Goal: Check status: Check status

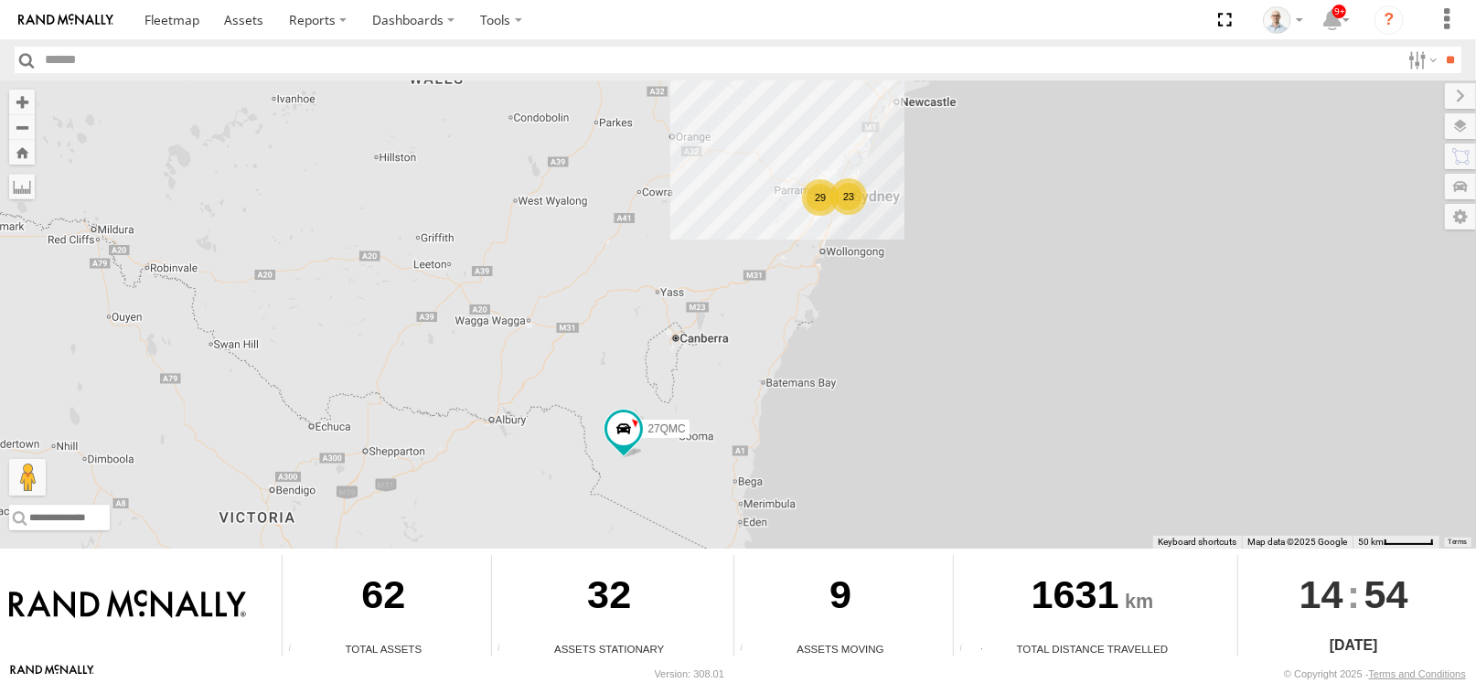
click at [841, 192] on div "23" at bounding box center [848, 196] width 37 height 37
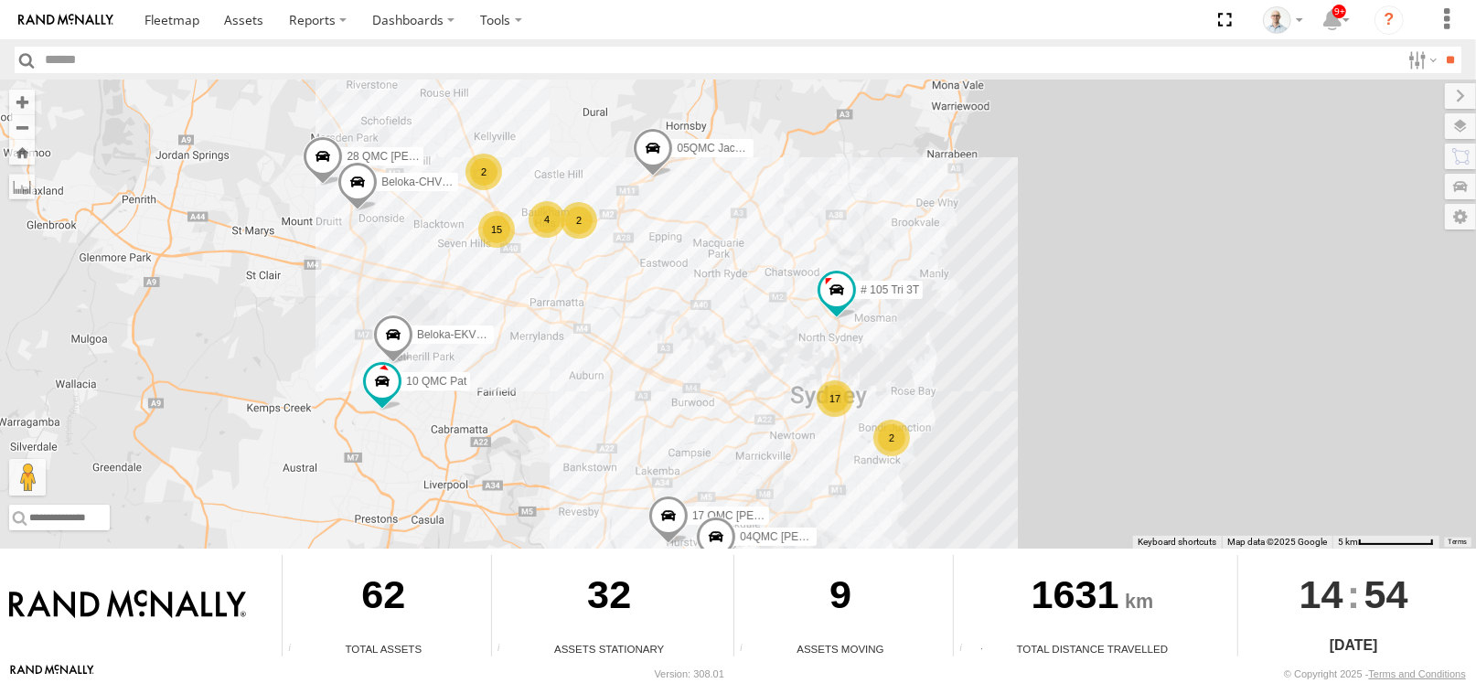
drag, startPoint x: 724, startPoint y: 177, endPoint x: 759, endPoint y: 235, distance: 67.3
click at [759, 235] on div "27QMC 17 10 QMC Pat 15 4 2 2 2 Beloka-EKV93V 05QMC Jackson 04QMC Francesco Belo…" at bounding box center [738, 314] width 1476 height 468
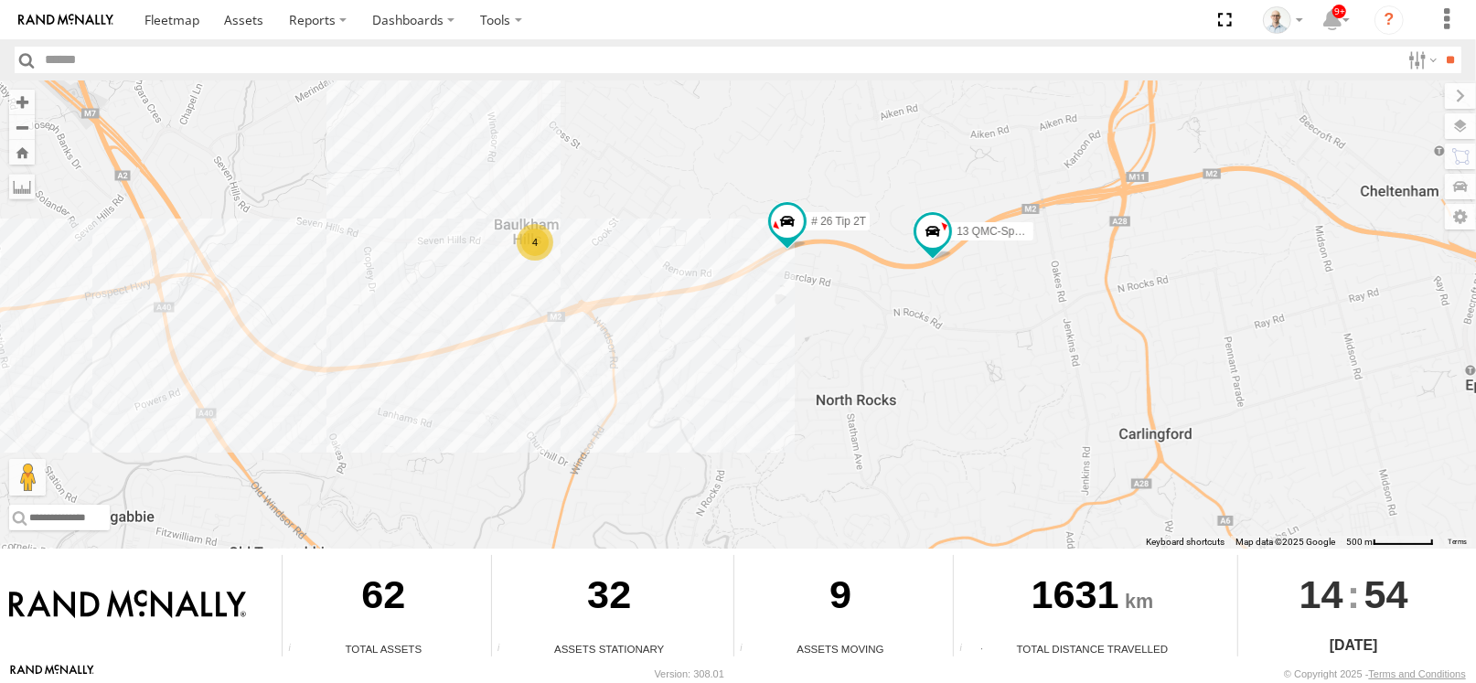
drag, startPoint x: 797, startPoint y: 260, endPoint x: 851, endPoint y: 277, distance: 56.7
click at [851, 277] on div "27QMC 10 QMC Pat Beloka-EKV93V 05QMC Jackson 04QMC Francesco Beloka-CHV61N 28 Q…" at bounding box center [738, 314] width 1476 height 468
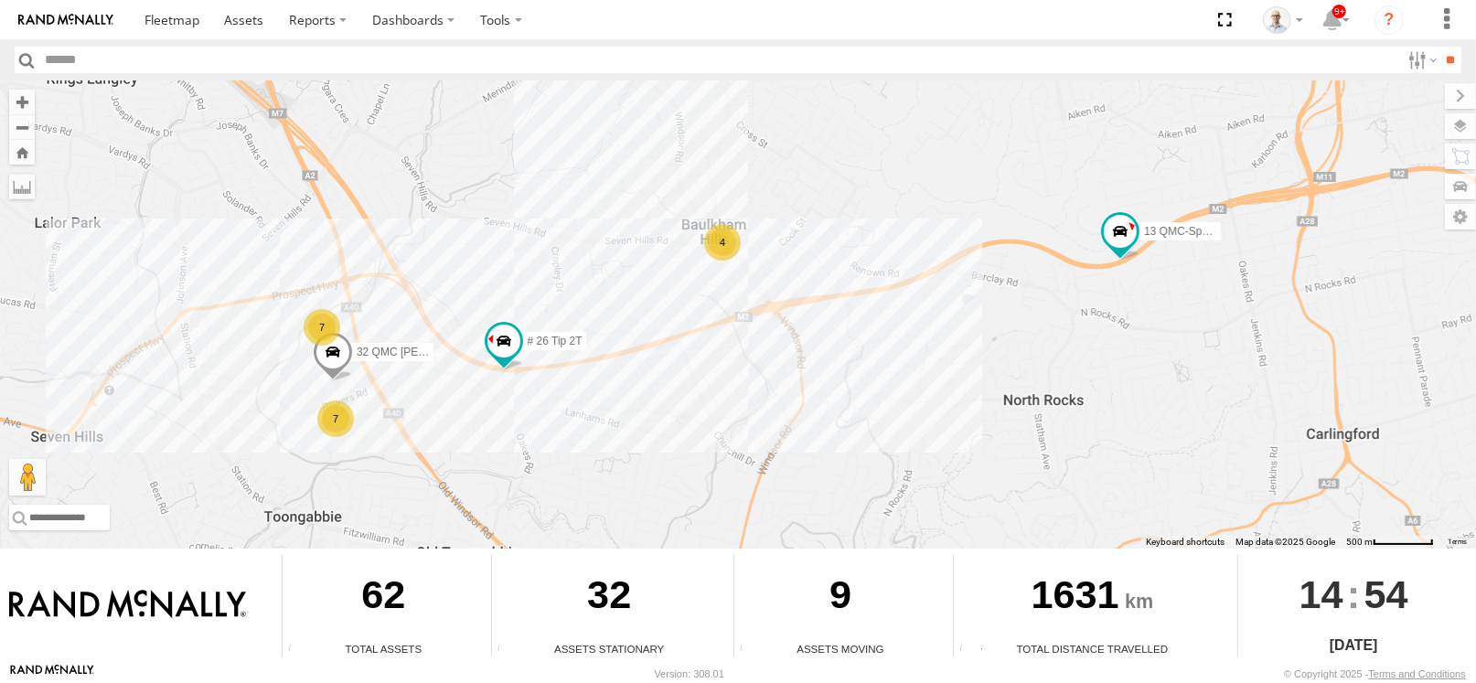
drag, startPoint x: 287, startPoint y: 307, endPoint x: 409, endPoint y: 307, distance: 121.6
click at [409, 307] on div "27QMC 10 QMC Pat Beloka-EKV93V 05QMC Jackson 04QMC Francesco Beloka-CHV61N 28 Q…" at bounding box center [738, 314] width 1476 height 468
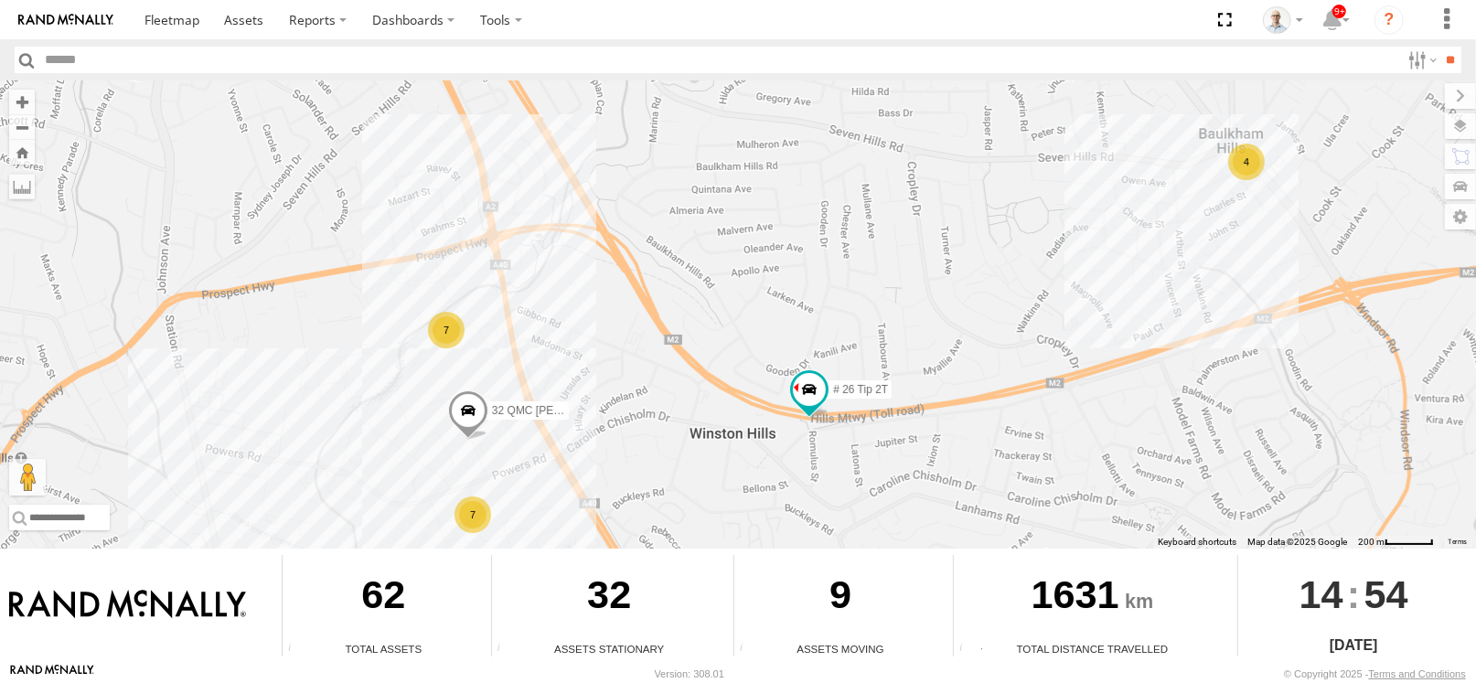
drag, startPoint x: 391, startPoint y: 315, endPoint x: 605, endPoint y: 299, distance: 213.7
click at [605, 299] on div "27QMC 10 QMC Pat Beloka-EKV93V 05QMC Jackson 04QMC Francesco Beloka-CHV61N 28 Q…" at bounding box center [738, 314] width 1476 height 468
click at [1259, 153] on div "4" at bounding box center [1246, 162] width 37 height 37
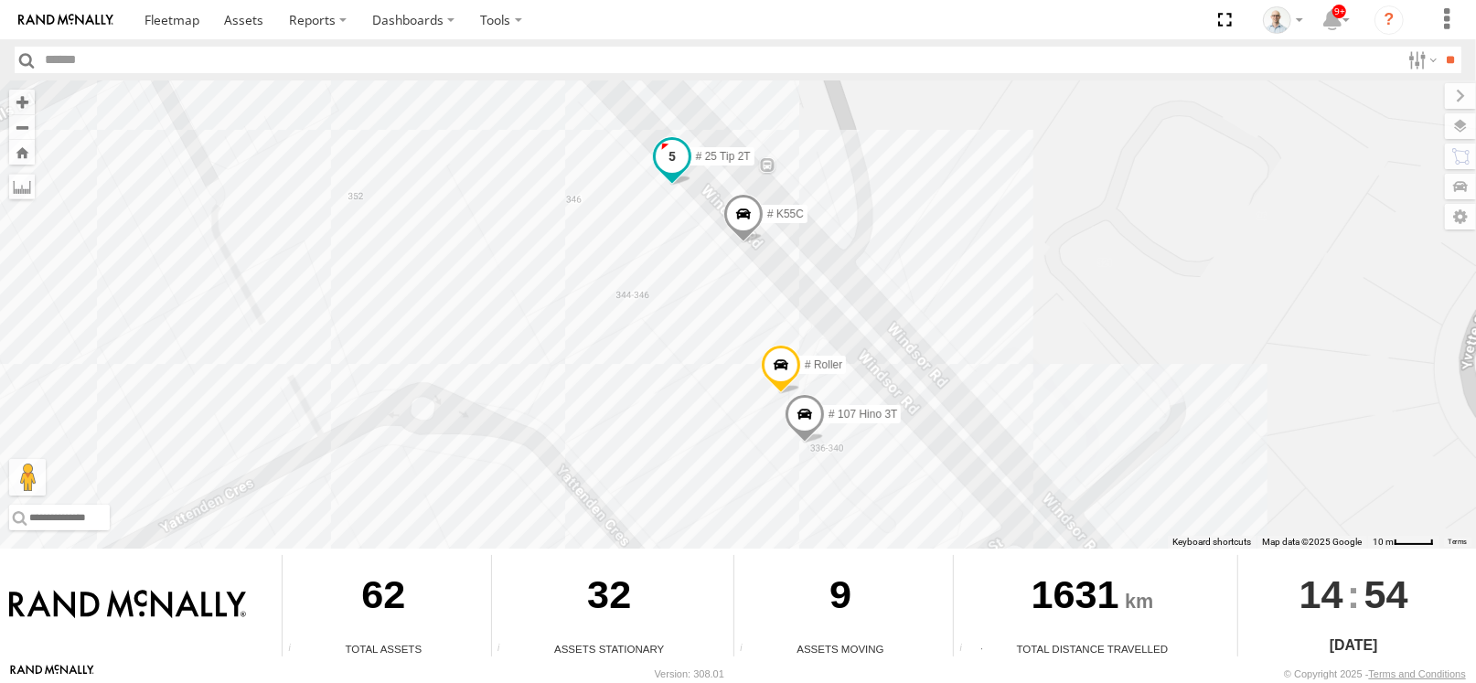
click at [685, 149] on span at bounding box center [672, 156] width 33 height 33
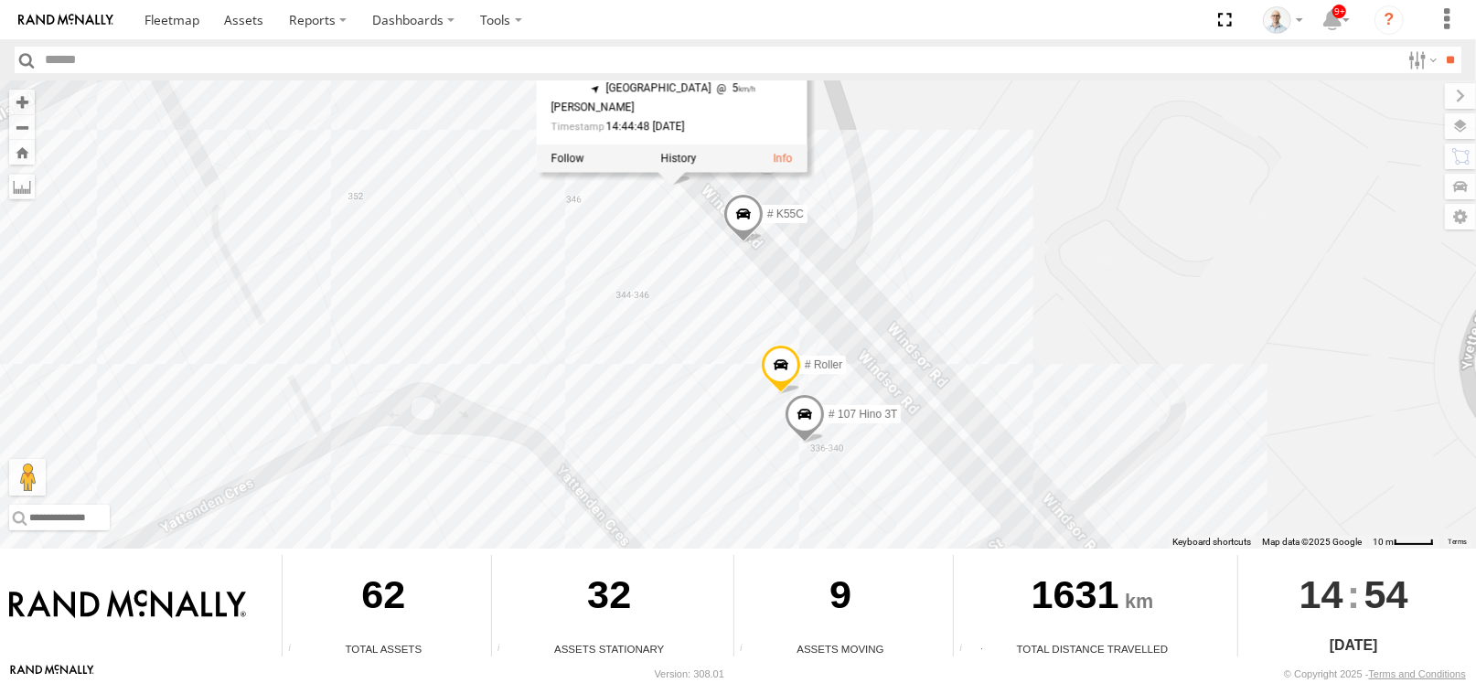
click at [948, 233] on div "27QMC 10 QMC Pat Beloka-EKV93V 05QMC Jackson 04QMC Francesco Beloka-CHV61N 28 Q…" at bounding box center [738, 314] width 1476 height 468
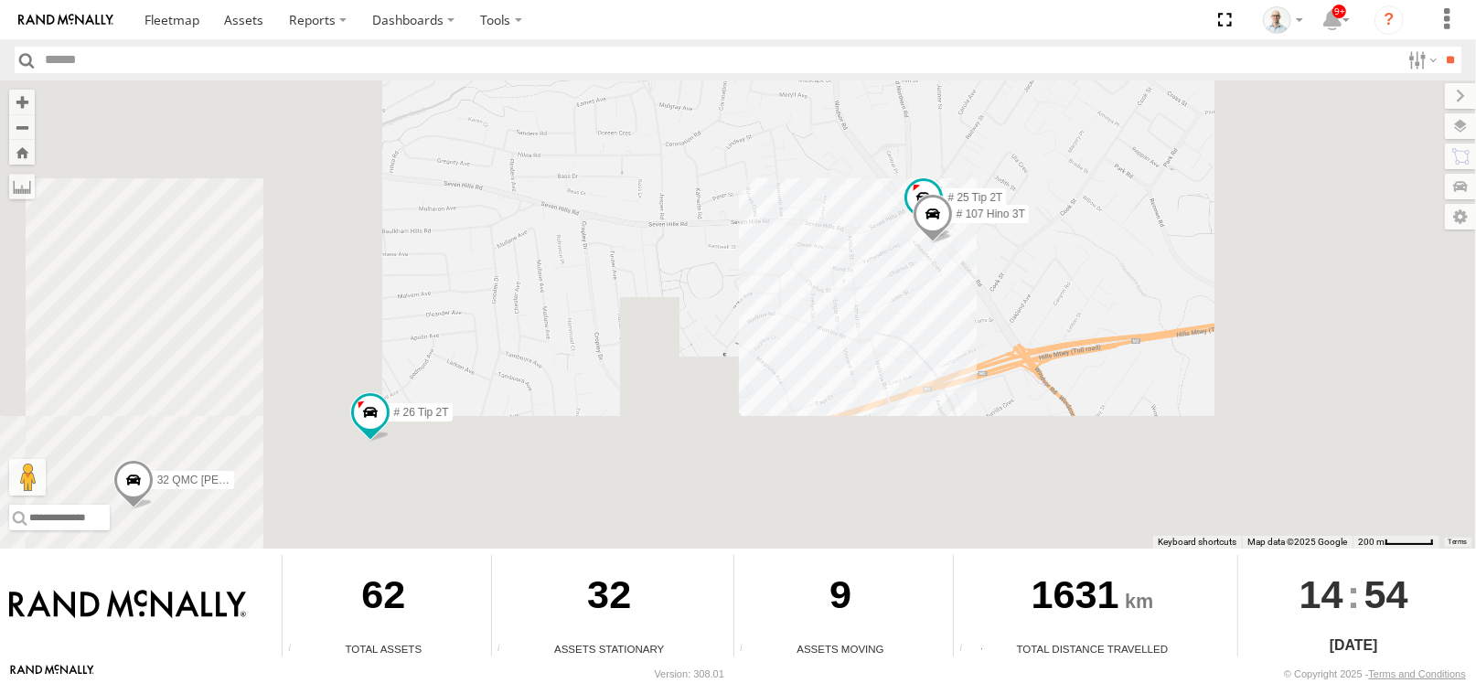
drag, startPoint x: 1097, startPoint y: 316, endPoint x: 752, endPoint y: 113, distance: 400.6
click at [777, 127] on div "27QMC 10 QMC Pat Beloka-EKV93V 05QMC Jackson 04QMC Francesco Beloka-CHV61N 28 Q…" at bounding box center [738, 314] width 1476 height 468
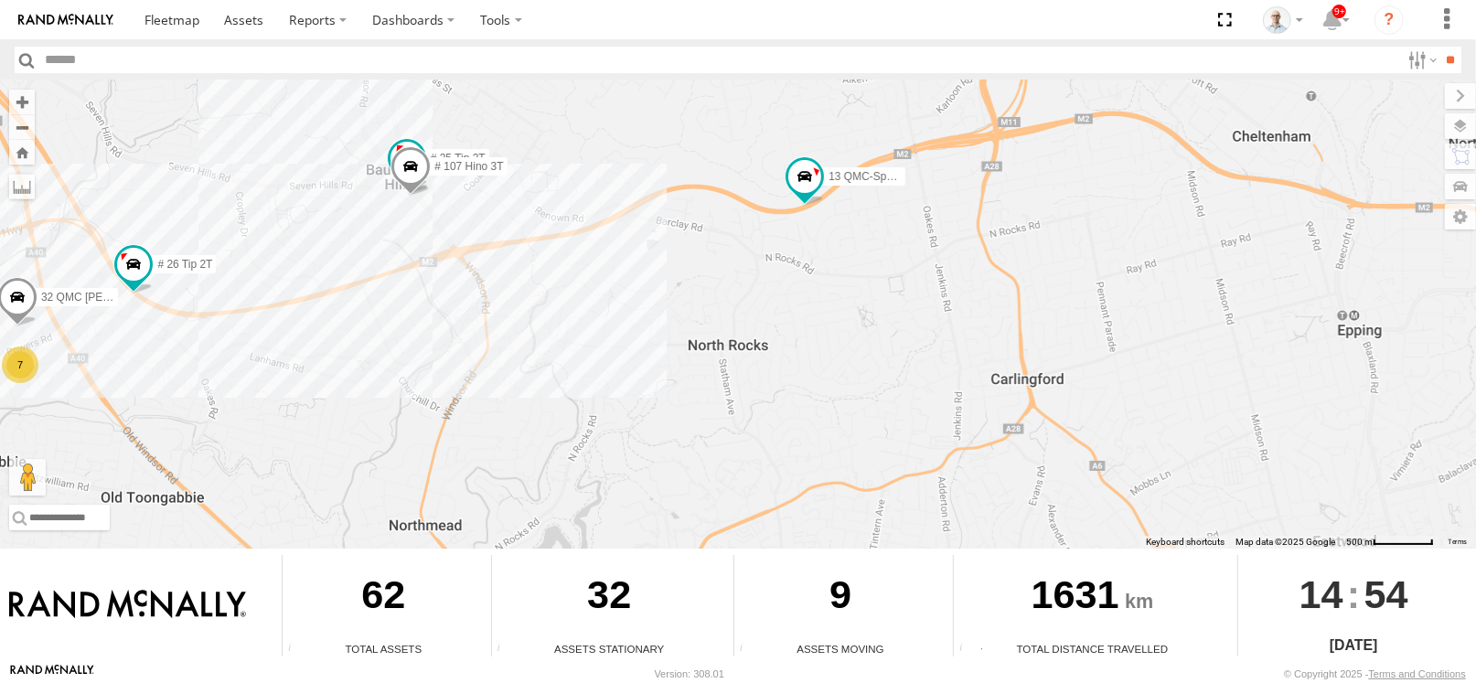
drag, startPoint x: 991, startPoint y: 172, endPoint x: 1023, endPoint y: 444, distance: 273.4
click at [1023, 444] on div "27QMC 10 QMC Pat Beloka-EKV93V 05QMC Jackson 04QMC Francesco Beloka-CHV61N 28 Q…" at bounding box center [738, 314] width 1476 height 468
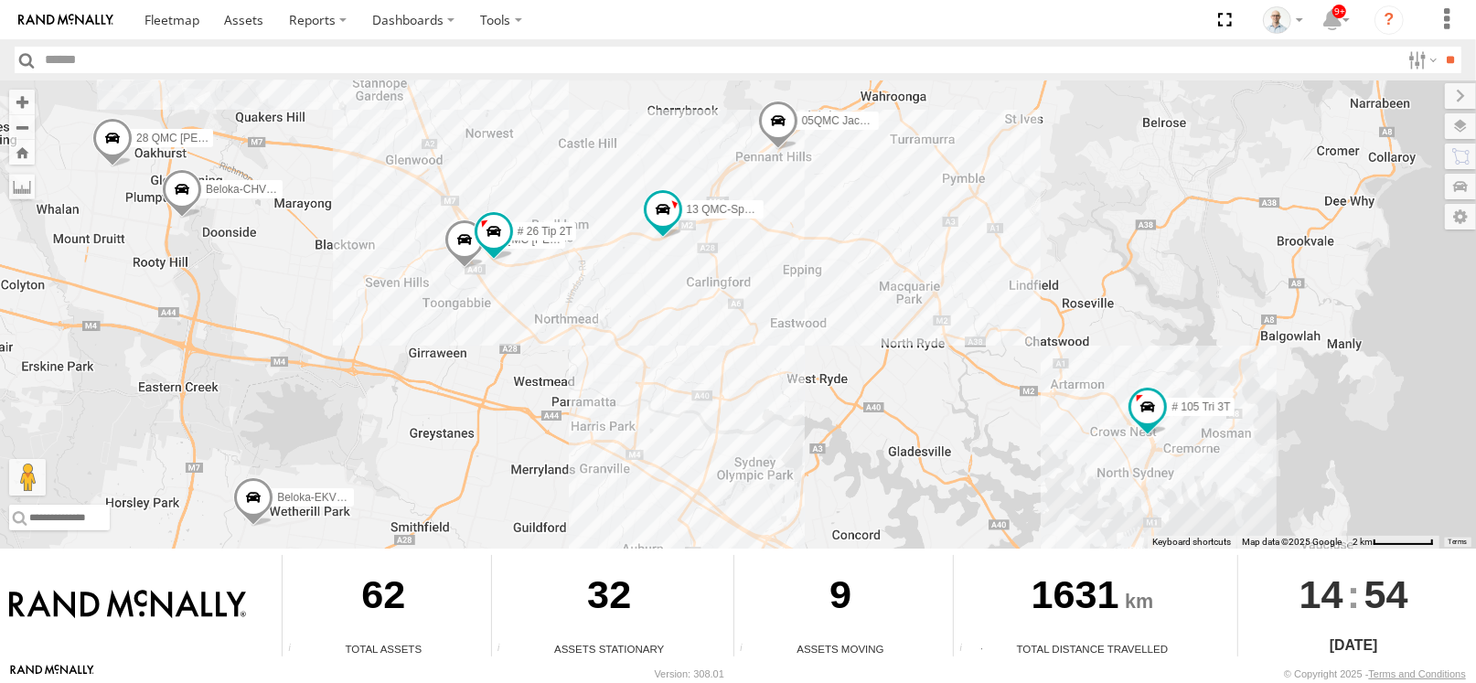
drag, startPoint x: 1049, startPoint y: 386, endPoint x: 737, endPoint y: 273, distance: 331.9
click at [737, 273] on div "27QMC 10 QMC Pat Beloka-EKV93V 05QMC Jackson 04QMC Francesco Beloka-CHV61N 28 Q…" at bounding box center [738, 314] width 1476 height 468
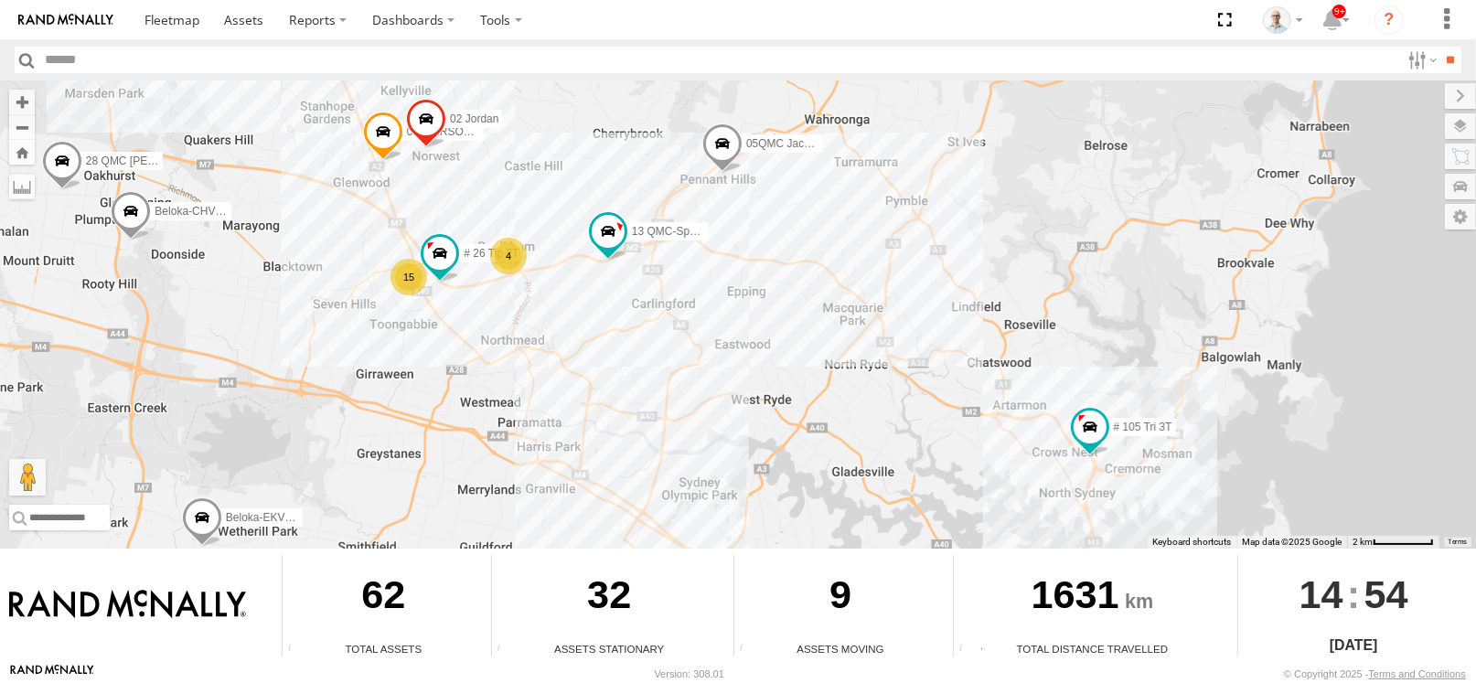
drag, startPoint x: 912, startPoint y: 355, endPoint x: 839, endPoint y: 392, distance: 82.2
click at [839, 392] on div "27QMC 10 QMC Pat Beloka-EKV93V 05QMC Jackson 04QMC Francesco Beloka-CHV61N 28 Q…" at bounding box center [738, 314] width 1476 height 468
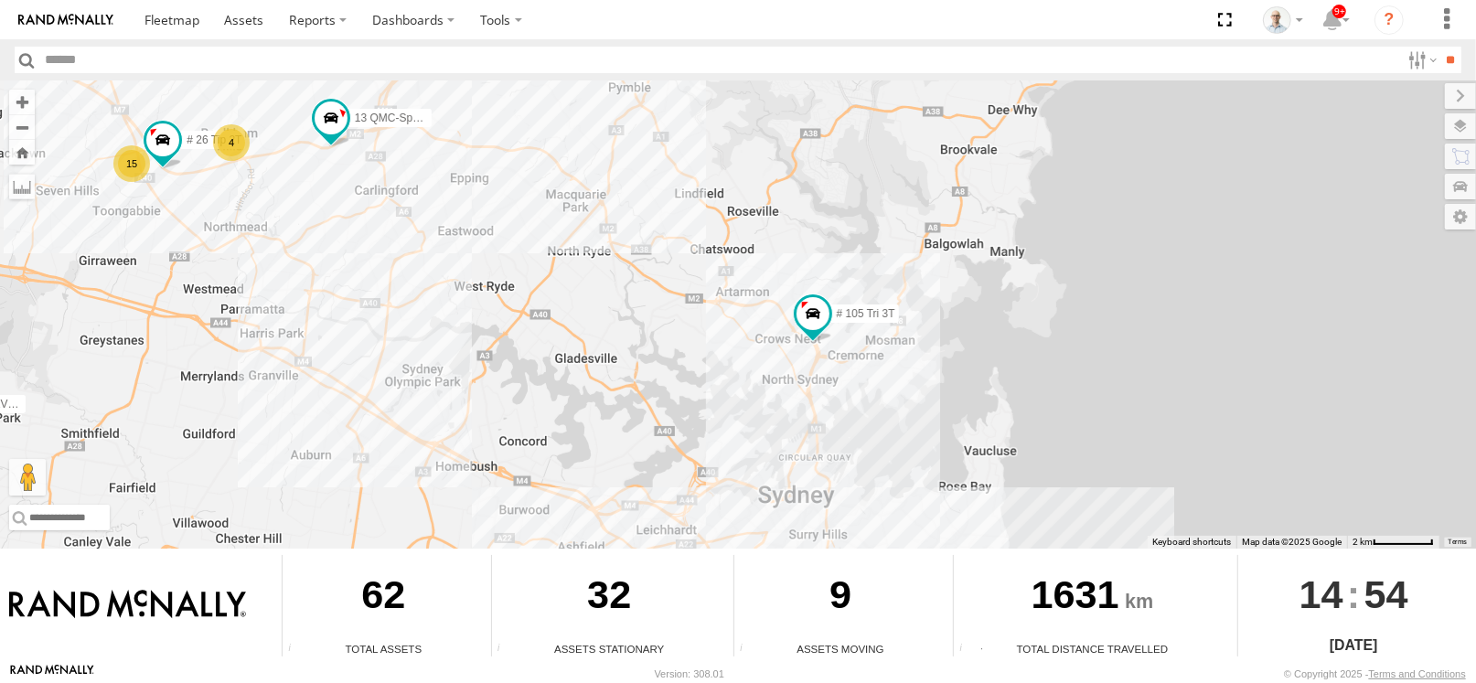
drag, startPoint x: 839, startPoint y: 392, endPoint x: 573, endPoint y: 259, distance: 297.8
click at [573, 259] on div "27QMC 10 QMC Pat Beloka-EKV93V 05QMC Jackson 04QMC Francesco Beloka-CHV61N 28 Q…" at bounding box center [738, 314] width 1476 height 468
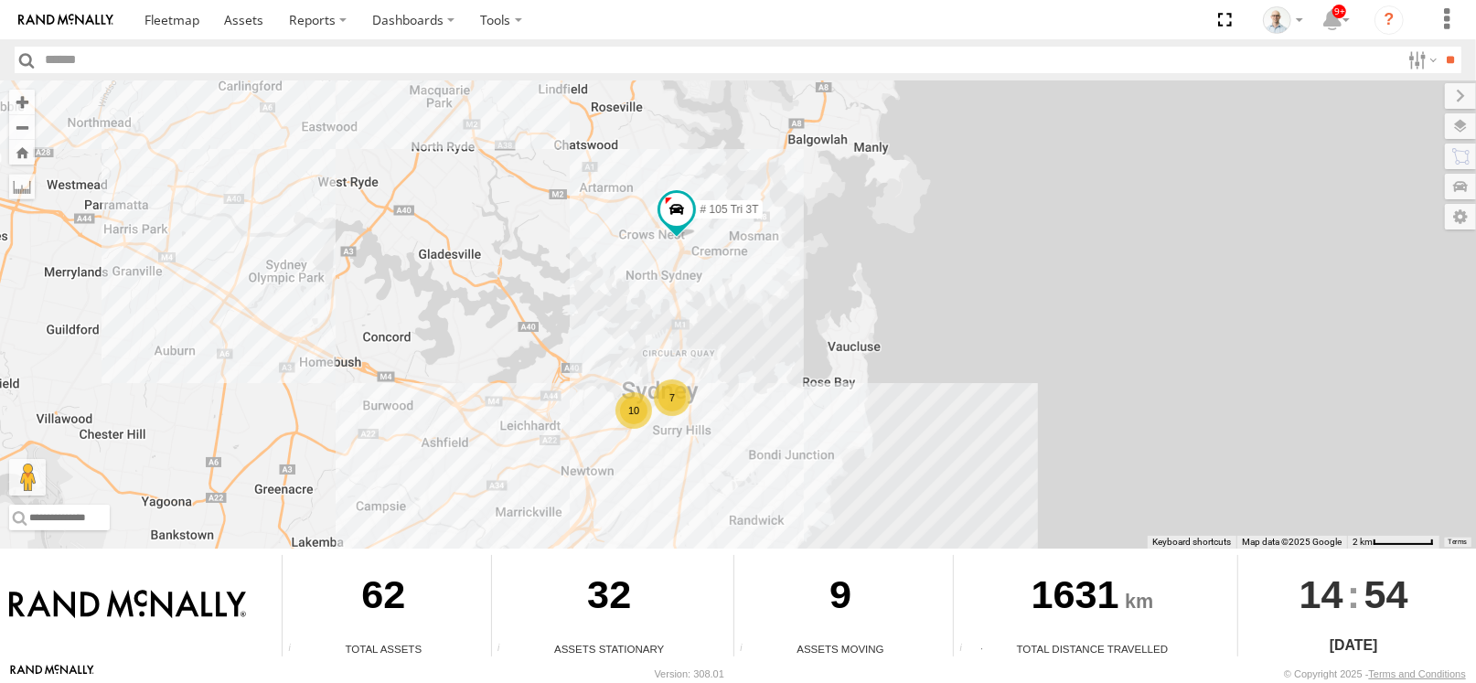
drag, startPoint x: 639, startPoint y: 307, endPoint x: 493, endPoint y: 192, distance: 186.3
click at [493, 192] on div "27QMC 10 QMC Pat Beloka-EKV93V 05QMC Jackson 04QMC Francesco Beloka-CHV61N 28 Q…" at bounding box center [738, 314] width 1476 height 468
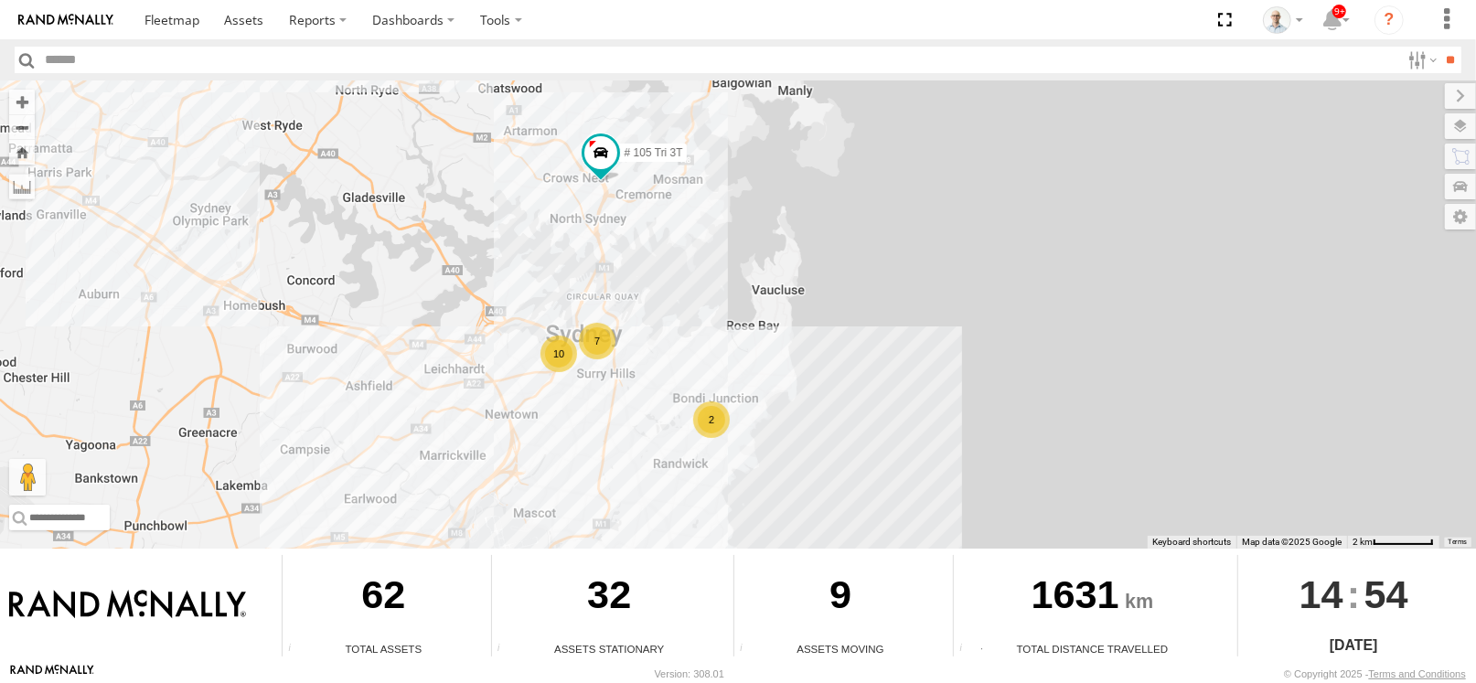
click at [584, 283] on div "27QMC 10 QMC Pat Beloka-EKV93V 05QMC Jackson 04QMC Francesco Beloka-CHV61N 28 Q…" at bounding box center [738, 314] width 1476 height 468
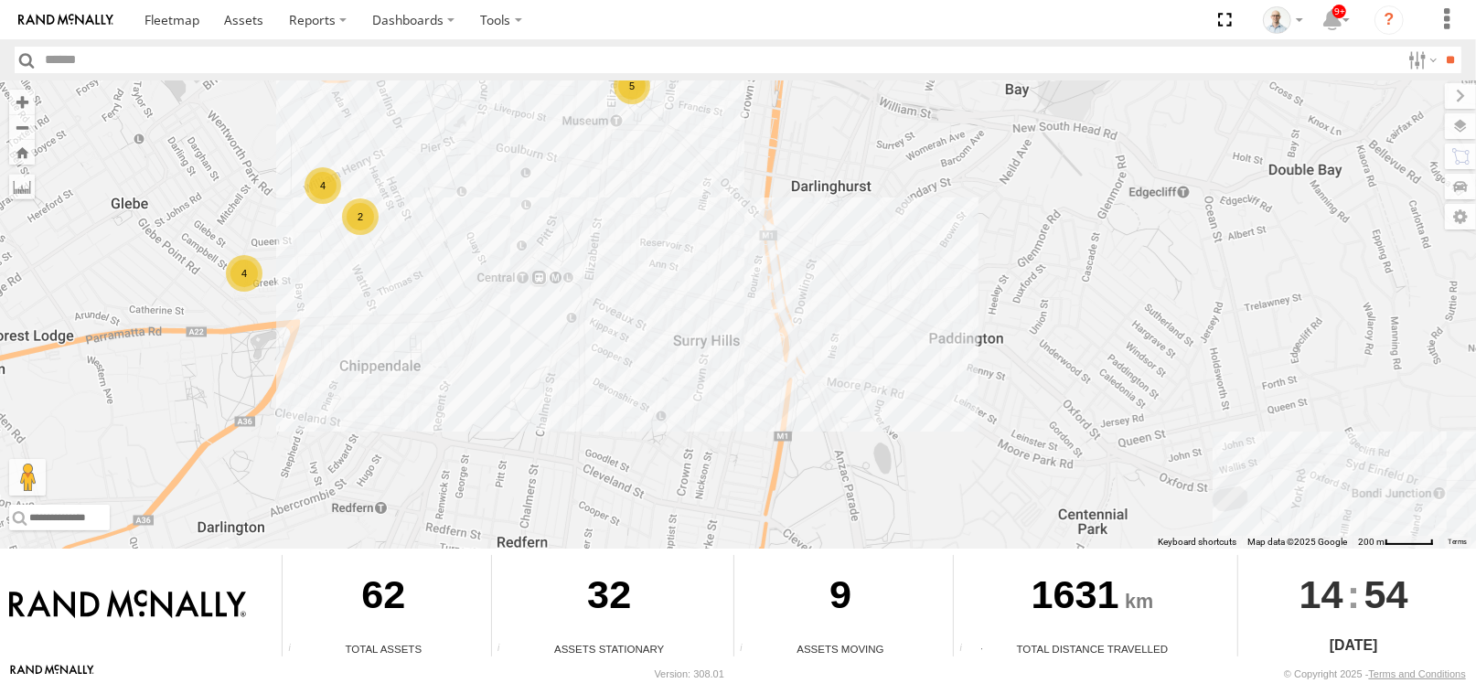
drag, startPoint x: 589, startPoint y: 346, endPoint x: 587, endPoint y: 250, distance: 96.1
click at [587, 250] on div "27QMC 10 QMC Pat Beloka-EKV93V 05QMC Jackson 04QMC Francesco Beloka-CHV61N 28 Q…" at bounding box center [738, 314] width 1476 height 468
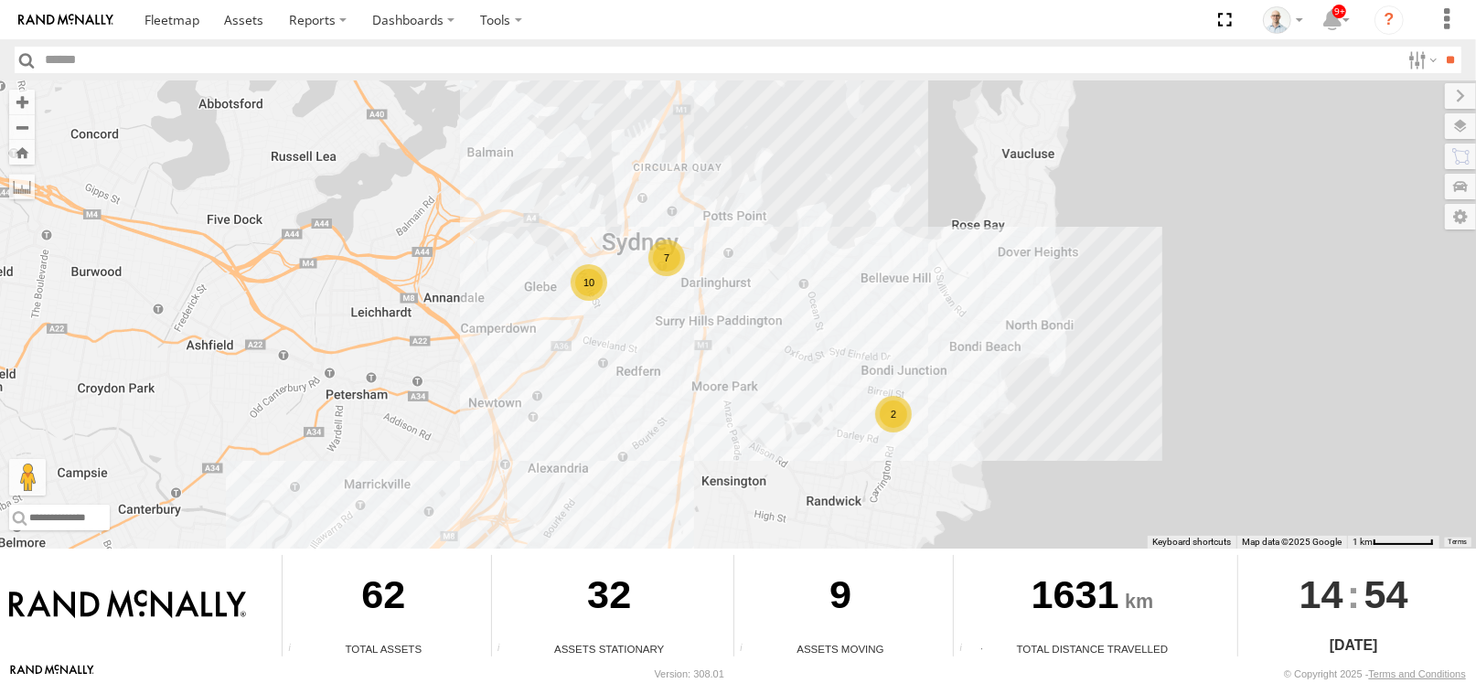
click at [905, 419] on div "2" at bounding box center [893, 414] width 37 height 37
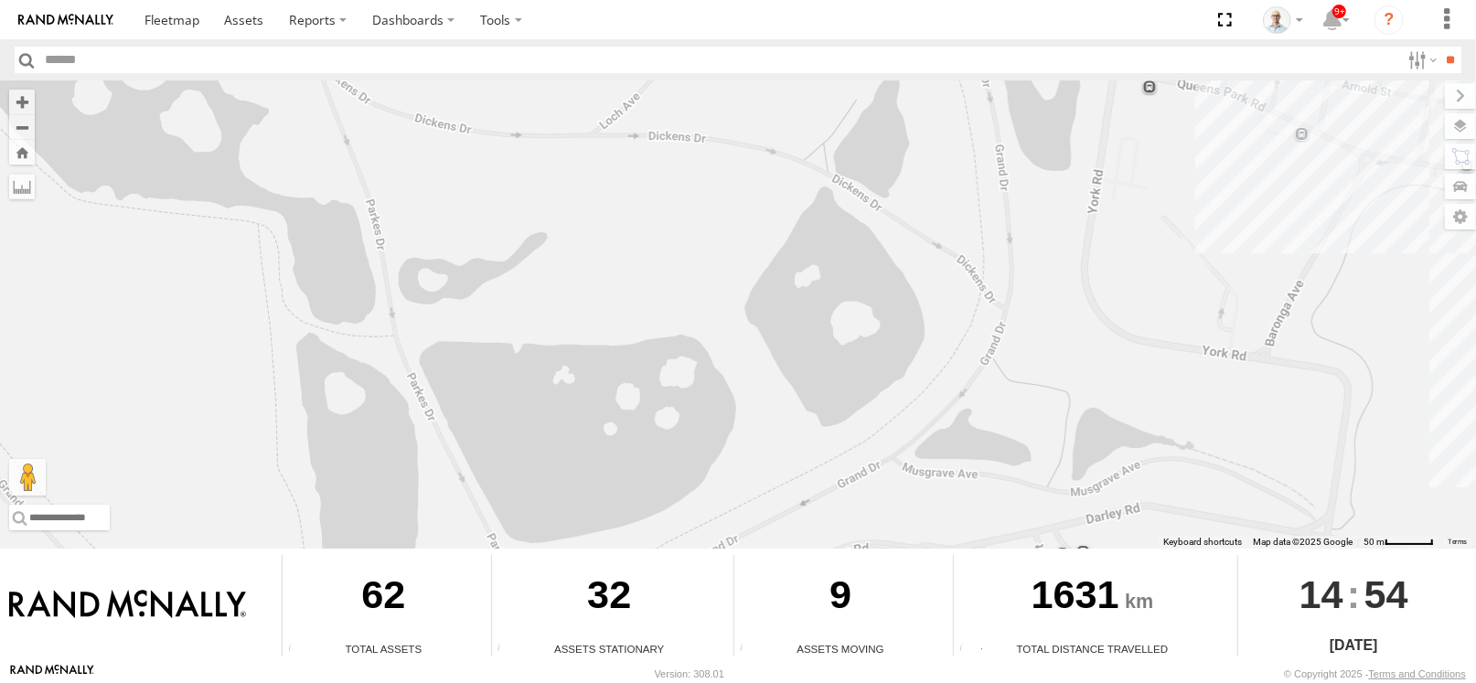
drag, startPoint x: 480, startPoint y: 173, endPoint x: 486, endPoint y: 349, distance: 176.6
click at [486, 349] on div "27QMC 10 QMC Pat Beloka-EKV93V 05QMC Jackson 04QMC Francesco Beloka-CHV61N 28 Q…" at bounding box center [738, 314] width 1476 height 468
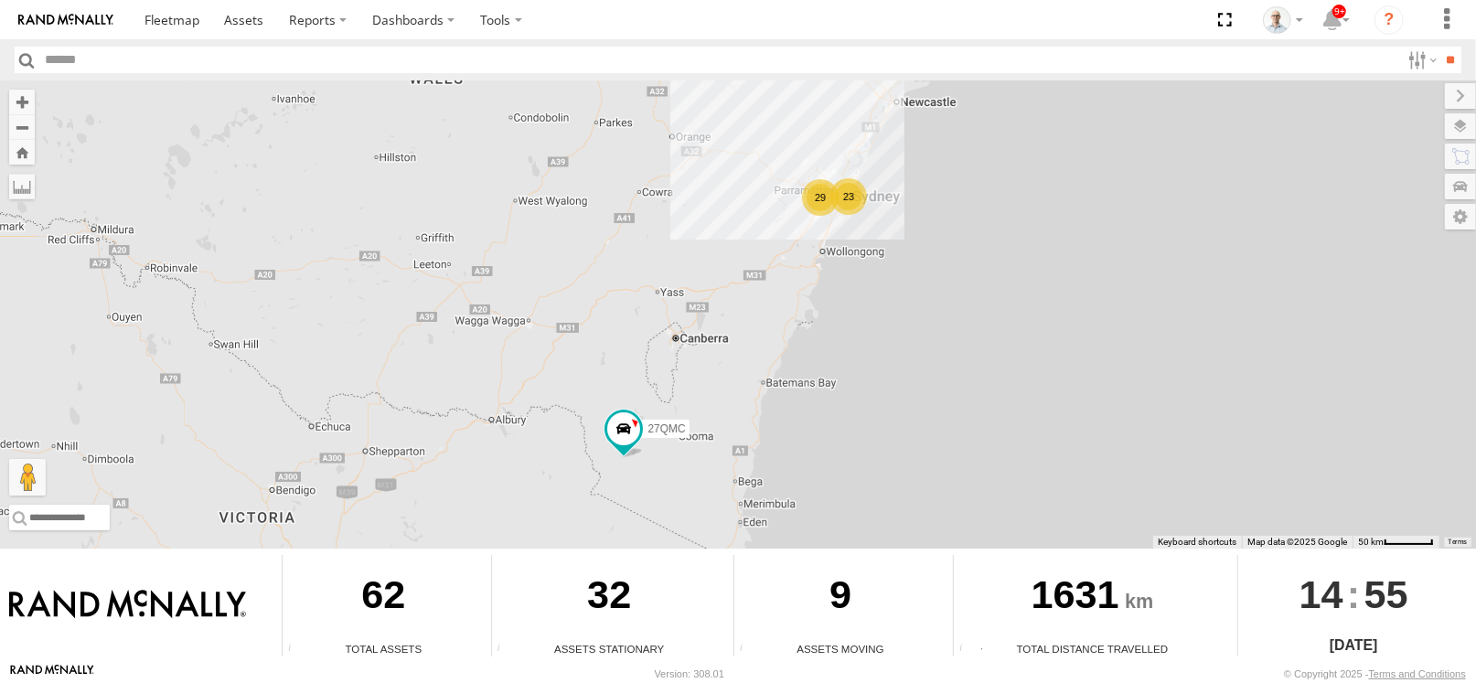
click at [821, 188] on div "29" at bounding box center [820, 197] width 37 height 37
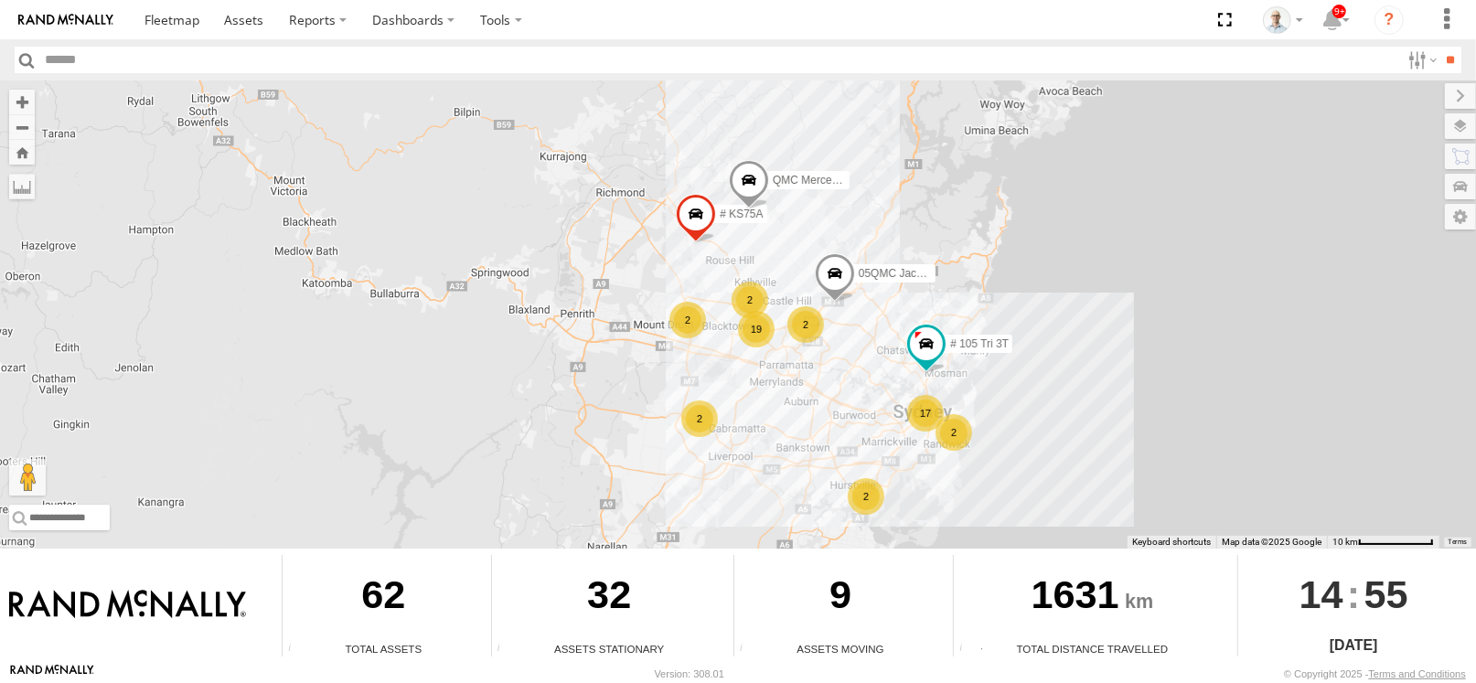
click at [802, 313] on div "2" at bounding box center [806, 324] width 37 height 37
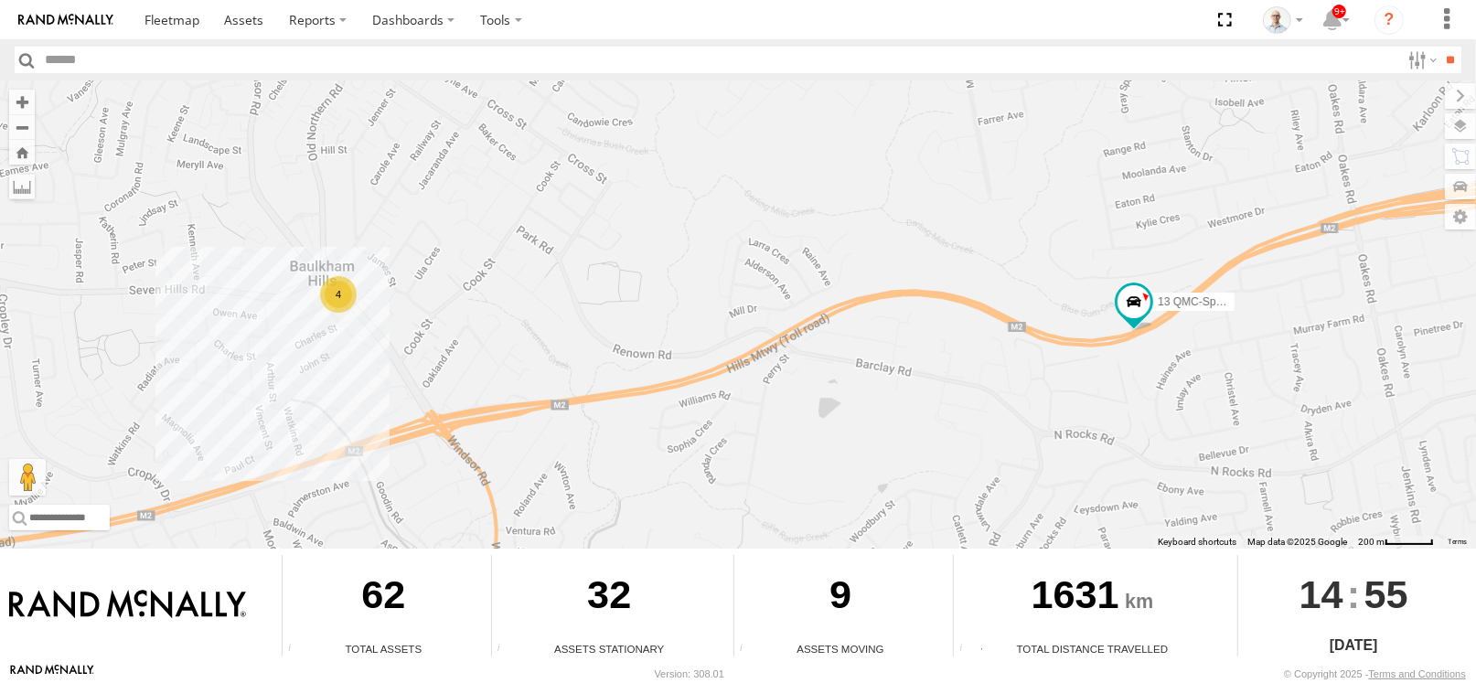
click at [341, 302] on div "4" at bounding box center [338, 294] width 37 height 37
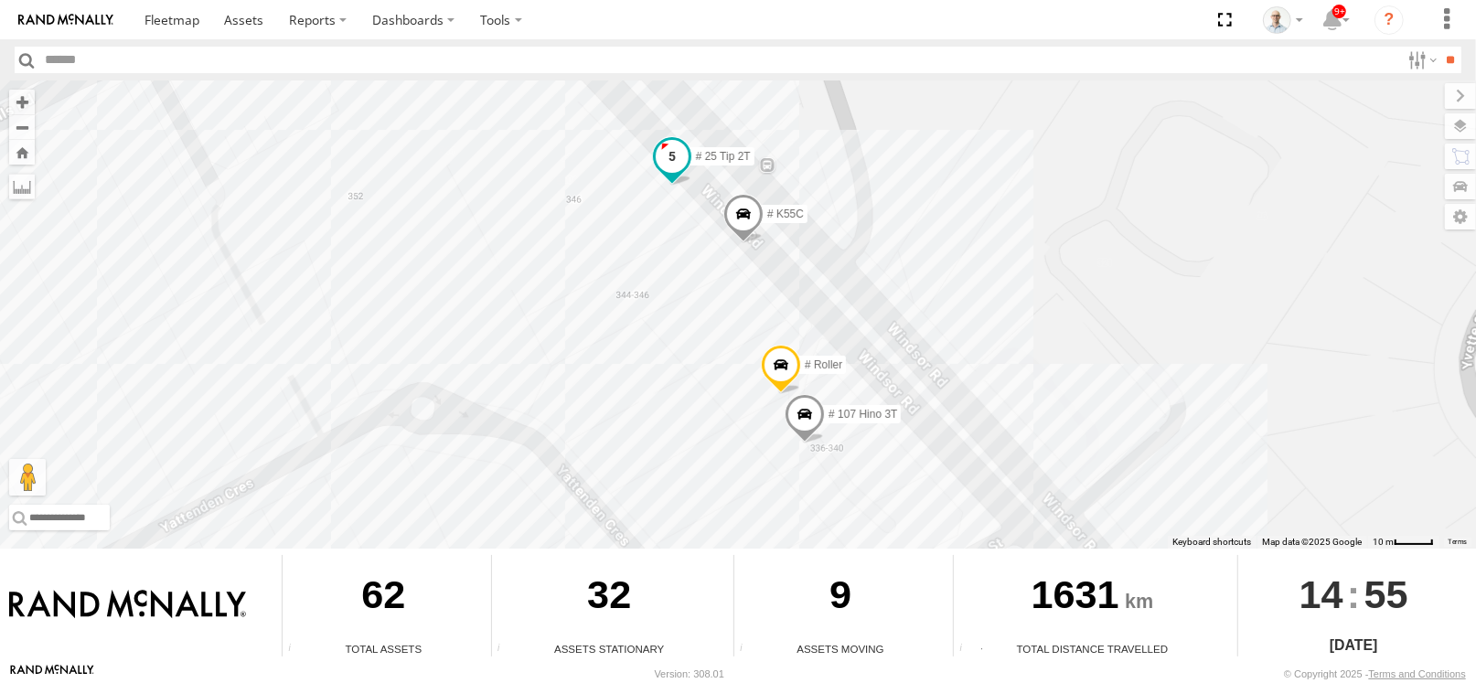
click at [673, 147] on span at bounding box center [672, 156] width 33 height 33
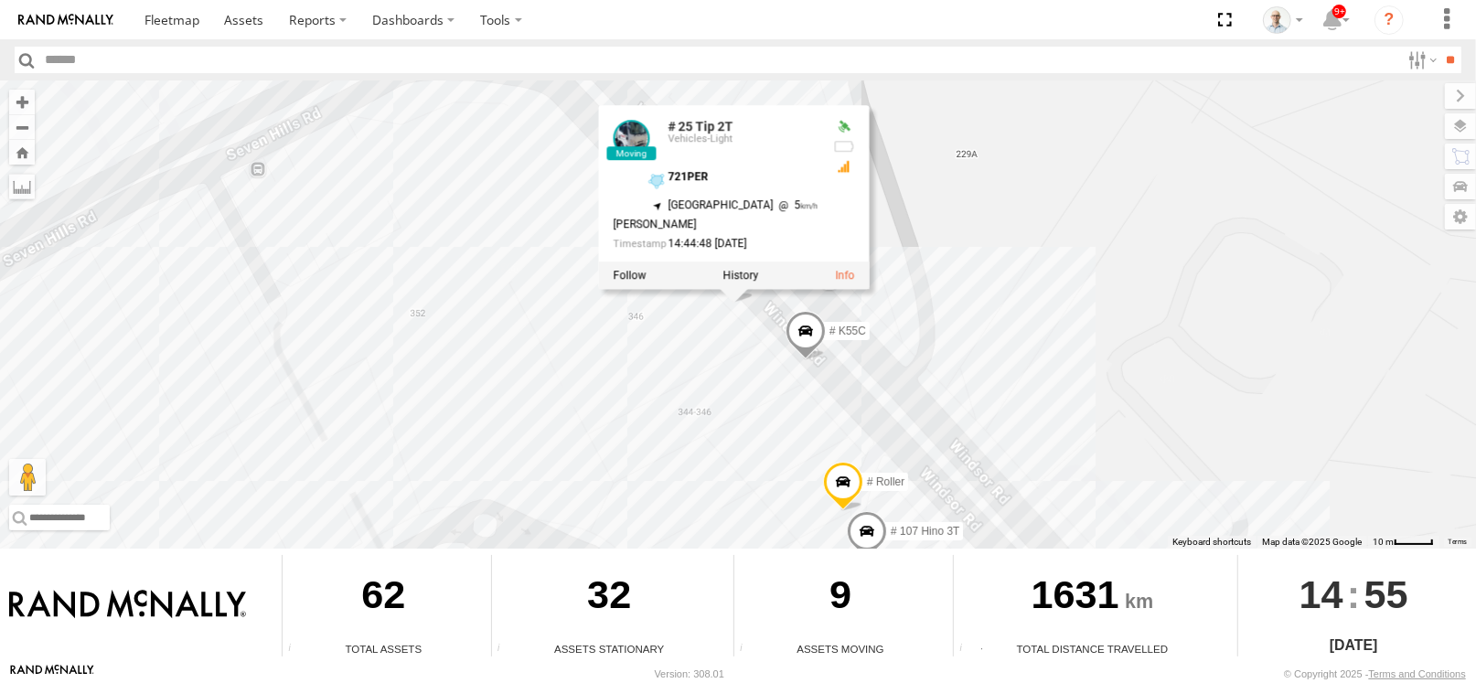
drag, startPoint x: 1032, startPoint y: 154, endPoint x: 1096, endPoint y: 274, distance: 136.7
click at [1096, 274] on div "27QMC # KS75A 05QMC Jackson QMC Mercedes # 105 Tri 3T 13 QMC-Spare # 25 Tip 2T …" at bounding box center [738, 314] width 1476 height 468
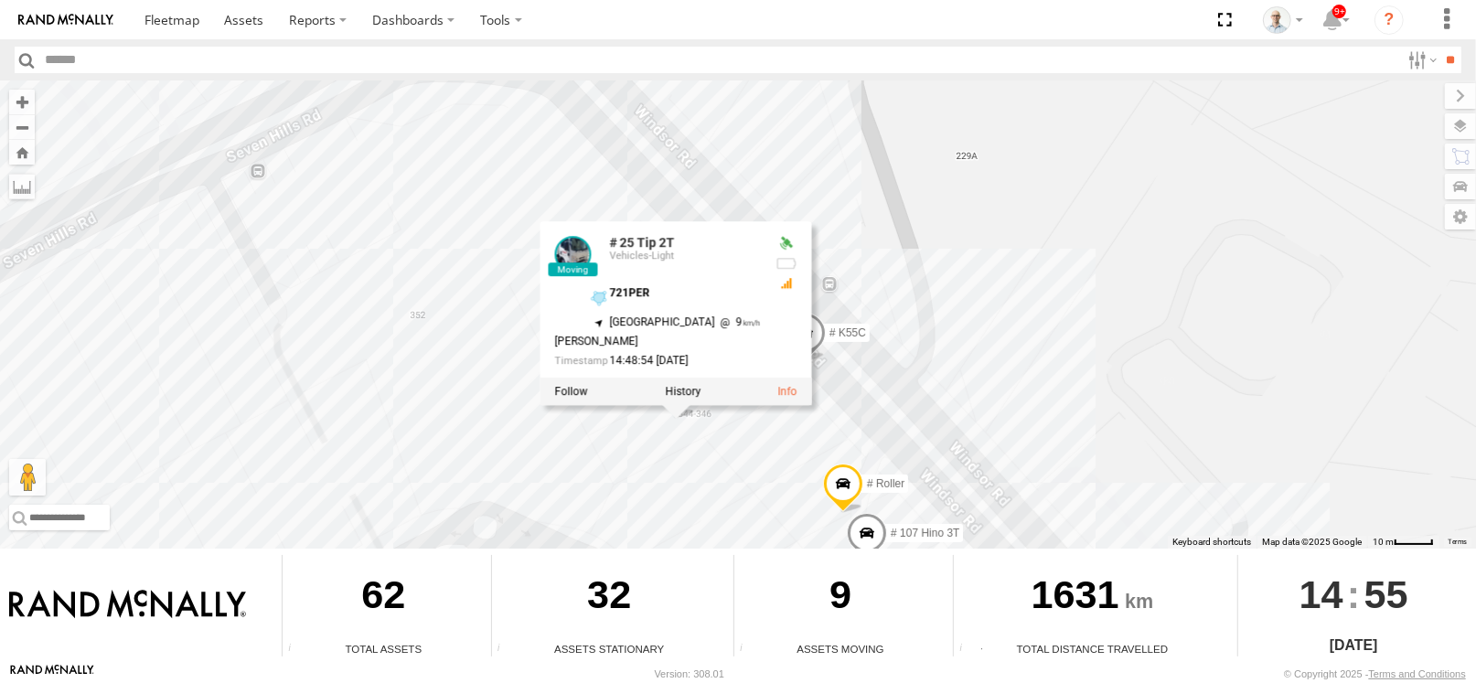
click at [1095, 276] on div "27QMC # KS75A 05QMC Jackson QMC Mercedes # 105 Tri 3T 13 QMC-Spare # 25 Tip 2T …" at bounding box center [738, 314] width 1476 height 468
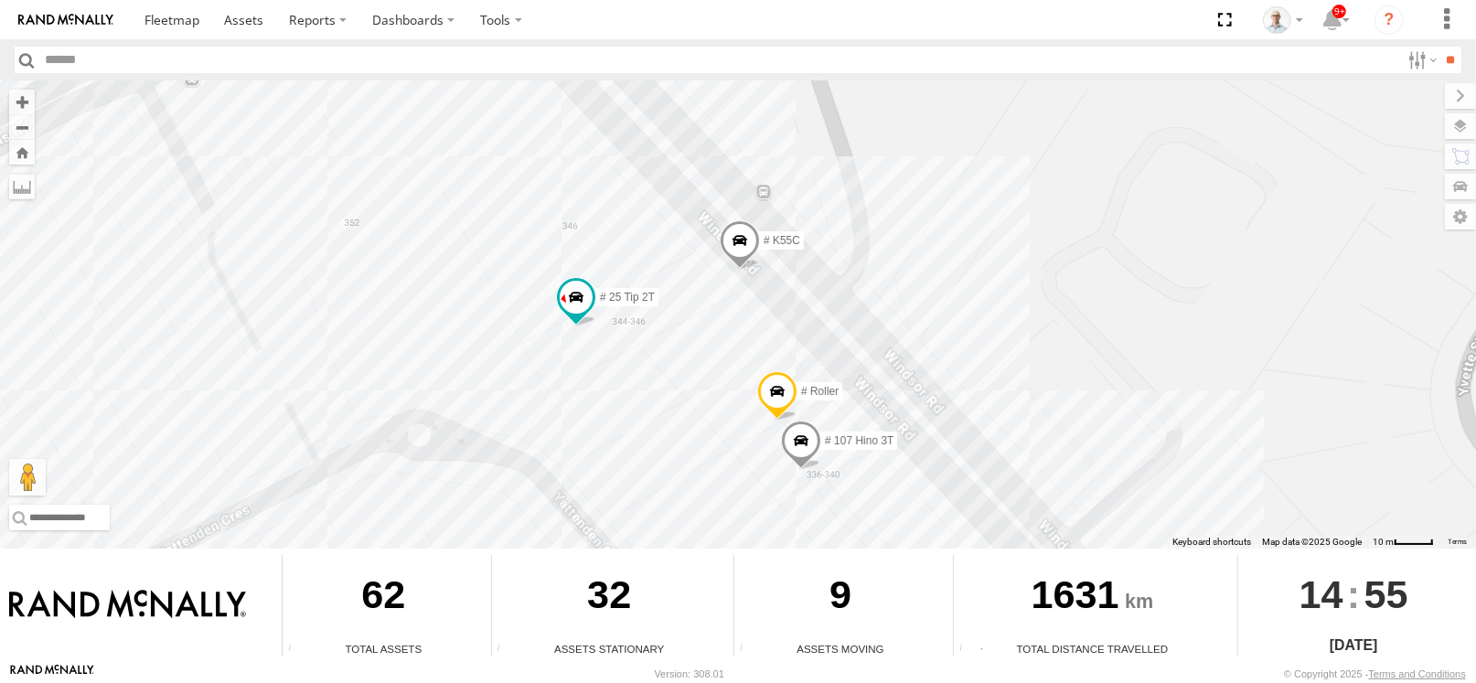
drag, startPoint x: 1138, startPoint y: 346, endPoint x: 1057, endPoint y: 238, distance: 134.6
click at [1057, 238] on div "27QMC # KS75A 05QMC Jackson QMC Mercedes # 105 Tri 3T 13 QMC-Spare # 25 Tip 2T …" at bounding box center [738, 314] width 1476 height 468
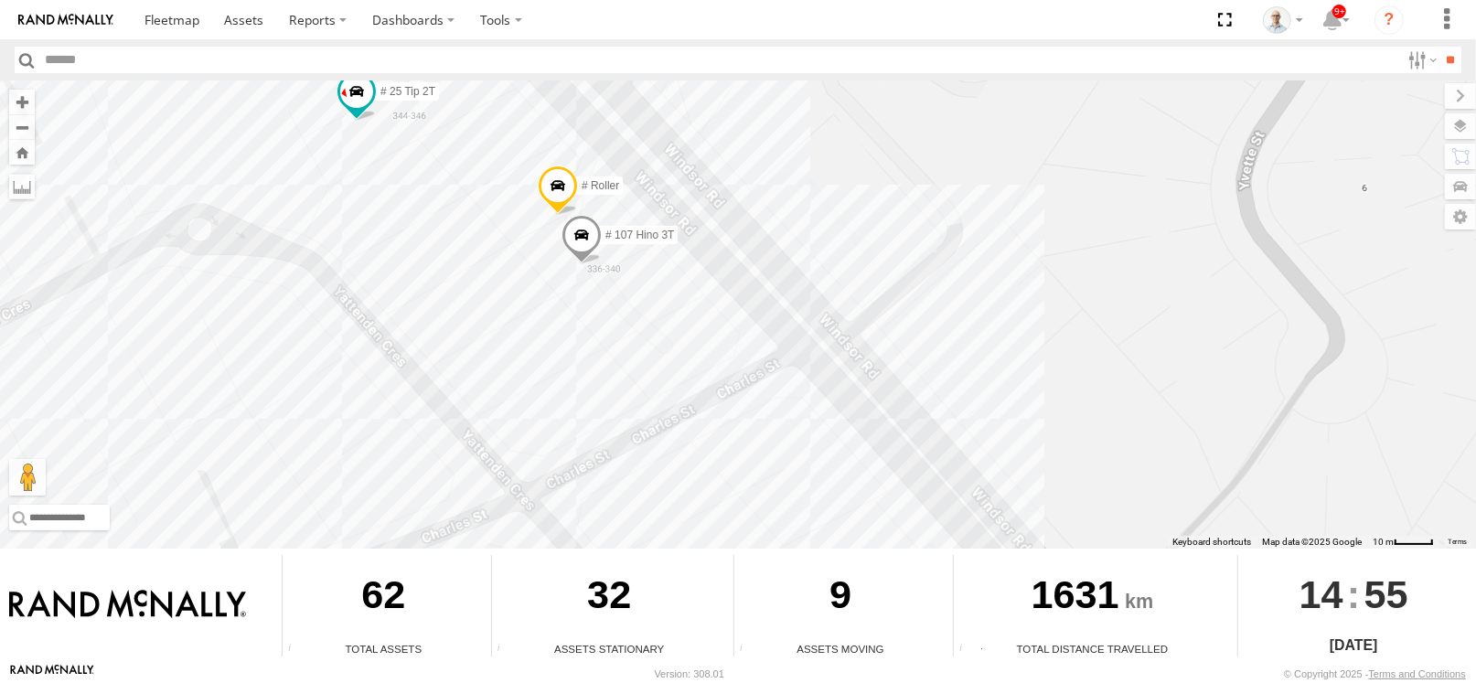
drag, startPoint x: 1209, startPoint y: 425, endPoint x: 1009, endPoint y: 241, distance: 272.5
click at [1009, 241] on div "27QMC # KS75A 05QMC Jackson QMC Mercedes # 105 Tri 3T 13 QMC-Spare # 25 Tip 2T …" at bounding box center [738, 314] width 1476 height 468
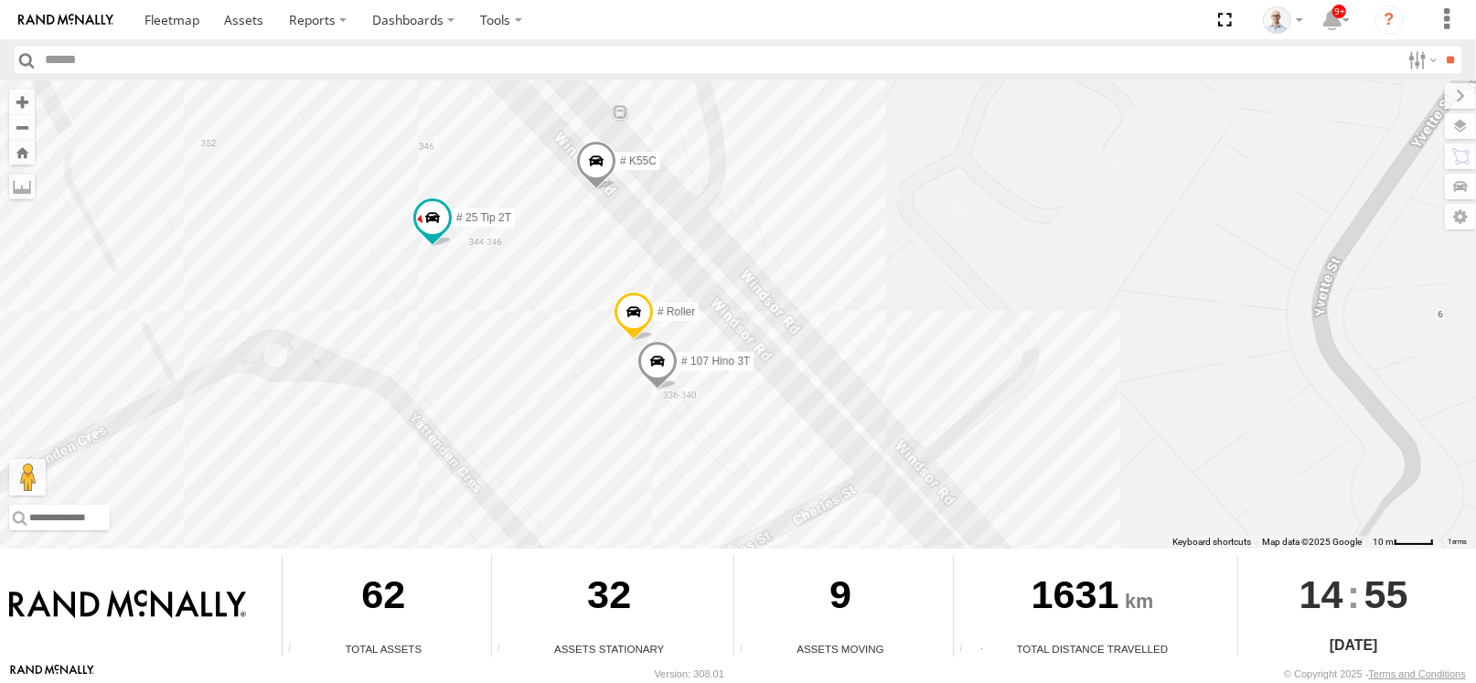
drag, startPoint x: 688, startPoint y: 102, endPoint x: 755, endPoint y: 213, distance: 130.5
click at [755, 213] on div "27QMC # KS75A 05QMC Jackson QMC Mercedes # 105 Tri 3T 13 QMC-Spare # 25 Tip 2T …" at bounding box center [738, 314] width 1476 height 468
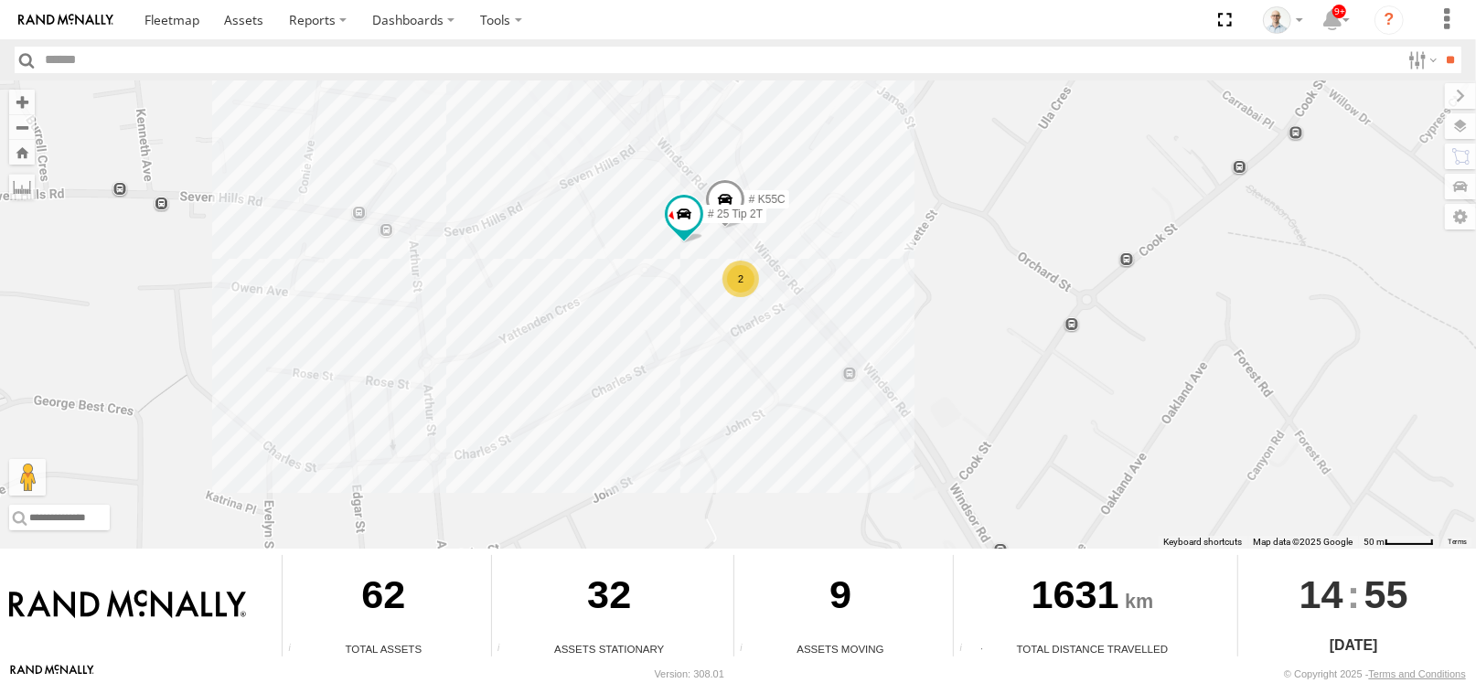
drag, startPoint x: 792, startPoint y: 166, endPoint x: 806, endPoint y: 197, distance: 34.0
click at [806, 197] on div "27QMC # KS75A 05QMC Jackson QMC Mercedes # 105 Tri 3T 13 QMC-Spare # 25 Tip 2T …" at bounding box center [738, 314] width 1476 height 468
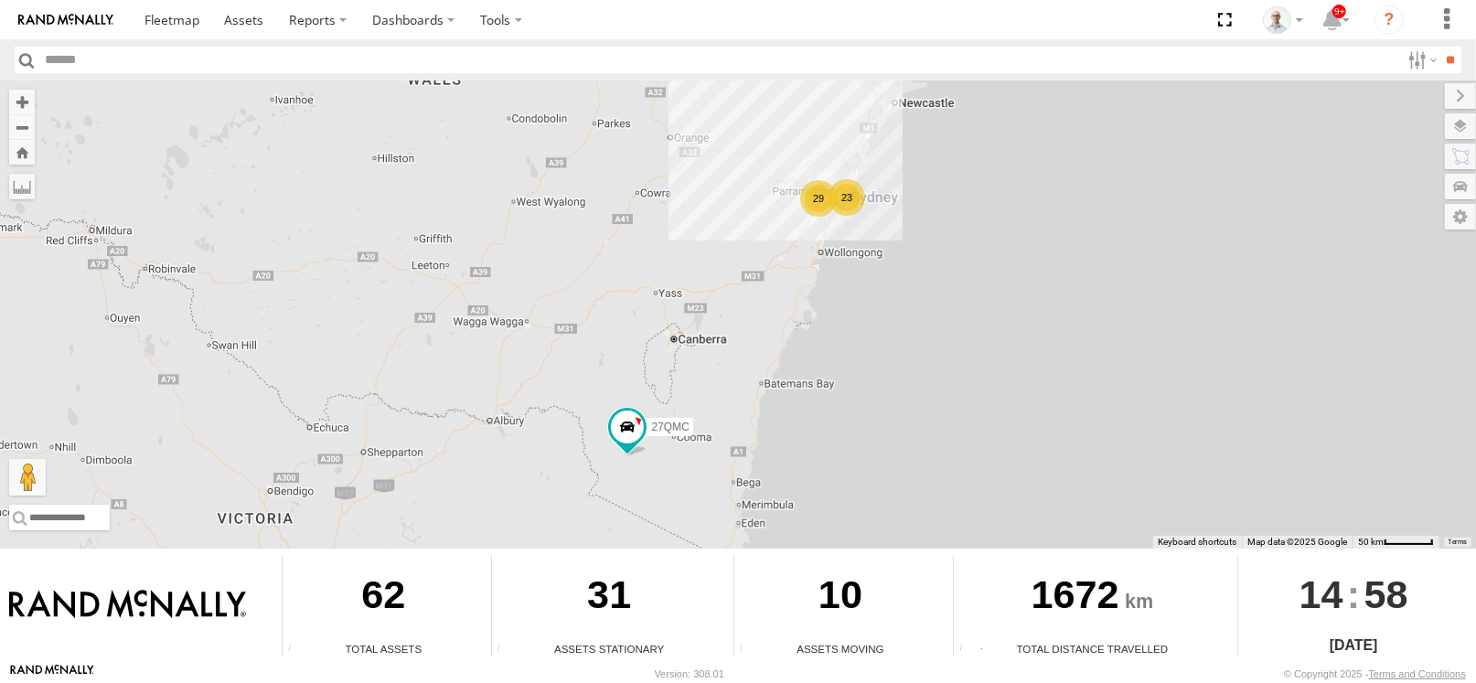
click at [809, 186] on div "29" at bounding box center [818, 198] width 37 height 37
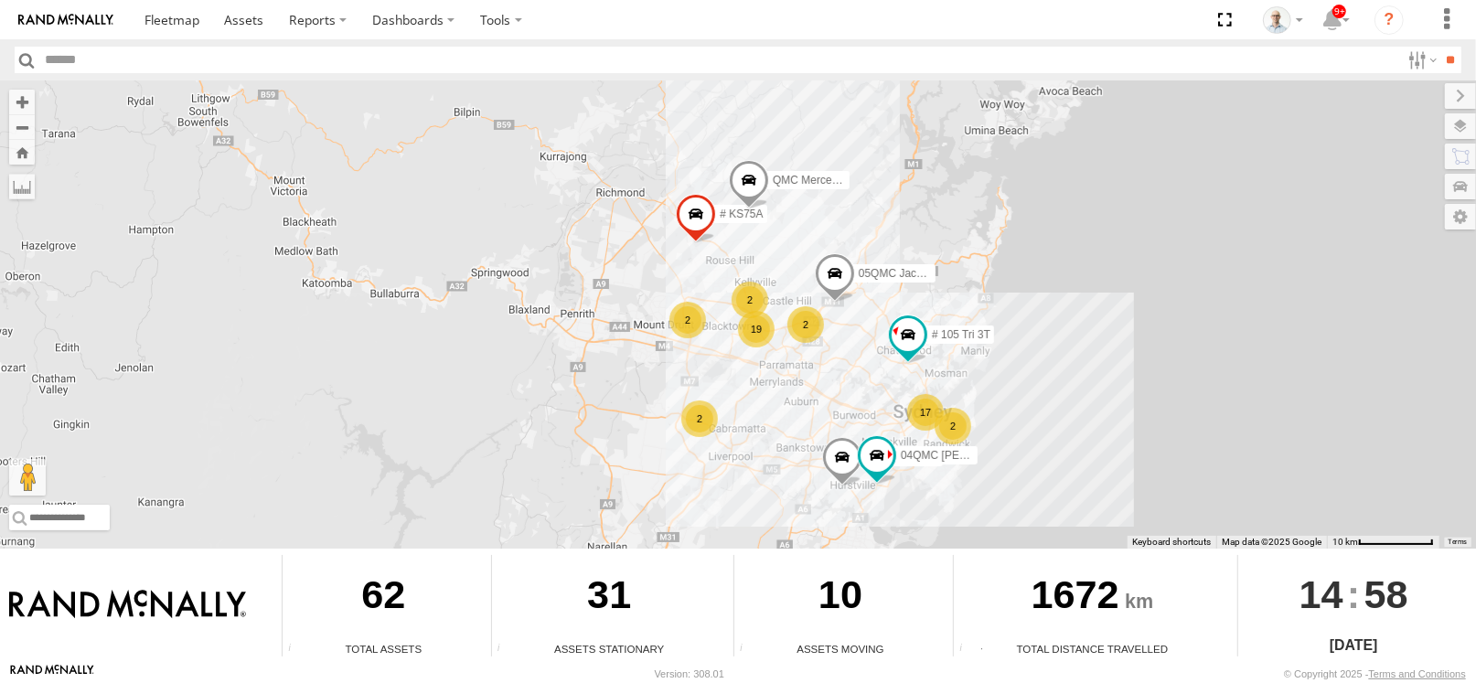
click at [768, 325] on div "19" at bounding box center [756, 329] width 37 height 37
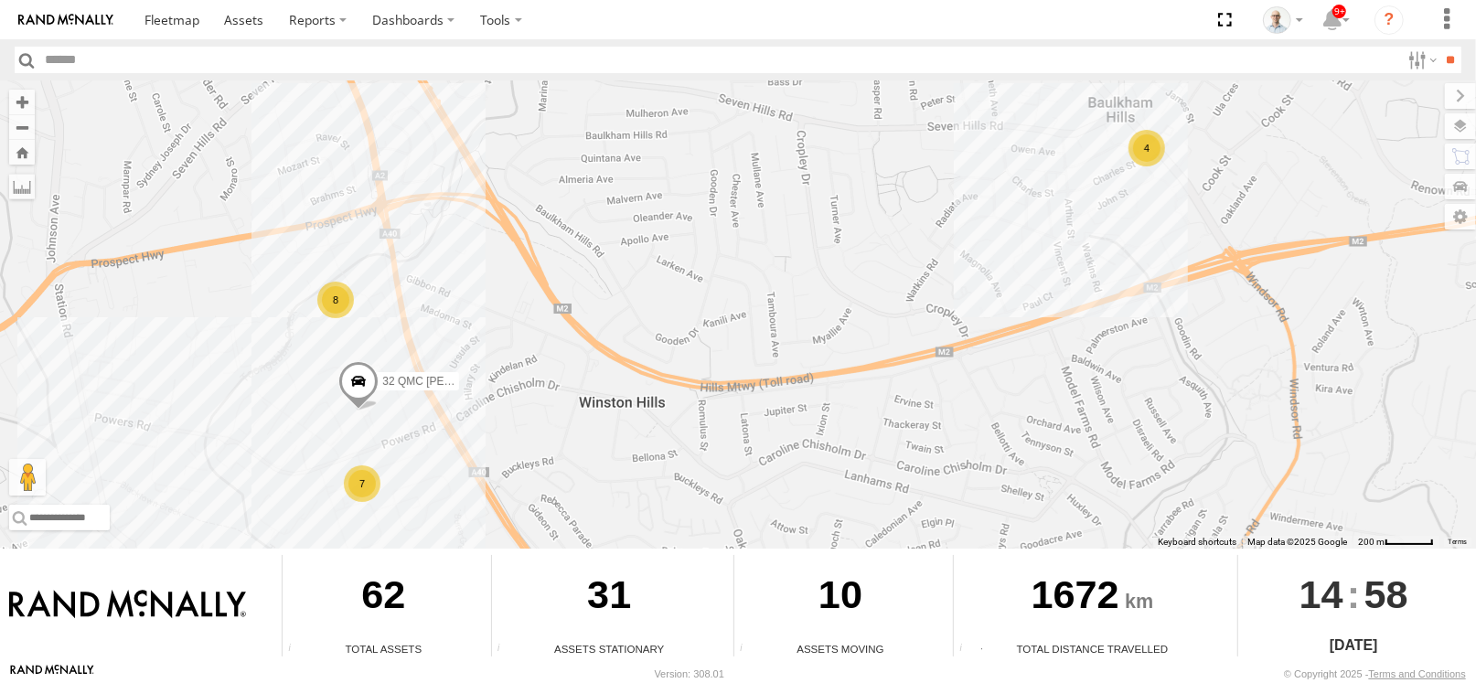
click at [1140, 145] on div "4" at bounding box center [1147, 148] width 37 height 37
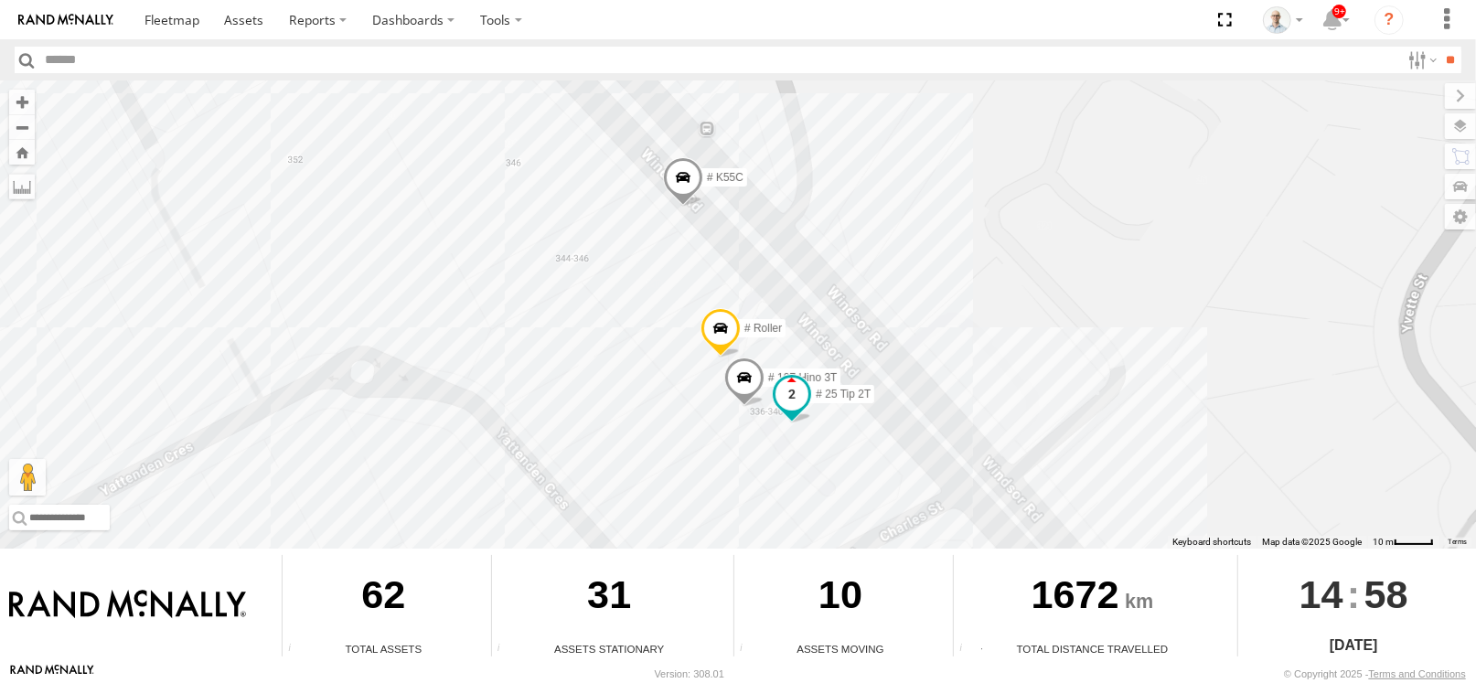
click at [784, 389] on span at bounding box center [792, 394] width 33 height 33
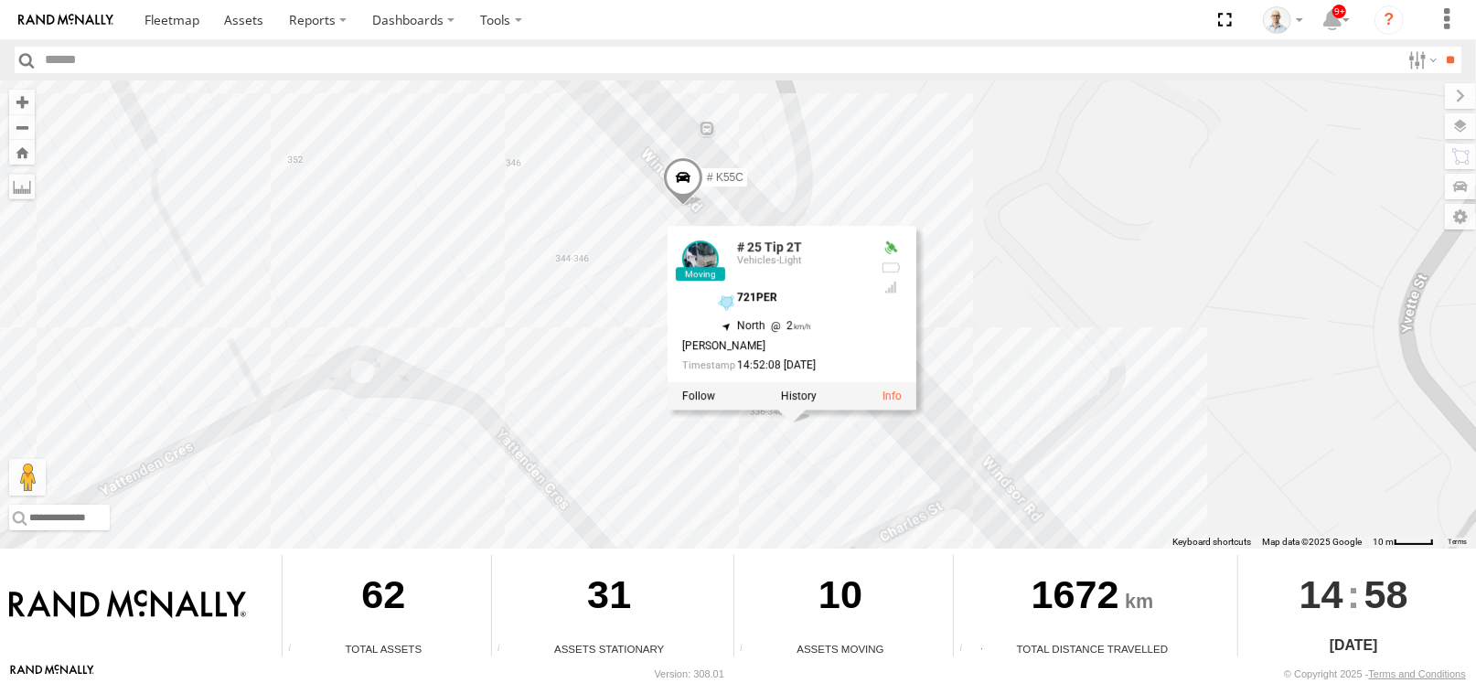
click at [1128, 287] on div "27QMC # KS75A 05QMC Jackson 04QMC Francesco QMC Mercedes # 105 Tri 3T 17 QMC An…" at bounding box center [738, 314] width 1476 height 468
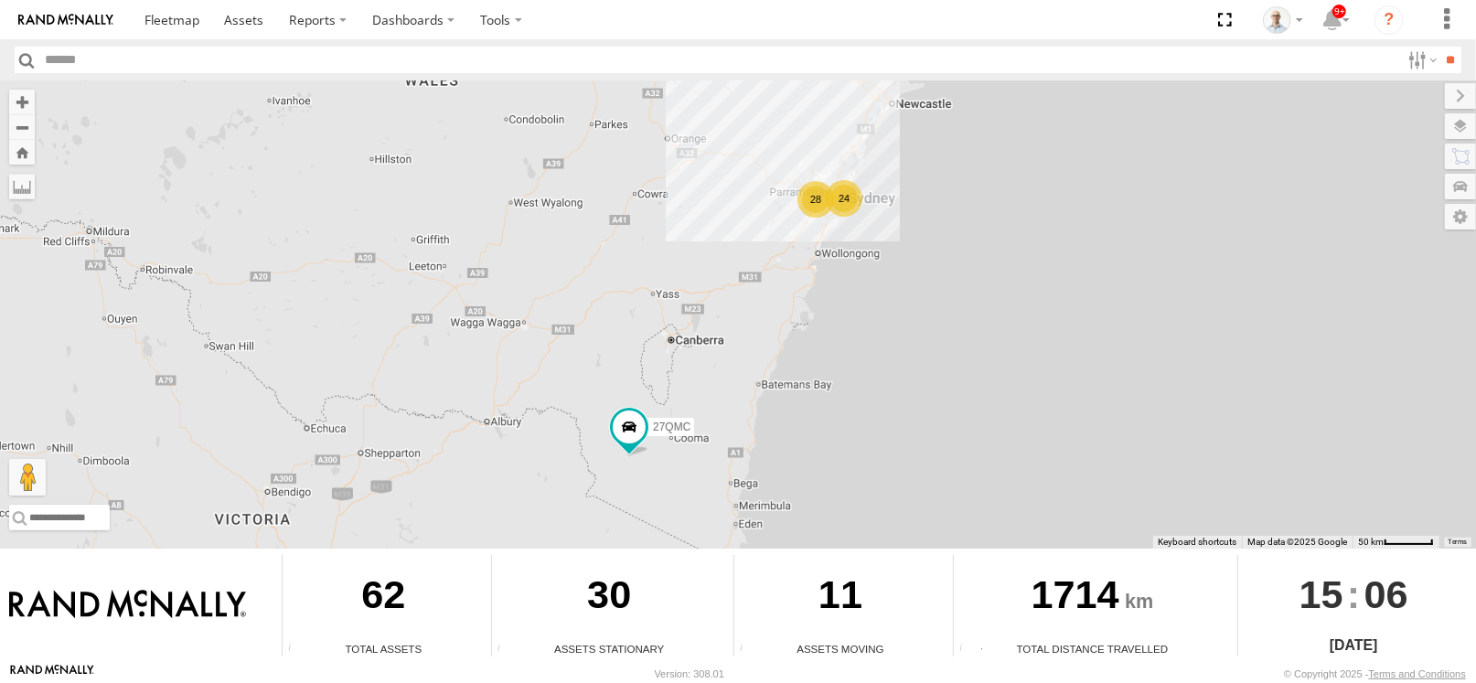
click at [841, 197] on div "24" at bounding box center [844, 198] width 37 height 37
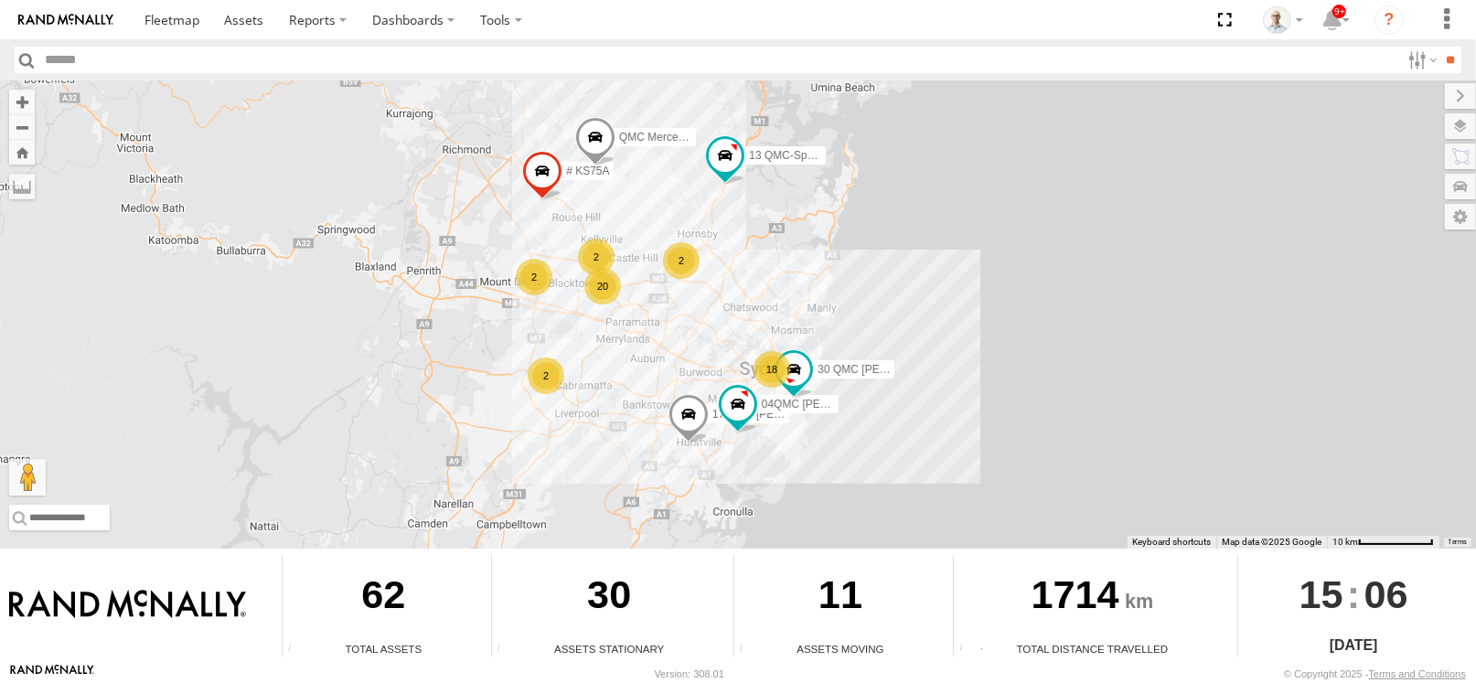
click at [596, 277] on div "20" at bounding box center [602, 286] width 37 height 37
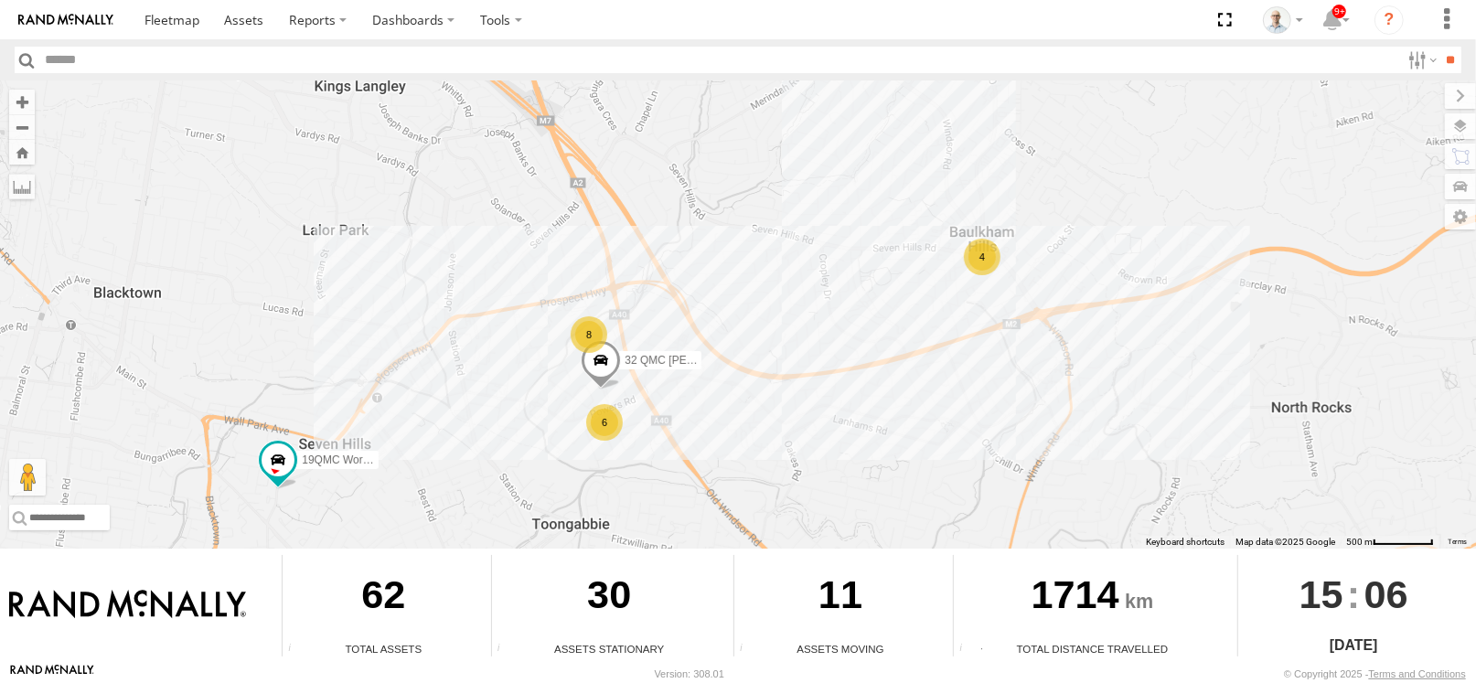
drag, startPoint x: 884, startPoint y: 271, endPoint x: 775, endPoint y: 333, distance: 126.2
click at [775, 333] on div "27QMC # KS75A 04QMC [PERSON_NAME] Mercedes 30 QMC [PERSON_NAME] 13 QMC-Spare 17…" at bounding box center [738, 314] width 1476 height 468
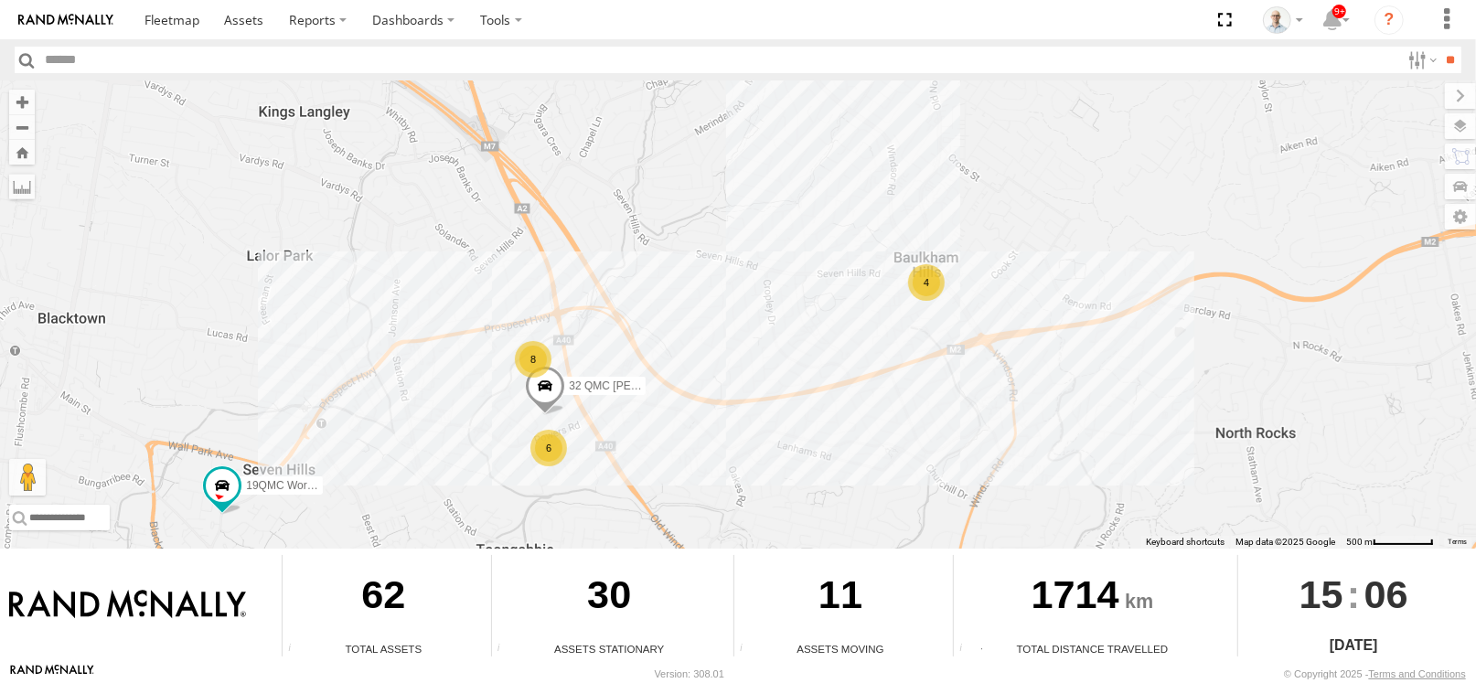
click at [933, 289] on div "4" at bounding box center [926, 282] width 37 height 37
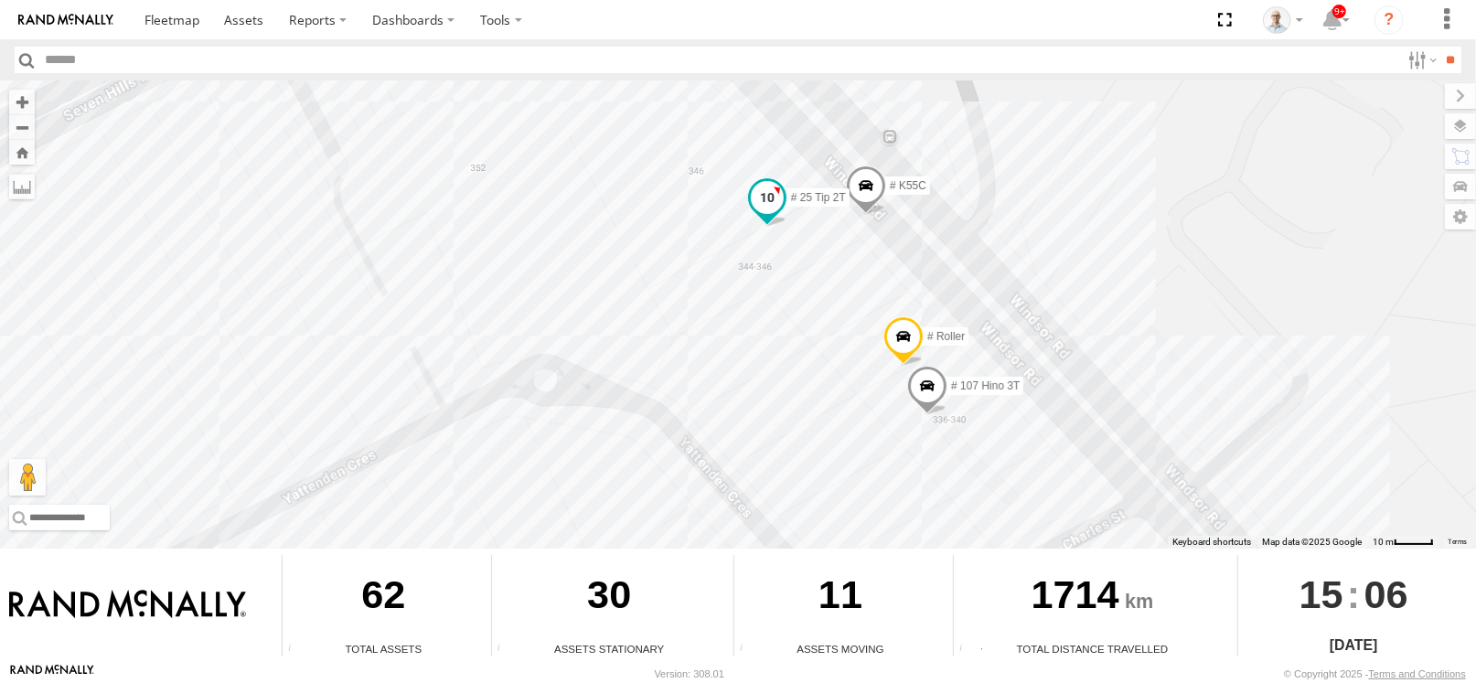
click at [783, 211] on span at bounding box center [767, 201] width 40 height 49
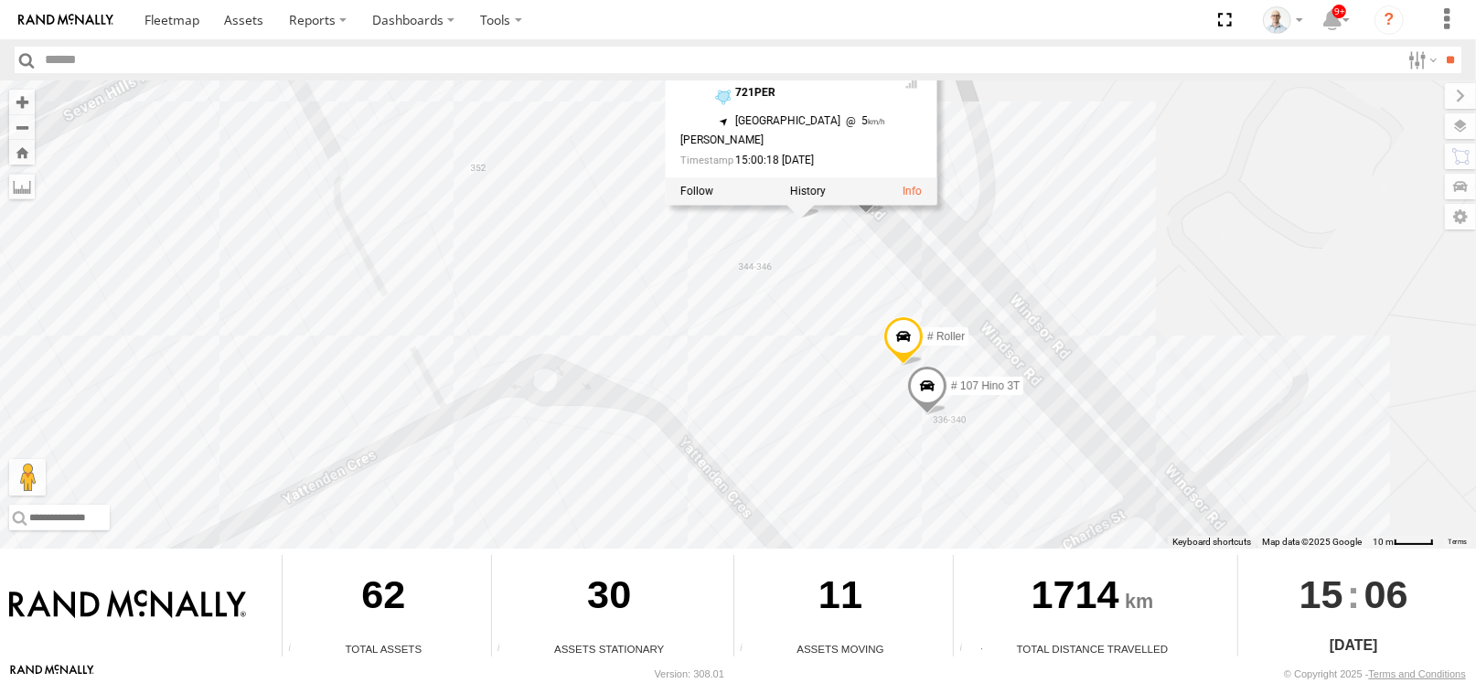
click at [1122, 210] on div "27QMC # KS75A 04QMC Francesco QMC Mercedes 30 QMC David Carmona 13 QMC-Spare 17…" at bounding box center [738, 314] width 1476 height 468
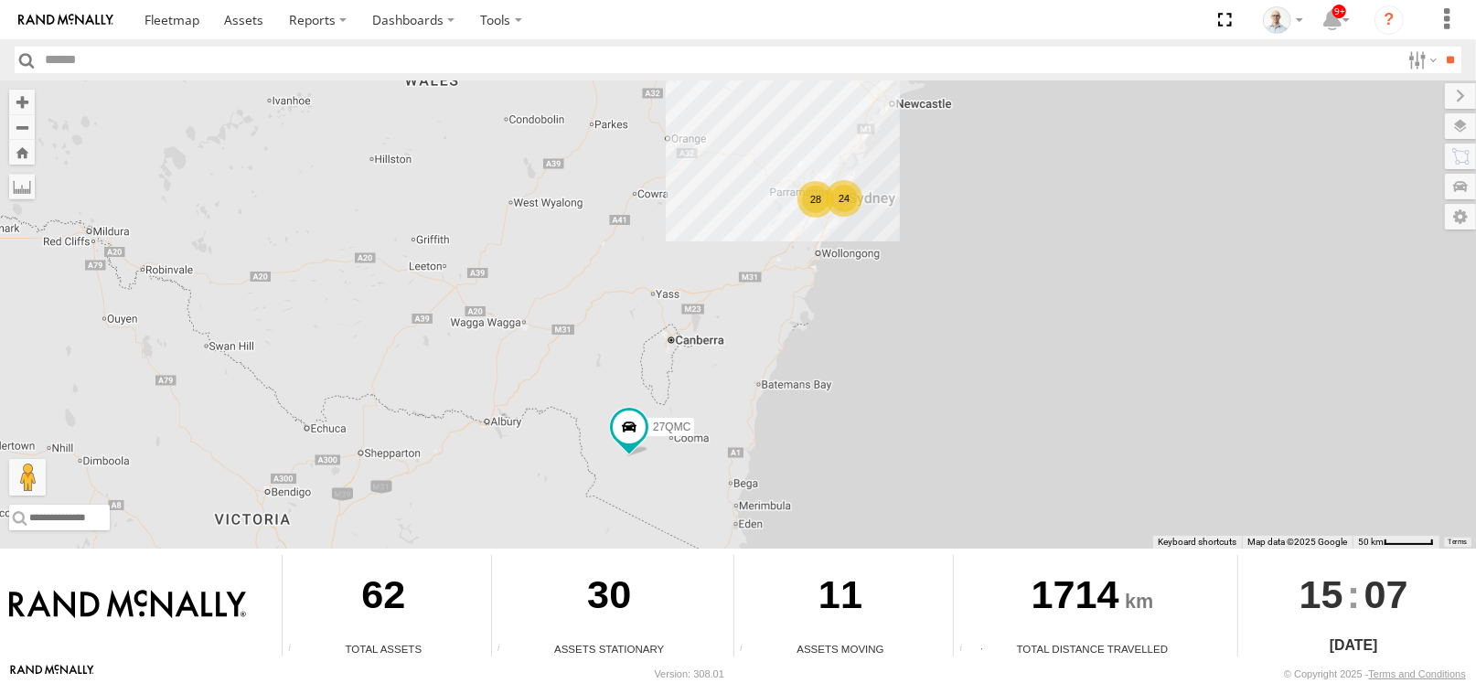
click at [852, 207] on div "24" at bounding box center [844, 198] width 37 height 37
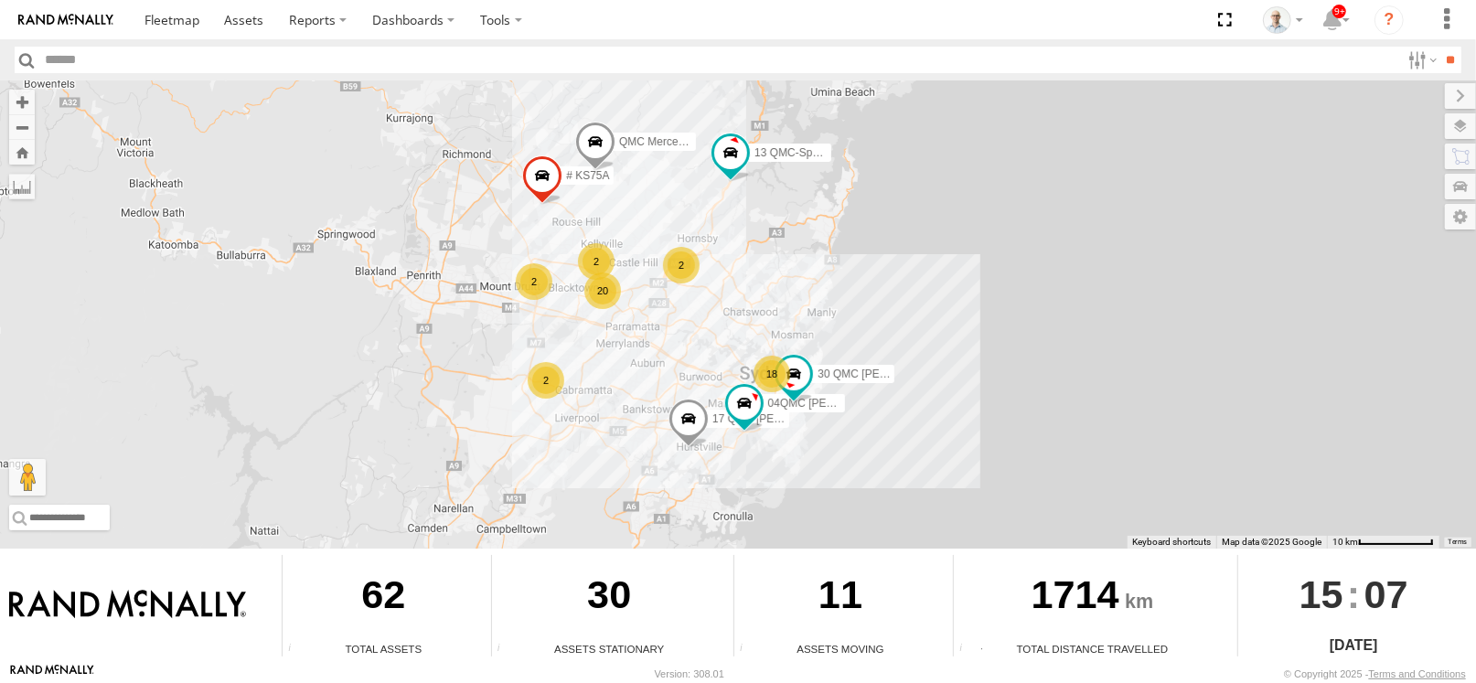
click at [777, 371] on div "18" at bounding box center [772, 374] width 37 height 37
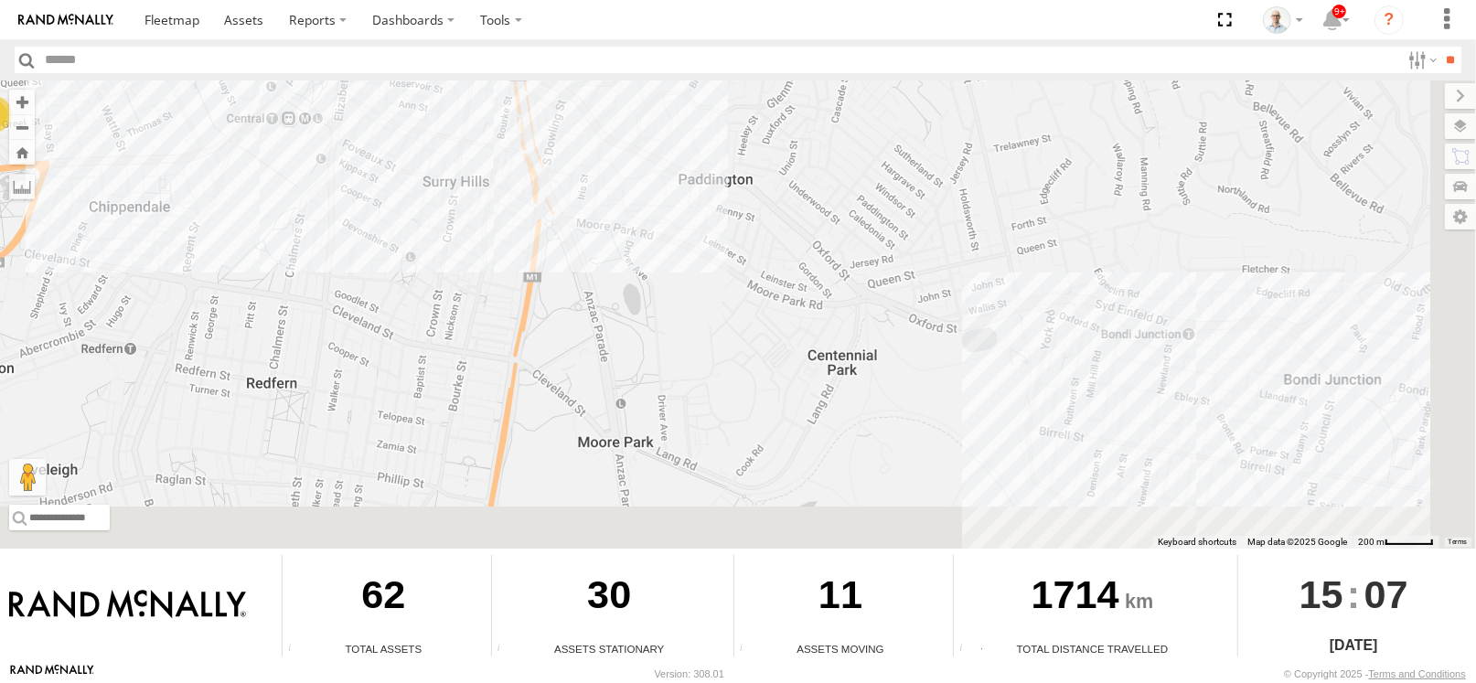
drag, startPoint x: 557, startPoint y: 243, endPoint x: 402, endPoint y: 121, distance: 197.3
click at [402, 121] on div "27QMC # KS75A 04QMC Francesco QMC Mercedes 30 QMC David Carmona 13 QMC-Spare 17…" at bounding box center [738, 314] width 1476 height 468
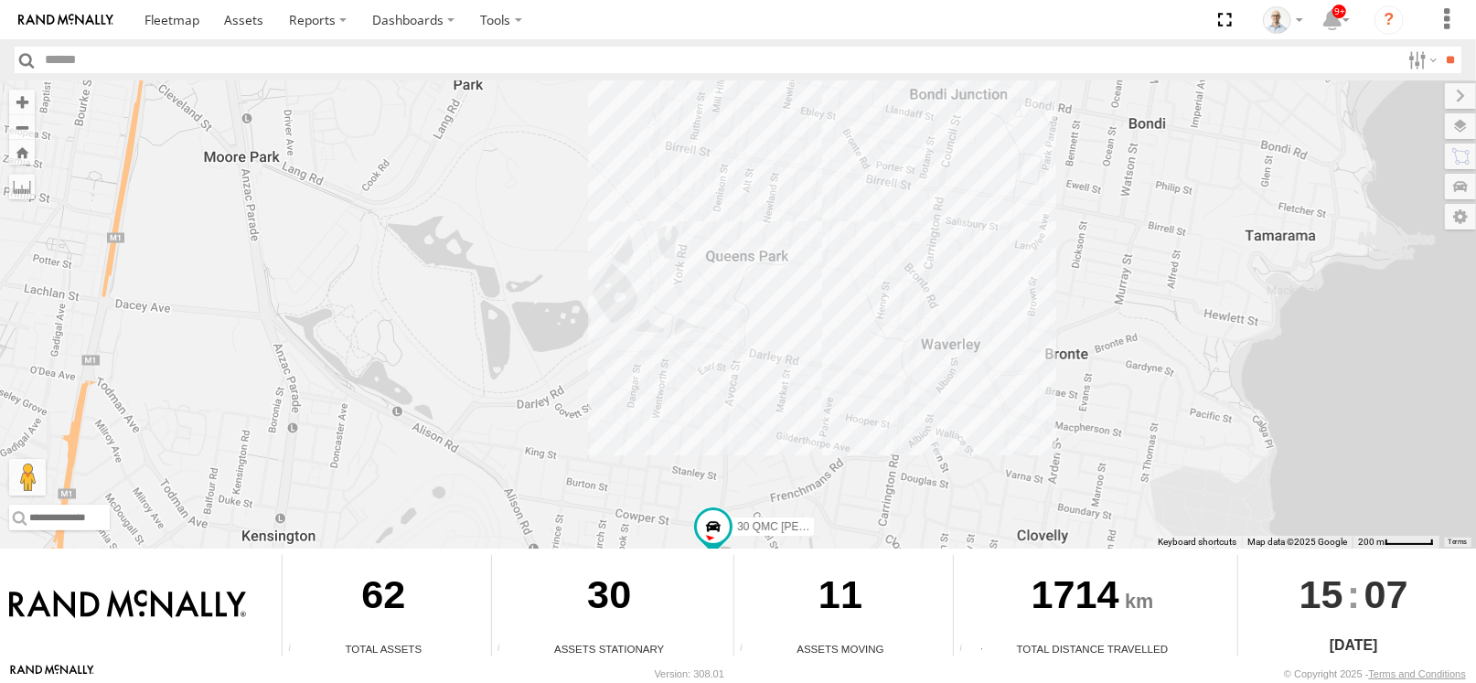
click at [837, 273] on div "27QMC # KS75A 04QMC Francesco QMC Mercedes 30 QMC David Carmona 13 QMC-Spare 17…" at bounding box center [738, 314] width 1476 height 468
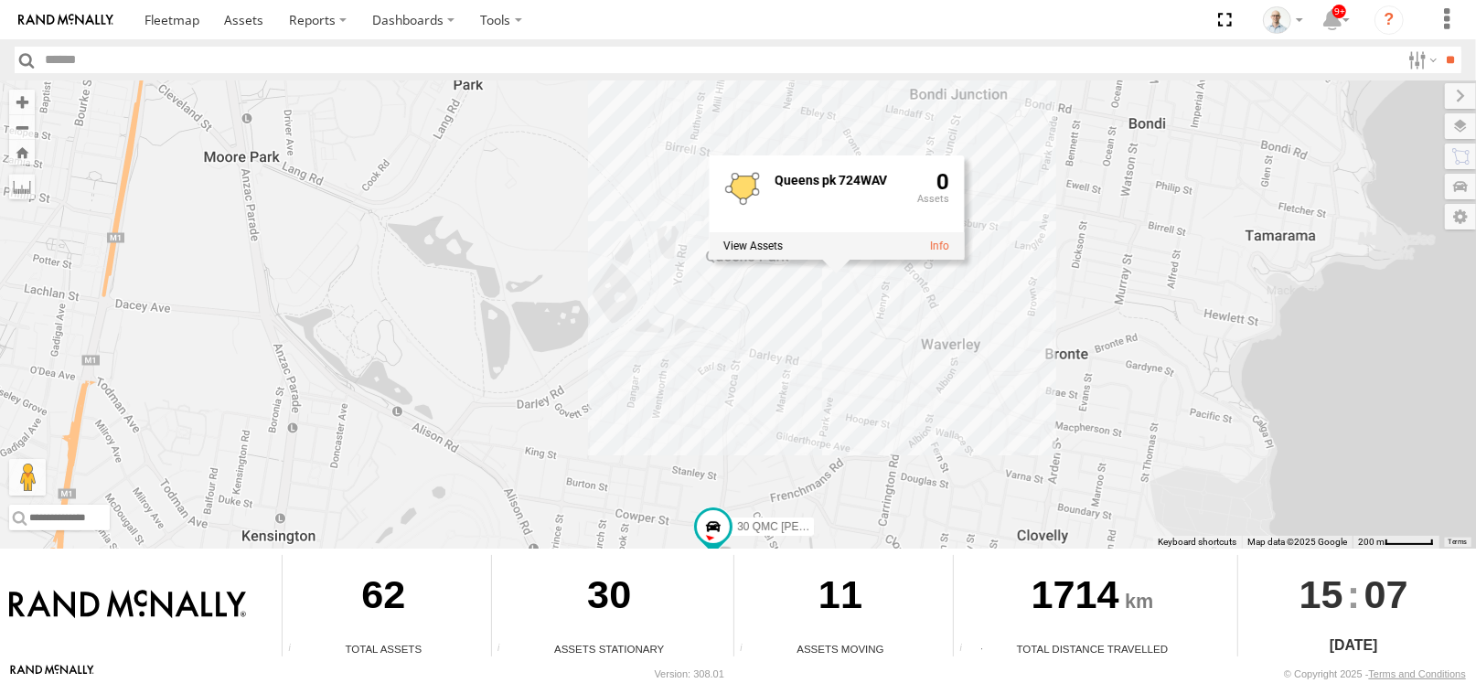
click at [852, 348] on div "27QMC # KS75A 04QMC Francesco QMC Mercedes 30 QMC David Carmona 13 QMC-Spare 17…" at bounding box center [738, 314] width 1476 height 468
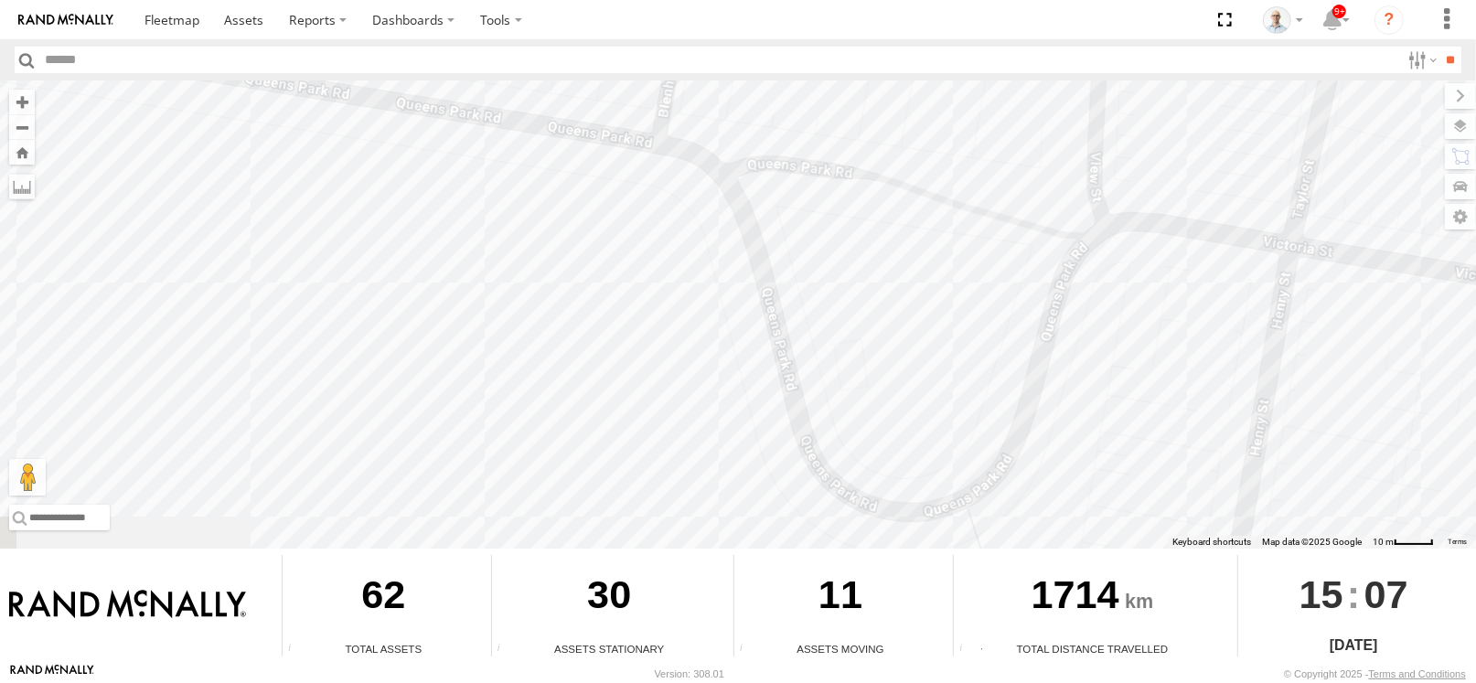
drag, startPoint x: 1029, startPoint y: 327, endPoint x: 945, endPoint y: 265, distance: 104.1
click at [945, 265] on div "27QMC # KS75A 04QMC Francesco QMC Mercedes 30 QMC David Carmona 13 QMC-Spare 17…" at bounding box center [738, 314] width 1476 height 468
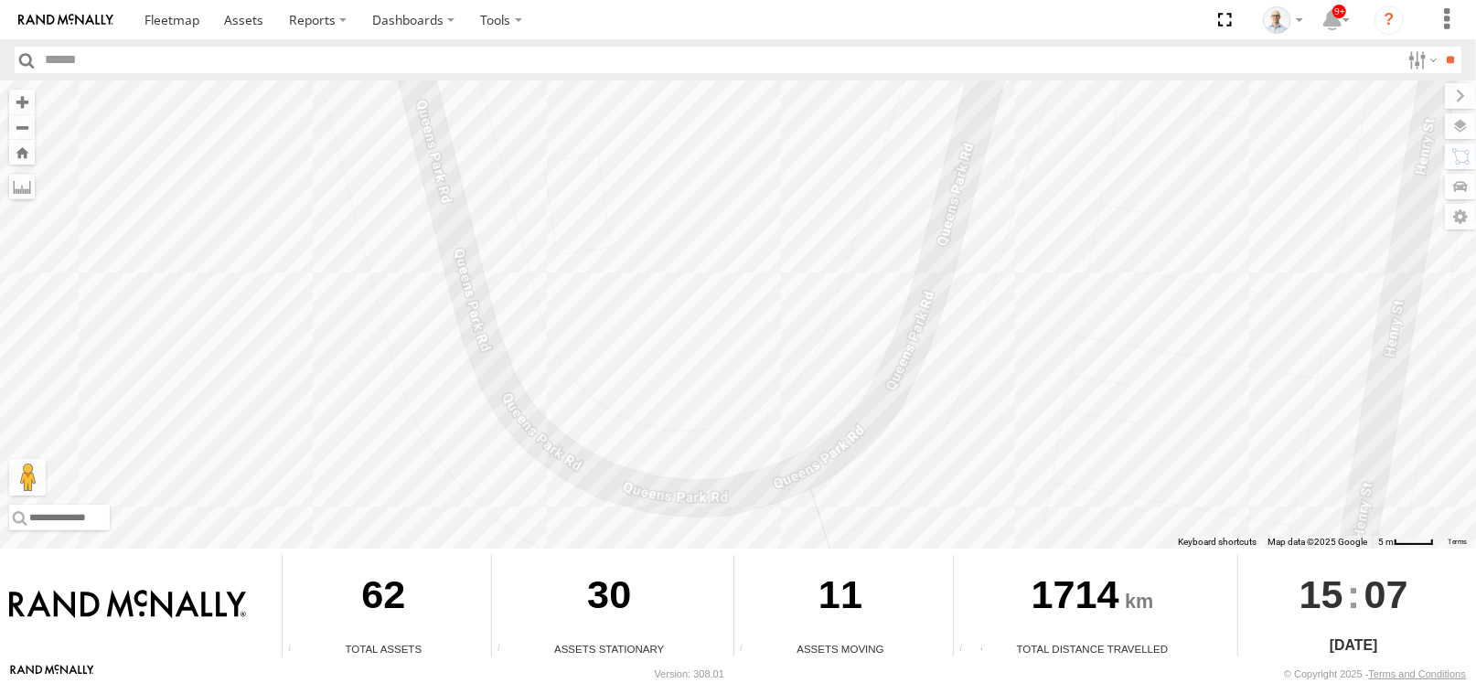
drag, startPoint x: 947, startPoint y: 390, endPoint x: 717, endPoint y: 245, distance: 271.3
click at [717, 245] on div "27QMC # KS75A 04QMC Francesco QMC Mercedes 30 QMC David Carmona 13 QMC-Spare 17…" at bounding box center [738, 314] width 1476 height 468
click at [723, 232] on div "27QMC # KS75A 04QMC Francesco QMC Mercedes 30 QMC David Carmona 13 QMC-Spare 17…" at bounding box center [738, 314] width 1476 height 468
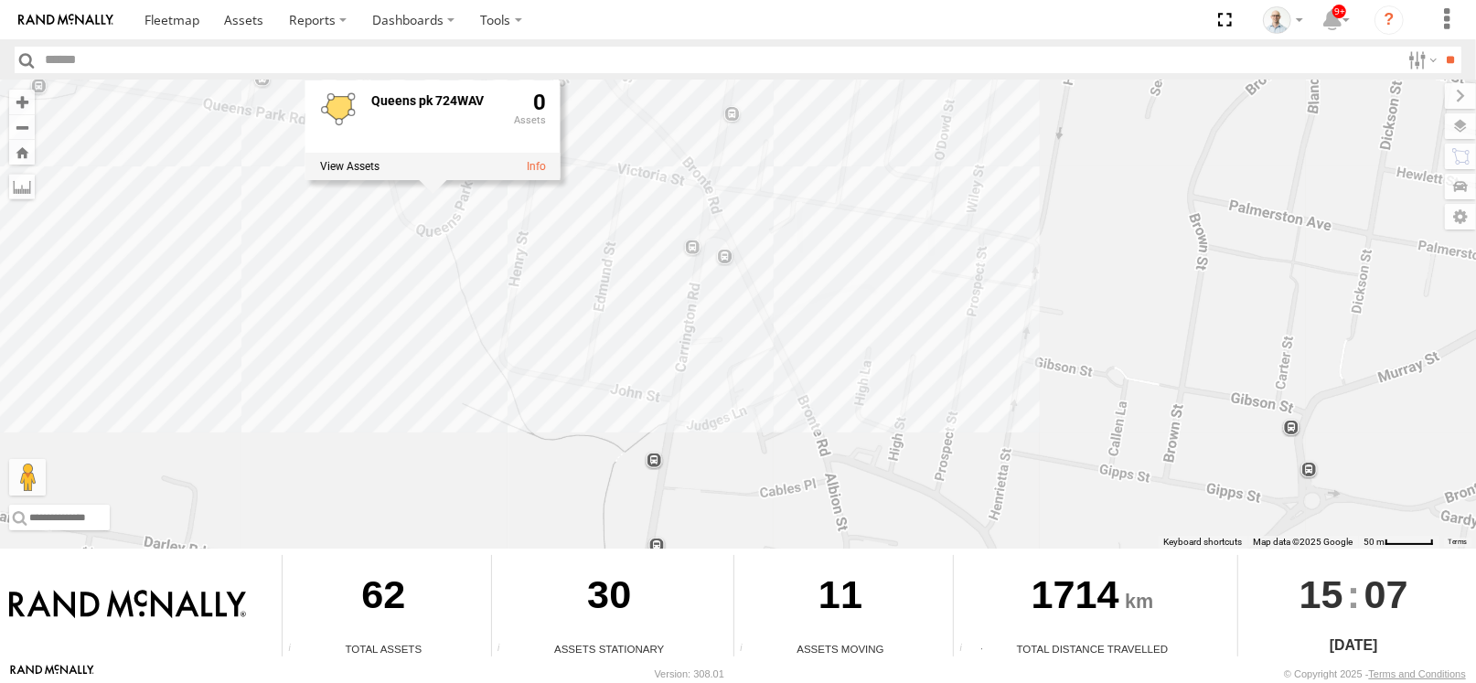
click at [166, 321] on div "27QMC # KS75A 04QMC Francesco QMC Mercedes 30 QMC David Carmona 13 QMC-Spare 17…" at bounding box center [738, 314] width 1476 height 468
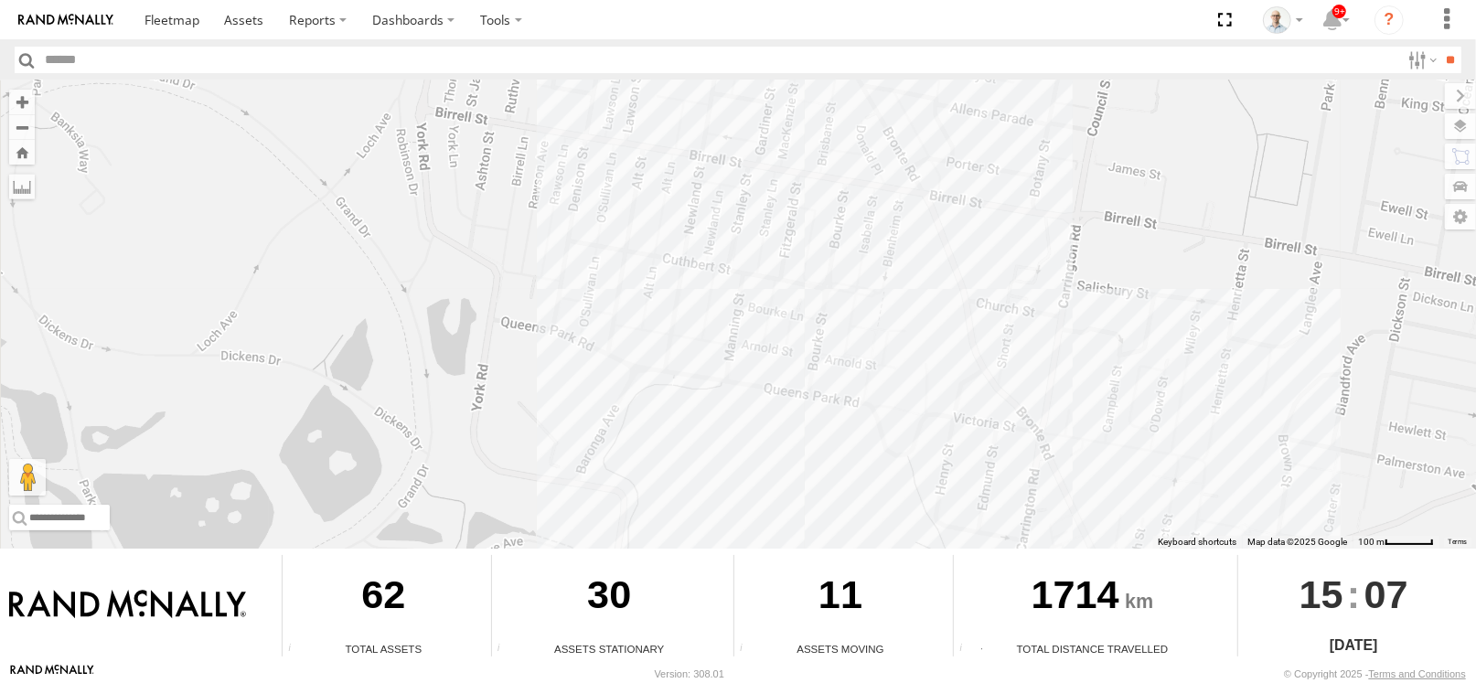
drag, startPoint x: 166, startPoint y: 315, endPoint x: 821, endPoint y: 502, distance: 682.1
click at [816, 504] on div "27QMC # KS75A 04QMC Francesco QMC Mercedes 30 QMC David Carmona 13 QMC-Spare 17…" at bounding box center [738, 314] width 1476 height 468
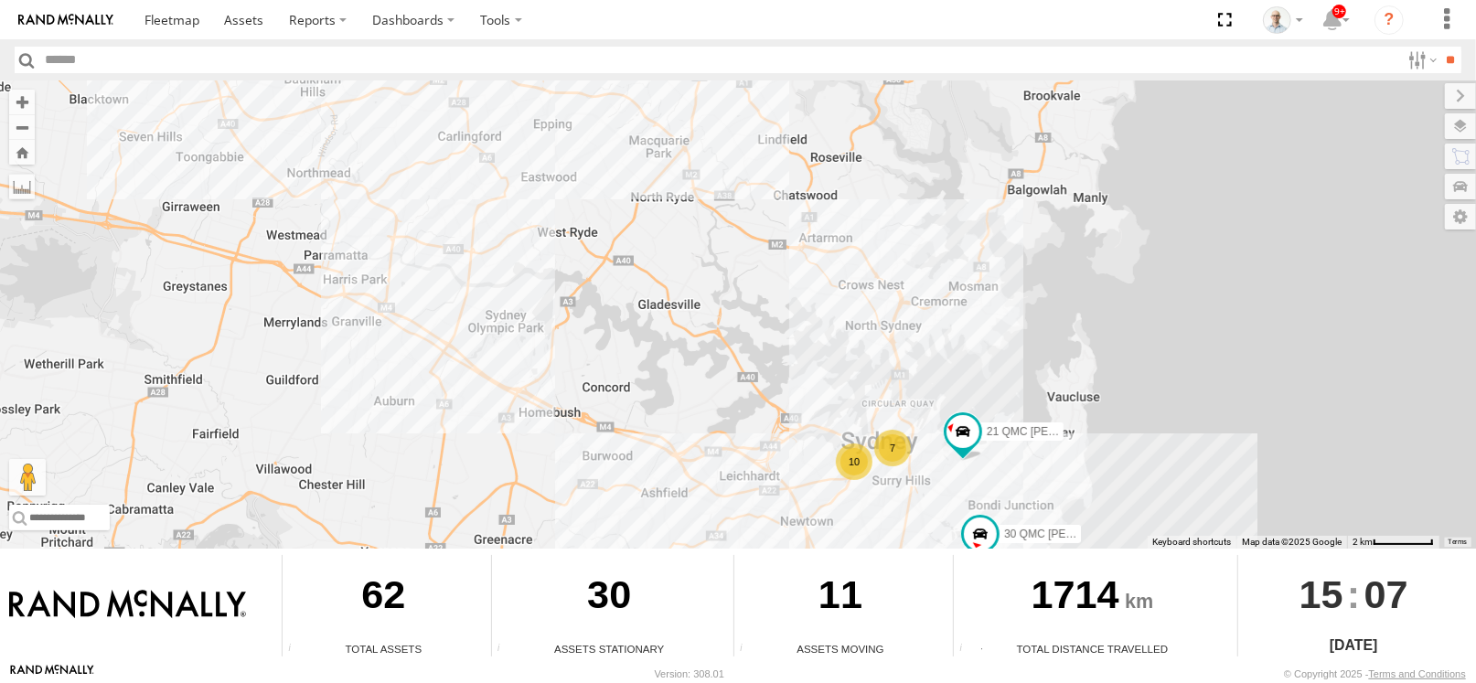
drag, startPoint x: 455, startPoint y: 245, endPoint x: 764, endPoint y: 428, distance: 358.4
click at [764, 428] on div "27QMC # KS75A 04QMC Francesco QMC Mercedes 30 QMC David Carmona 13 QMC-Spare 17…" at bounding box center [738, 314] width 1476 height 468
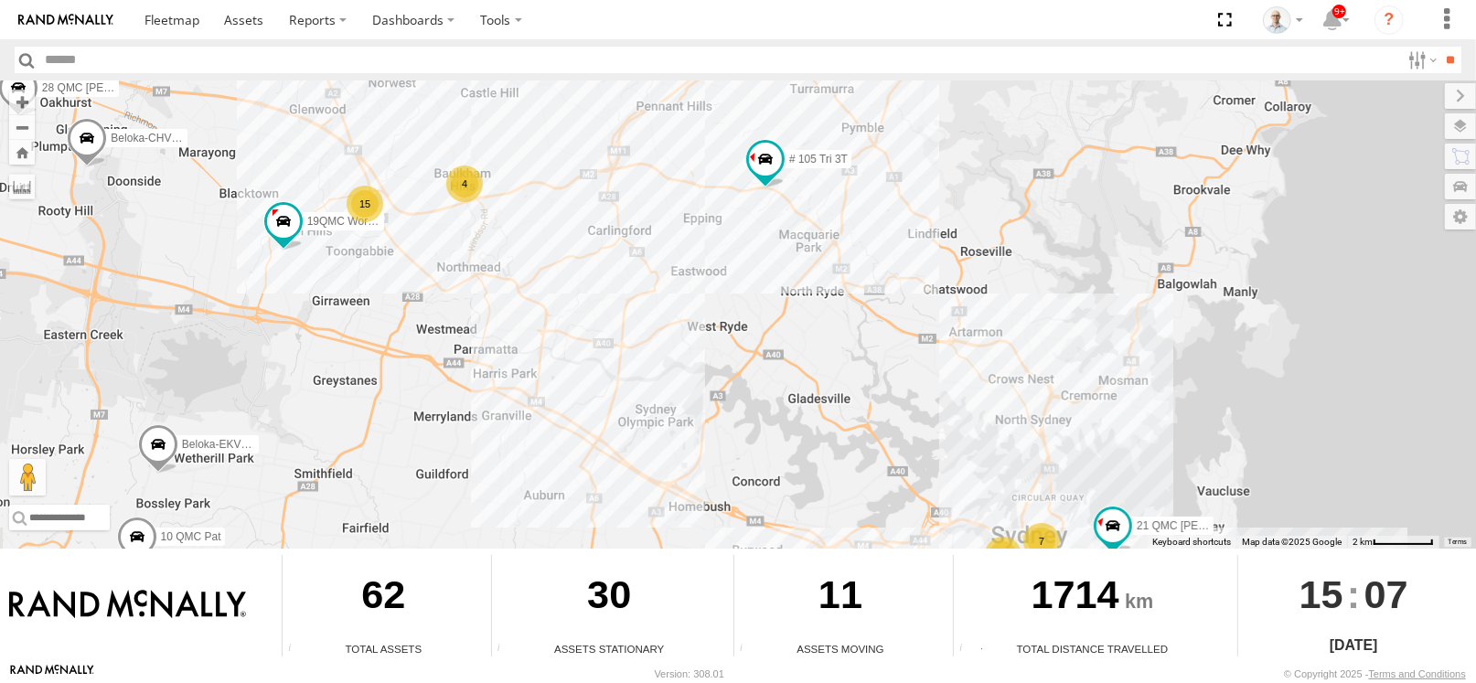
drag, startPoint x: 533, startPoint y: 238, endPoint x: 571, endPoint y: 294, distance: 67.2
click at [571, 294] on div "27QMC # KS75A 04QMC Francesco QMC Mercedes 30 QMC David Carmona 13 QMC-Spare 17…" at bounding box center [738, 314] width 1476 height 468
click at [452, 189] on div "4" at bounding box center [464, 184] width 37 height 37
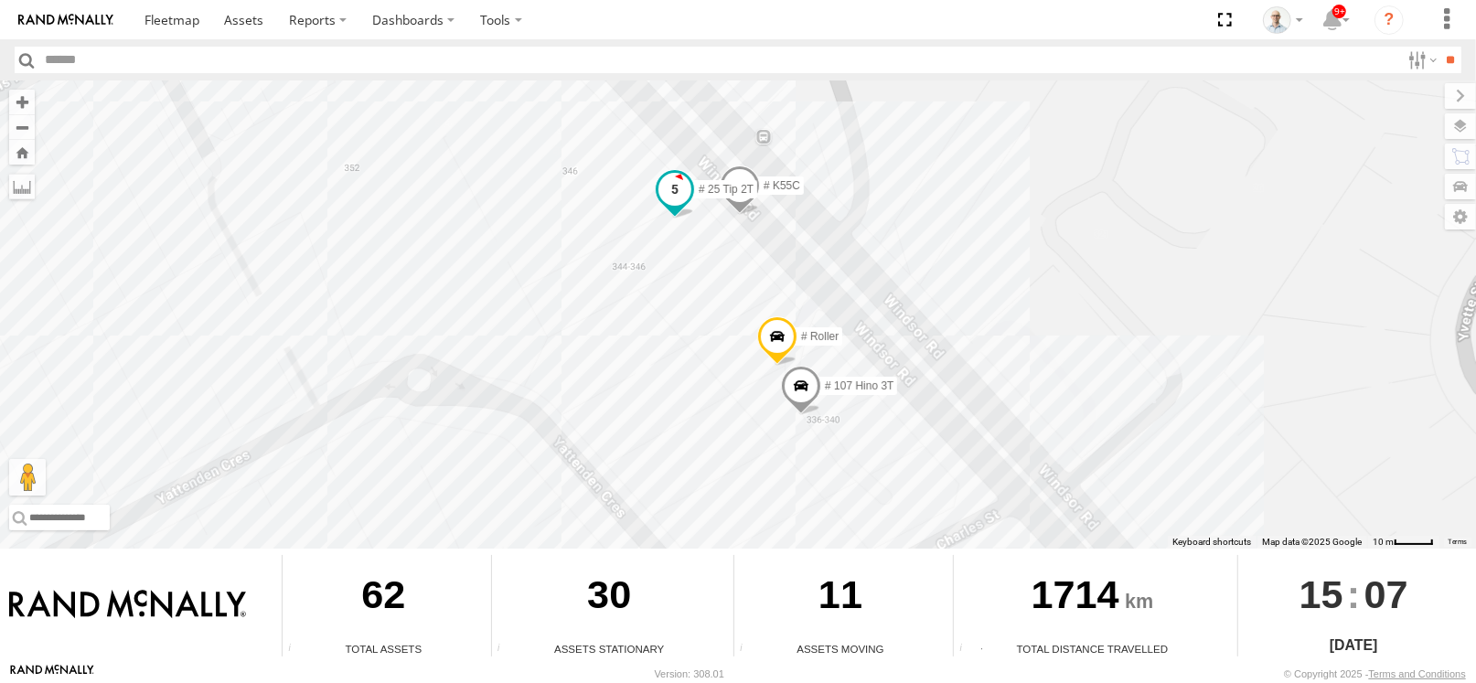
click at [665, 178] on span at bounding box center [675, 189] width 33 height 33
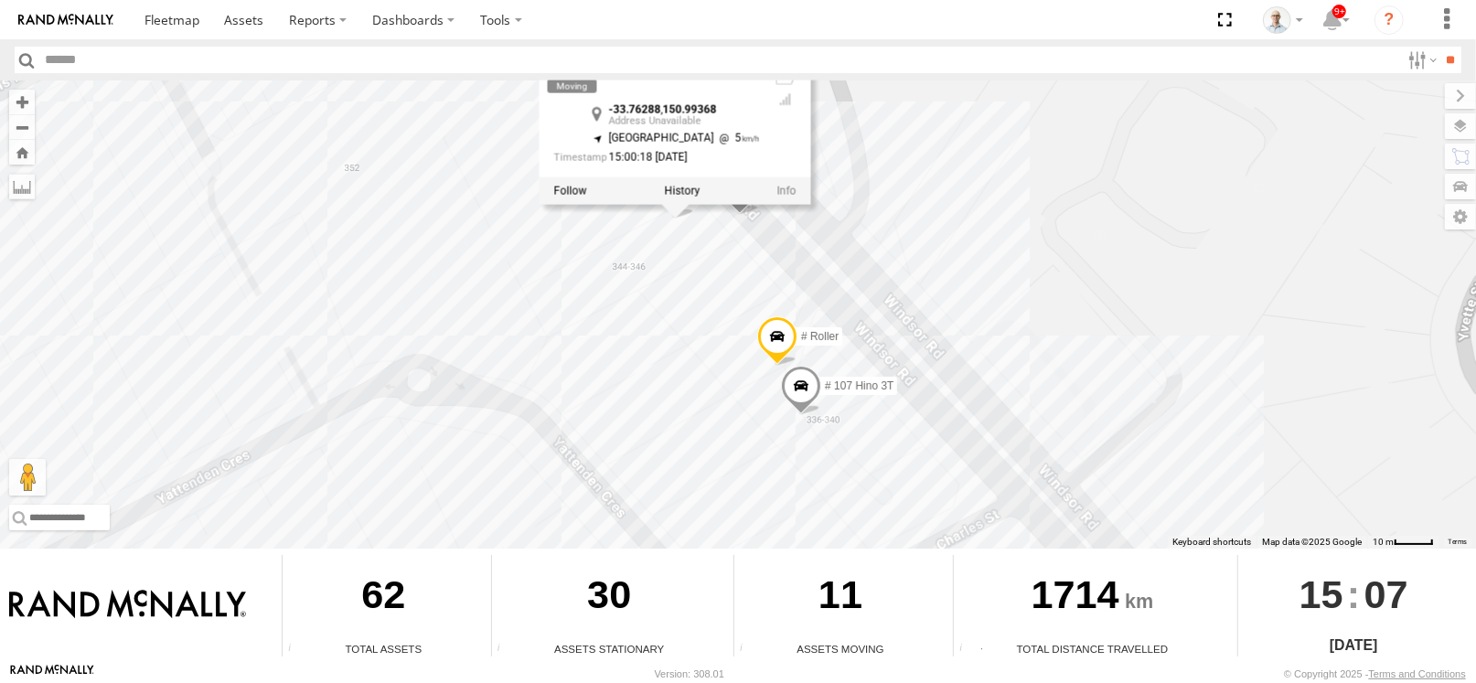
click at [933, 162] on div "27QMC # KS75A 04QMC Francesco QMC Mercedes 30 QMC David Carmona 13 QMC-Spare 17…" at bounding box center [738, 314] width 1476 height 468
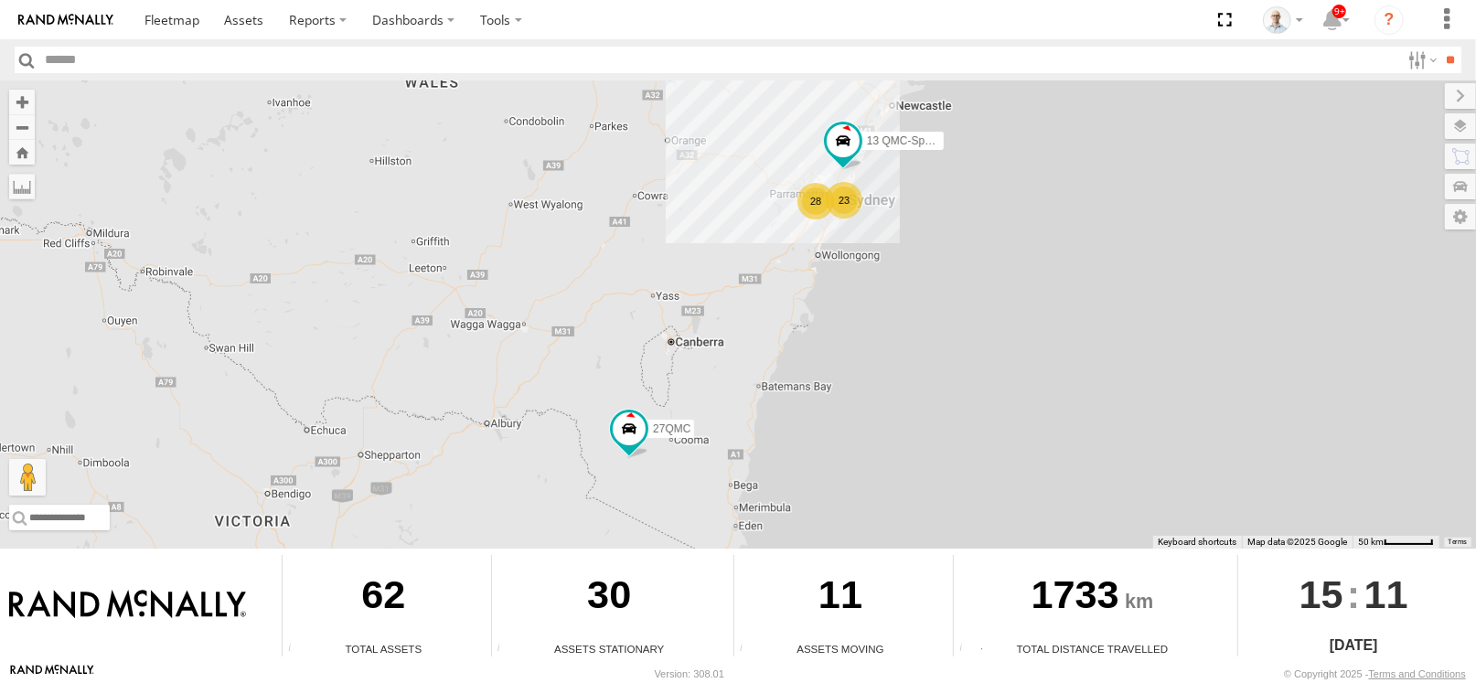
click at [830, 198] on div "28" at bounding box center [816, 201] width 37 height 37
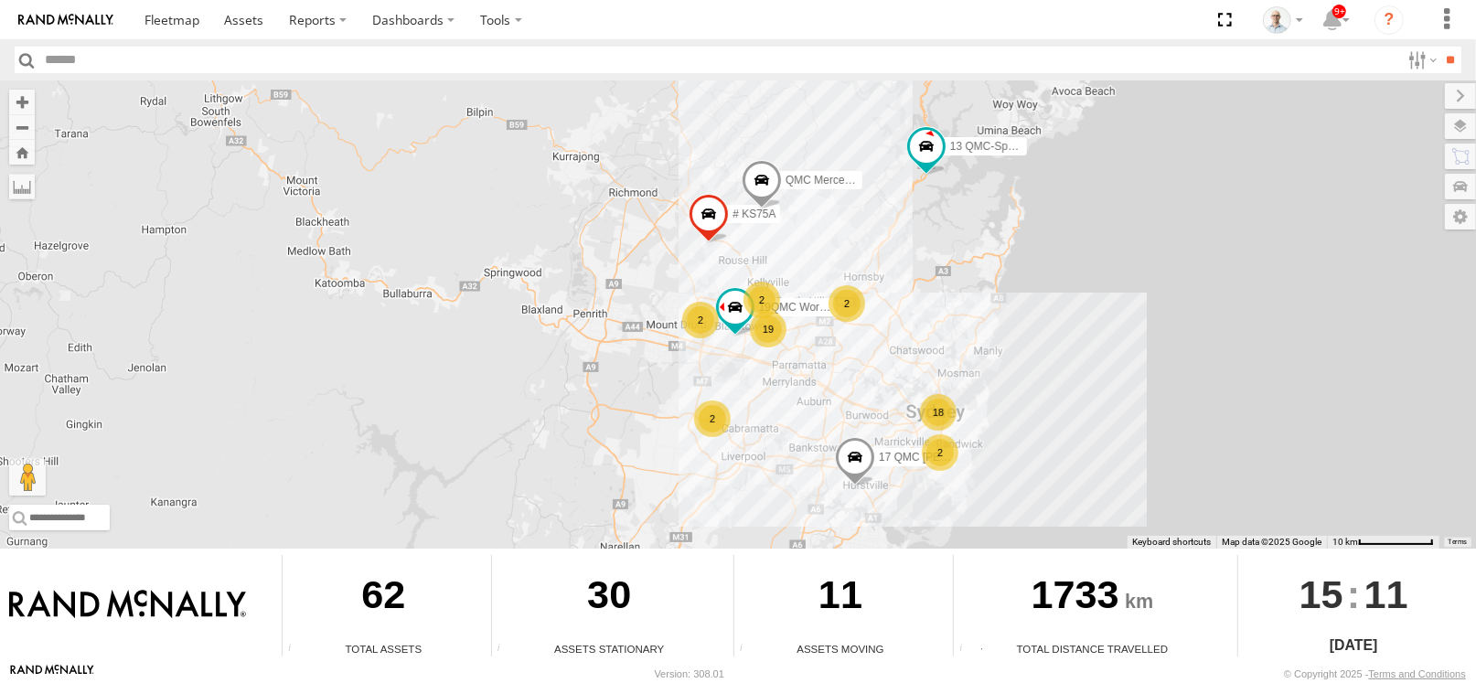
click at [770, 328] on div "19" at bounding box center [768, 329] width 37 height 37
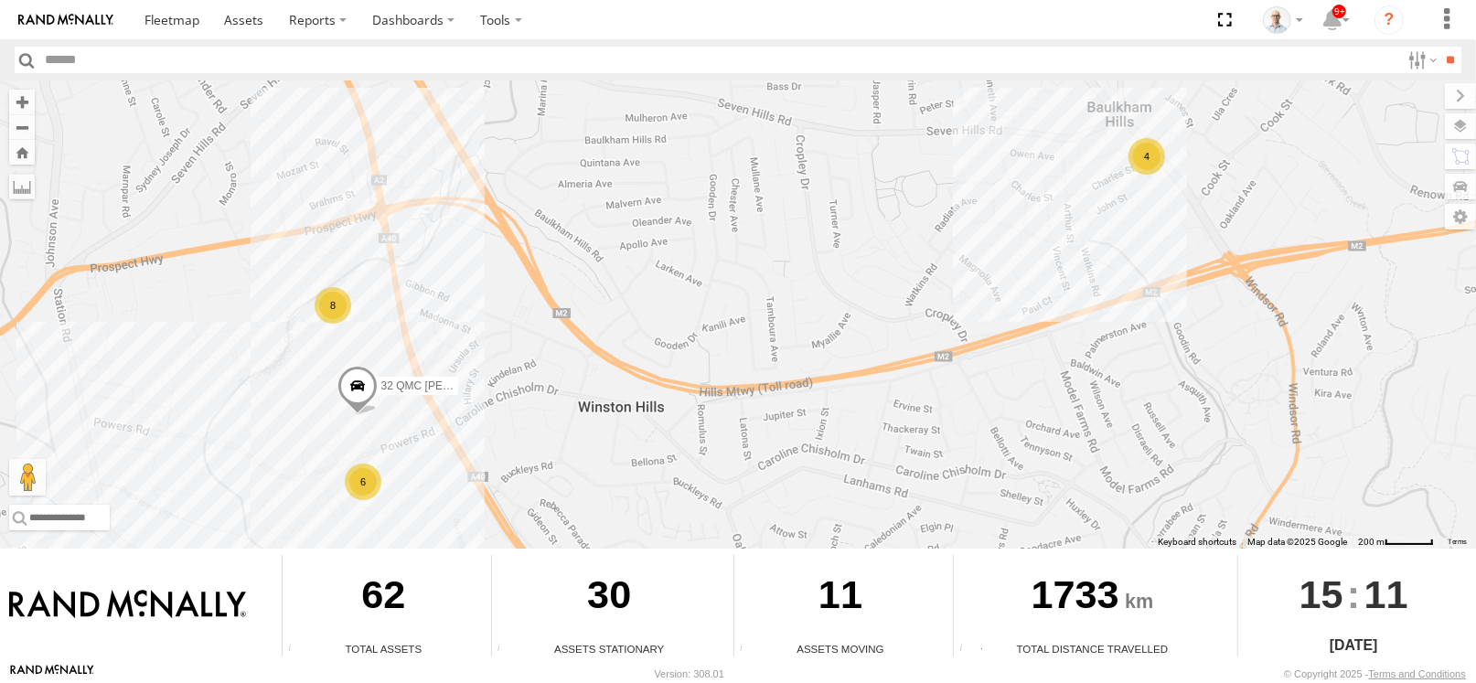
click at [1150, 160] on div "4" at bounding box center [1147, 156] width 37 height 37
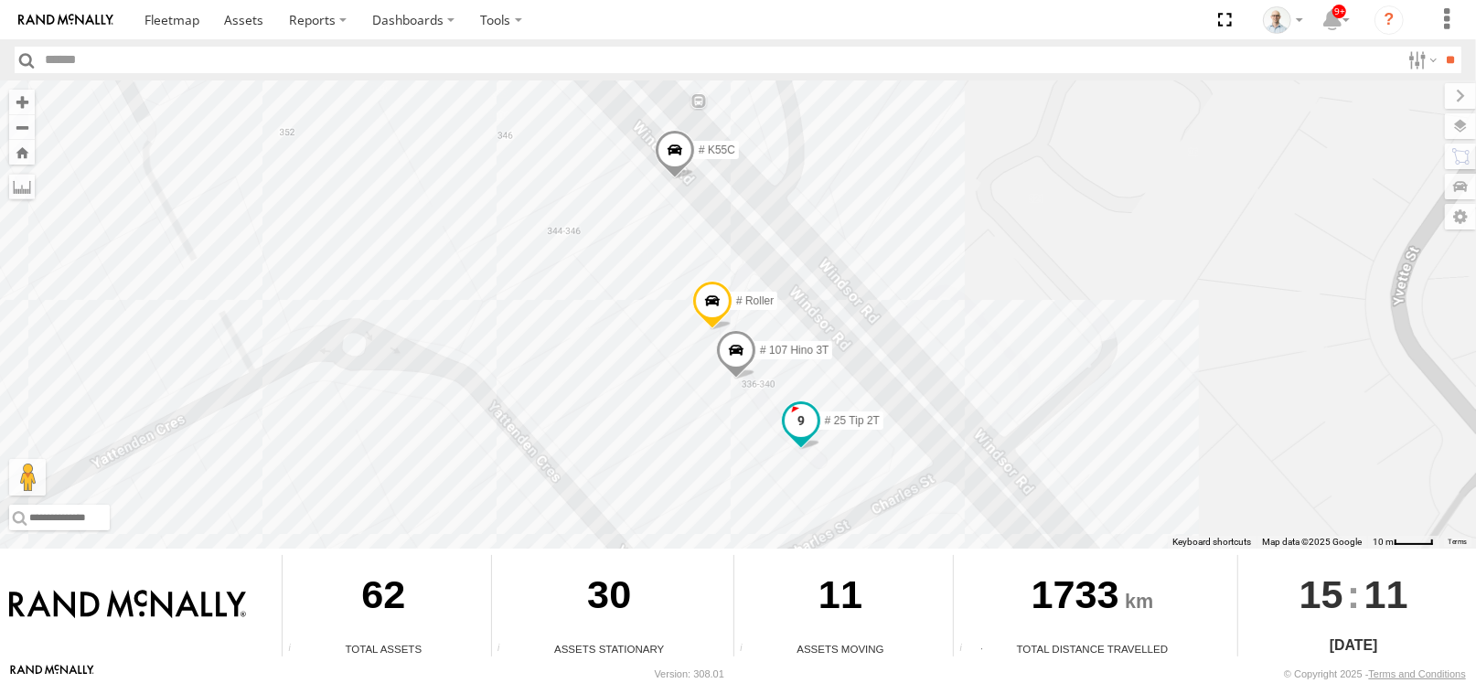
click at [796, 415] on span at bounding box center [801, 420] width 33 height 33
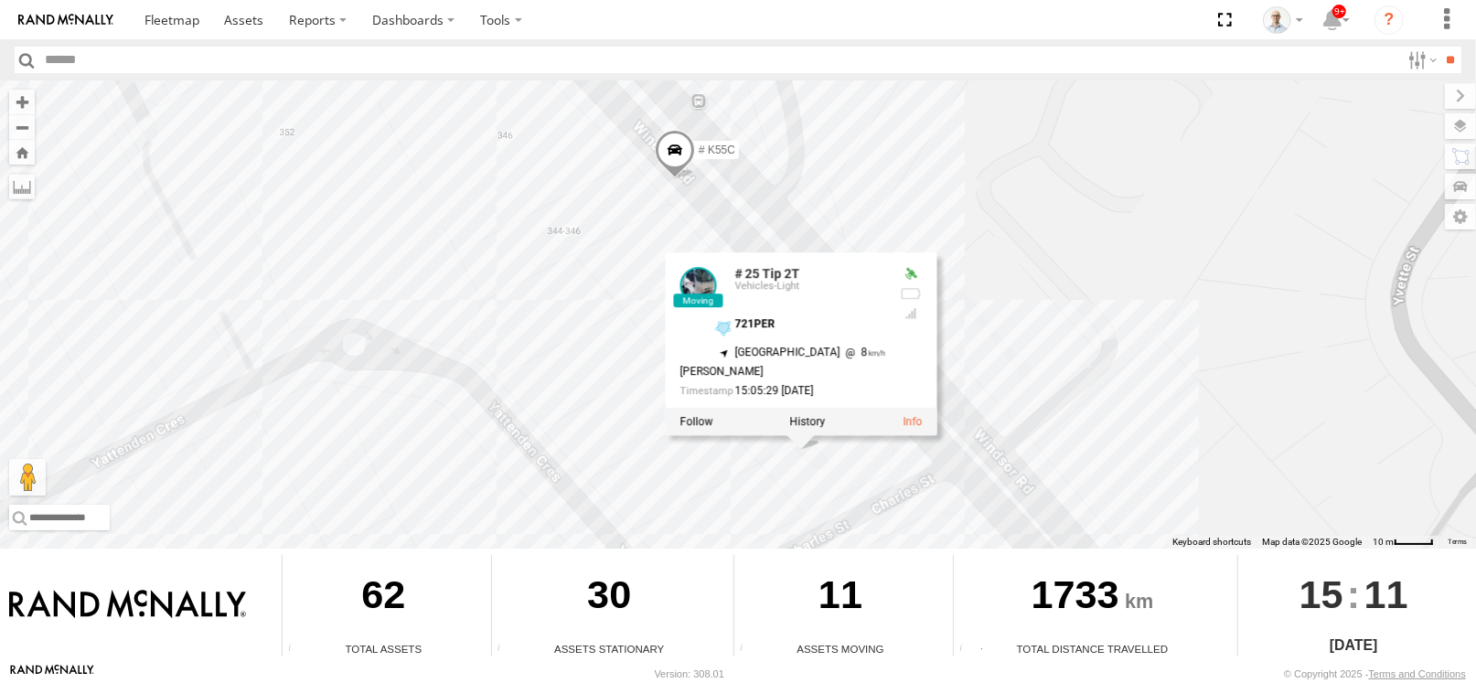
click at [1191, 317] on div "13 QMC-Spare 27QMC # KS75A 19QMC Workshop QMC Mercedes 17 QMC Andres 32 QMC Rya…" at bounding box center [738, 314] width 1476 height 468
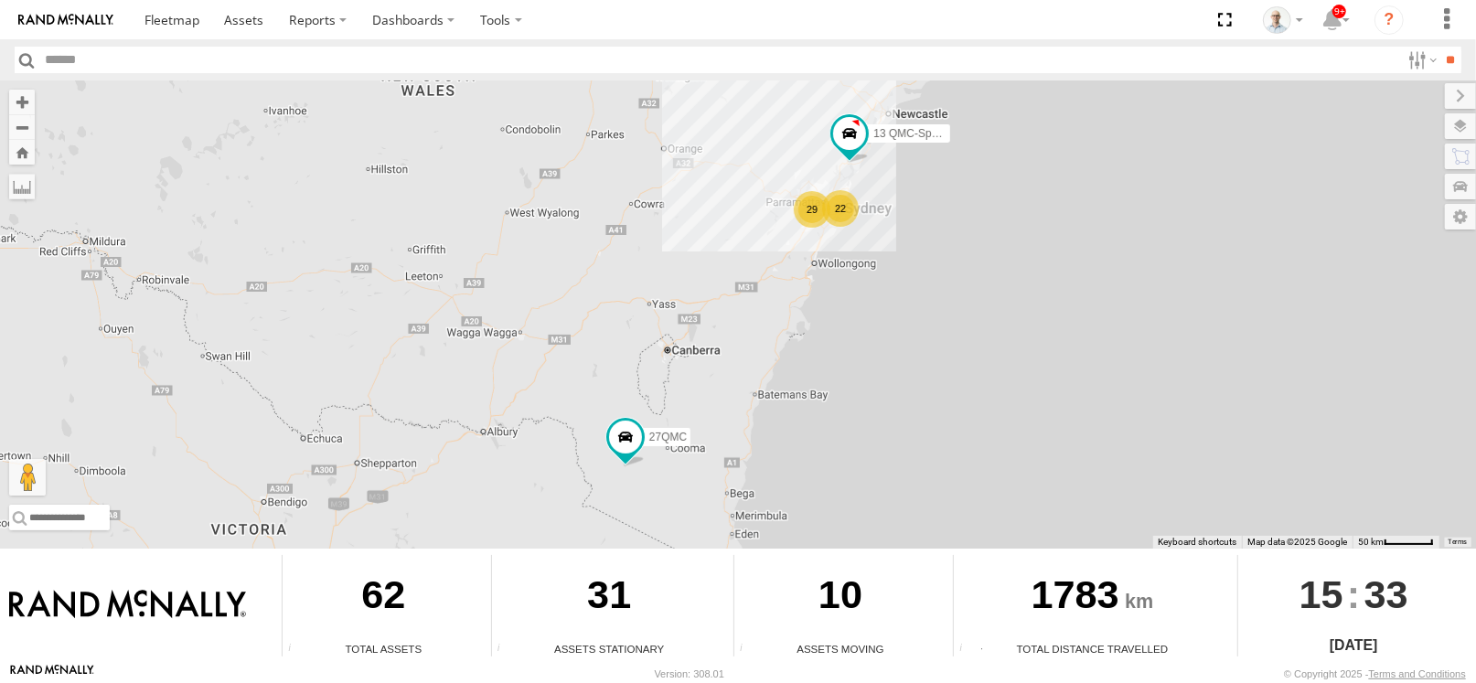
click at [798, 202] on div "29" at bounding box center [812, 209] width 37 height 37
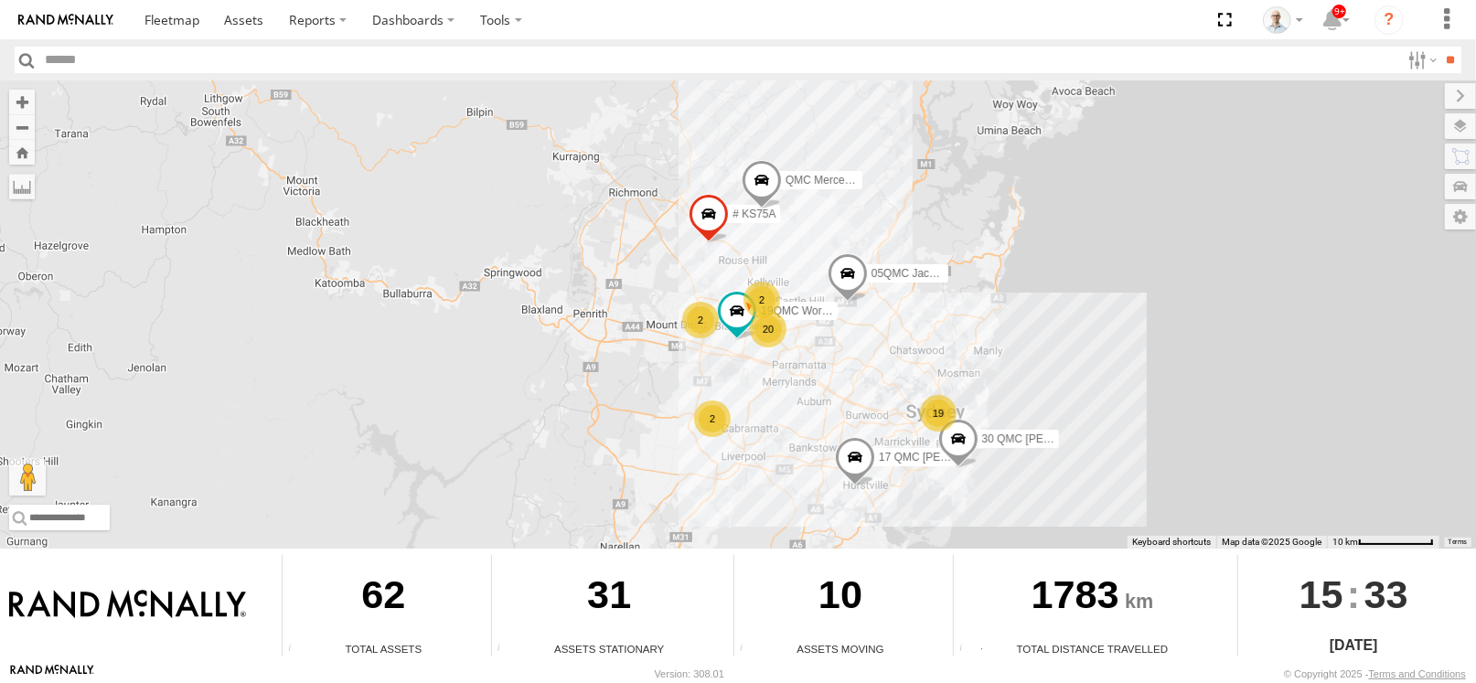
click at [760, 327] on div "20" at bounding box center [768, 329] width 37 height 37
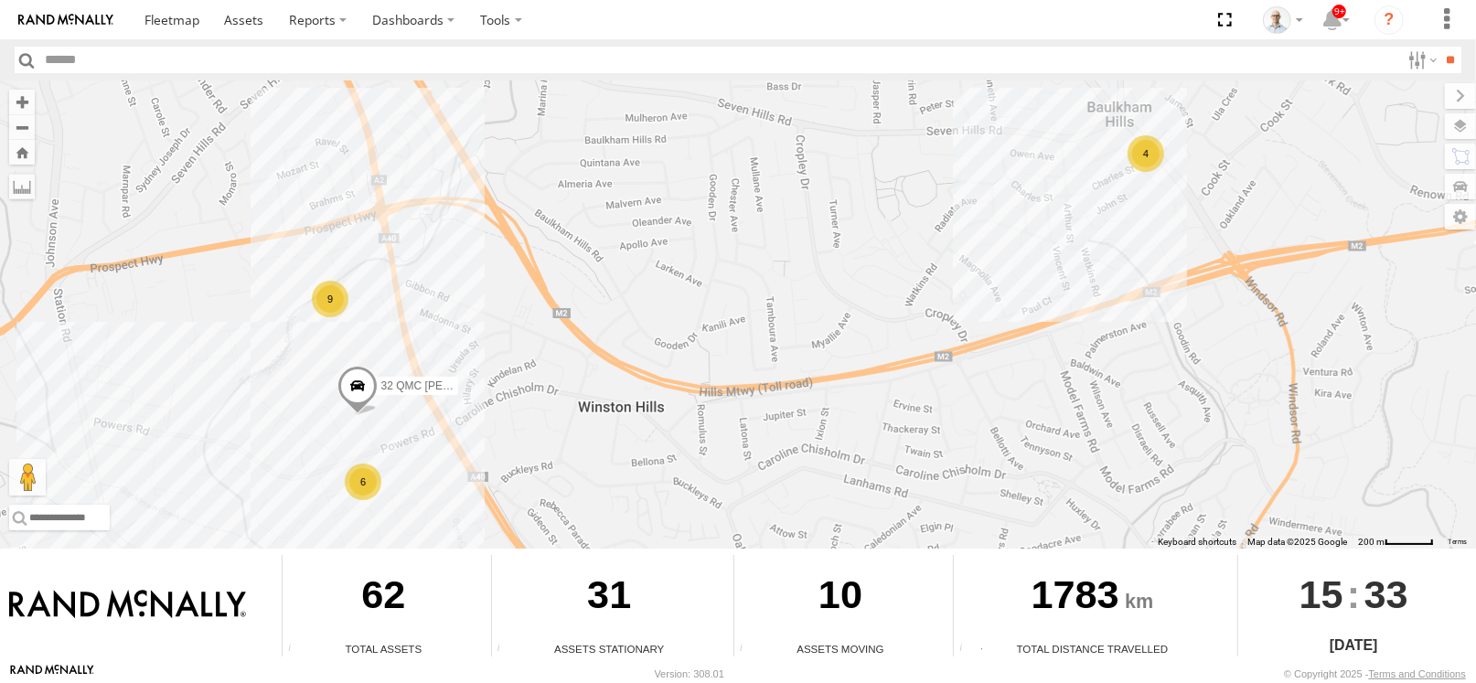
click at [1152, 142] on div "4" at bounding box center [1146, 153] width 37 height 37
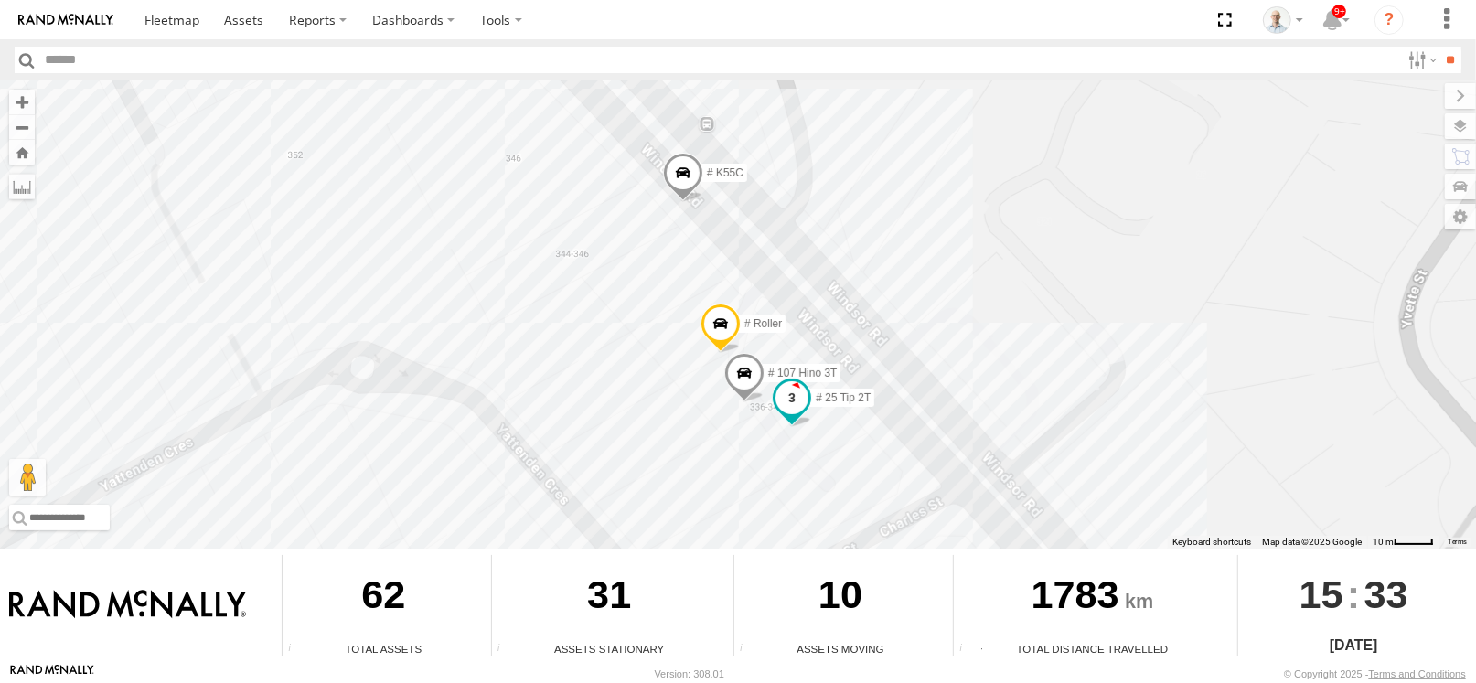
click at [796, 385] on span at bounding box center [792, 397] width 33 height 33
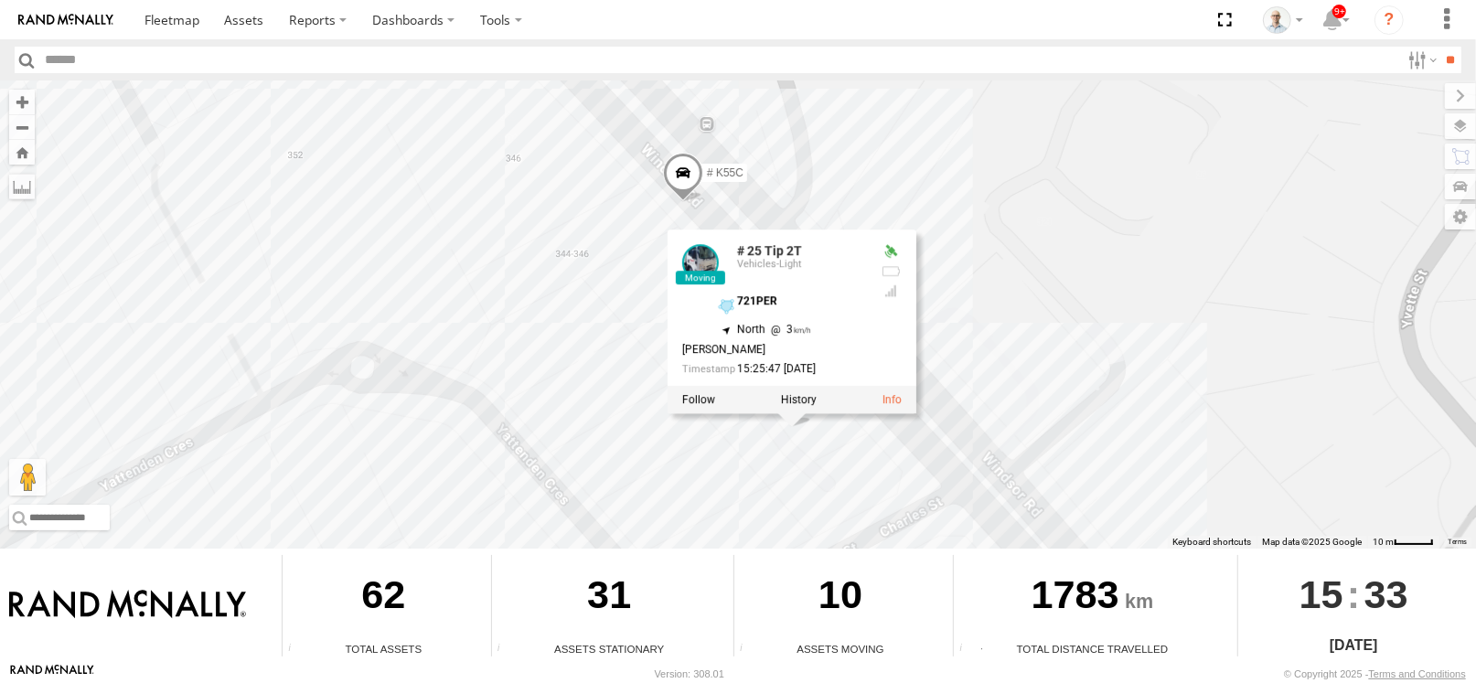
click at [1068, 310] on div "13 QMC-Spare 27QMC # KS75A 19QMC Workshop 05QMC Jackson QMC Mercedes 30 QMC Dav…" at bounding box center [738, 314] width 1476 height 468
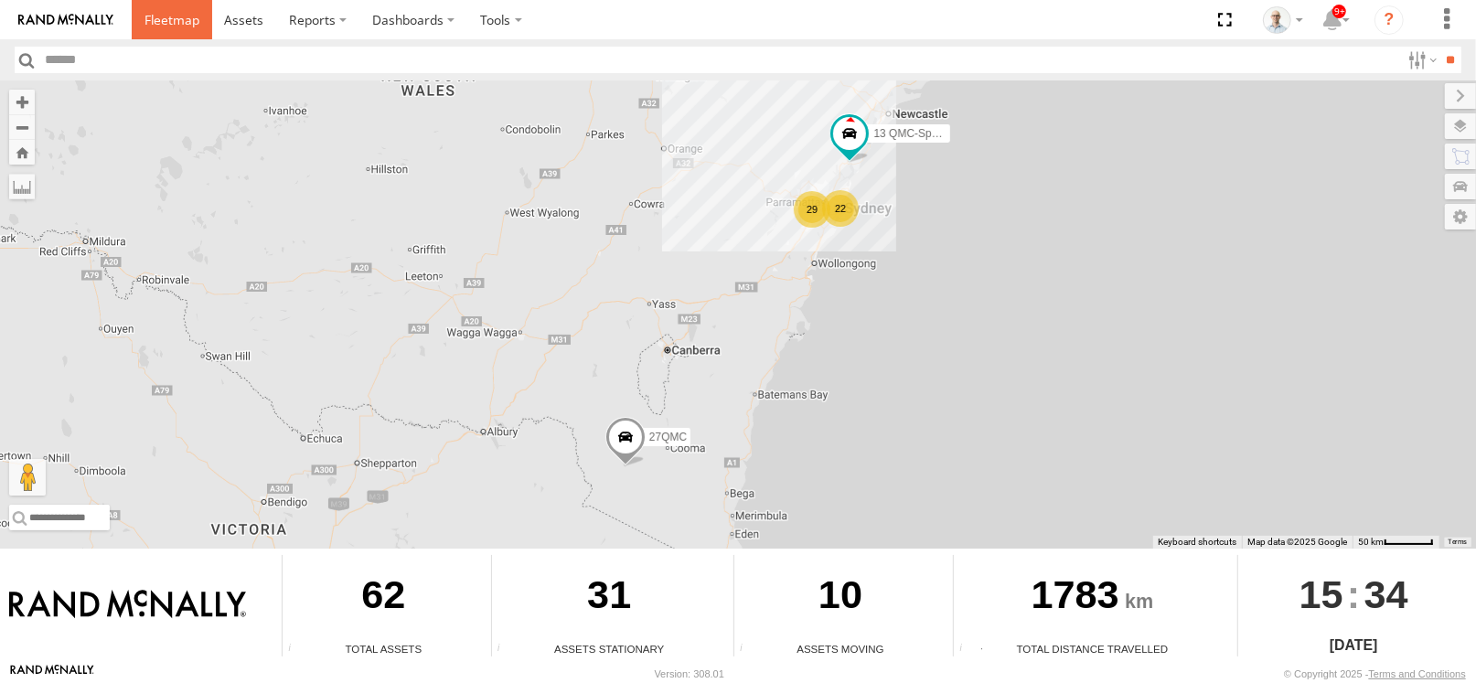
click at [179, 13] on span at bounding box center [172, 19] width 55 height 17
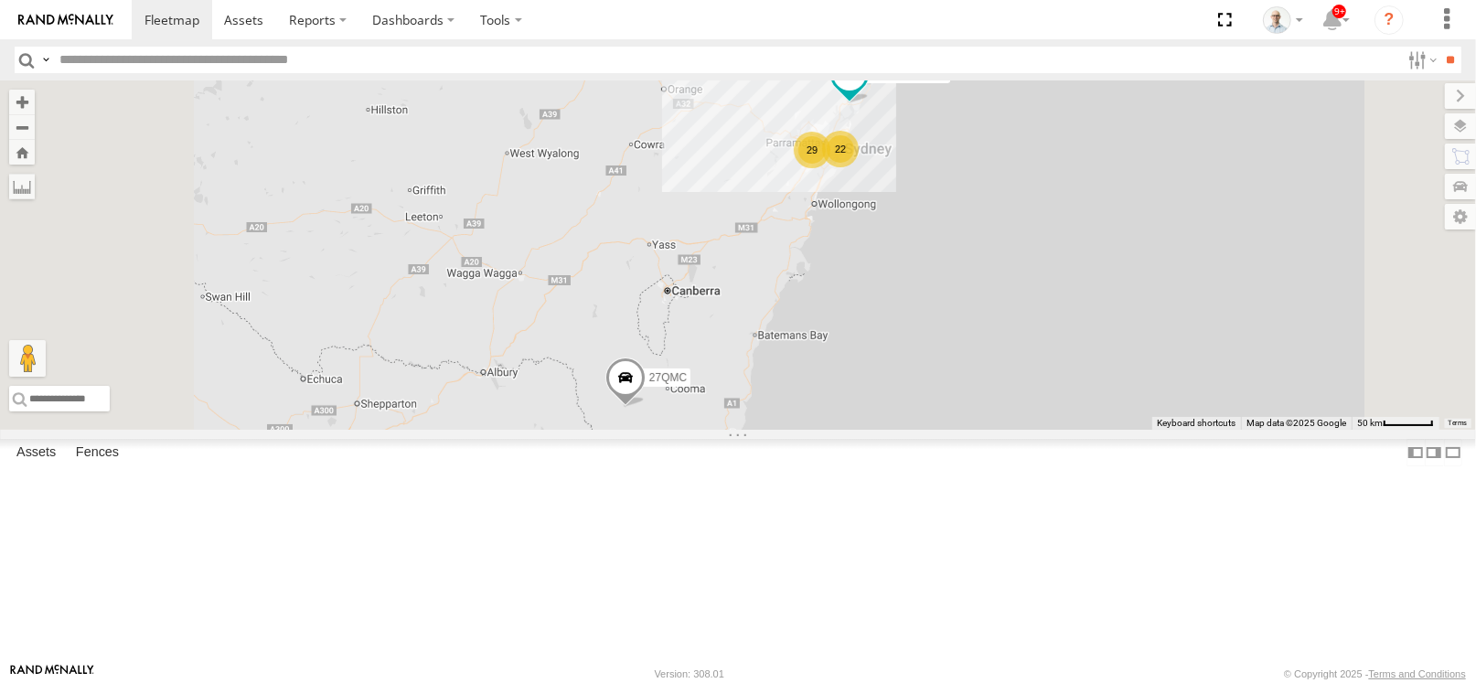
drag, startPoint x: 144, startPoint y: 164, endPoint x: 895, endPoint y: 253, distance: 756.3
click at [895, 253] on div "22 29 13 QMC-Spare 27QMC" at bounding box center [738, 254] width 1476 height 349
click at [830, 168] on div "29" at bounding box center [812, 150] width 37 height 37
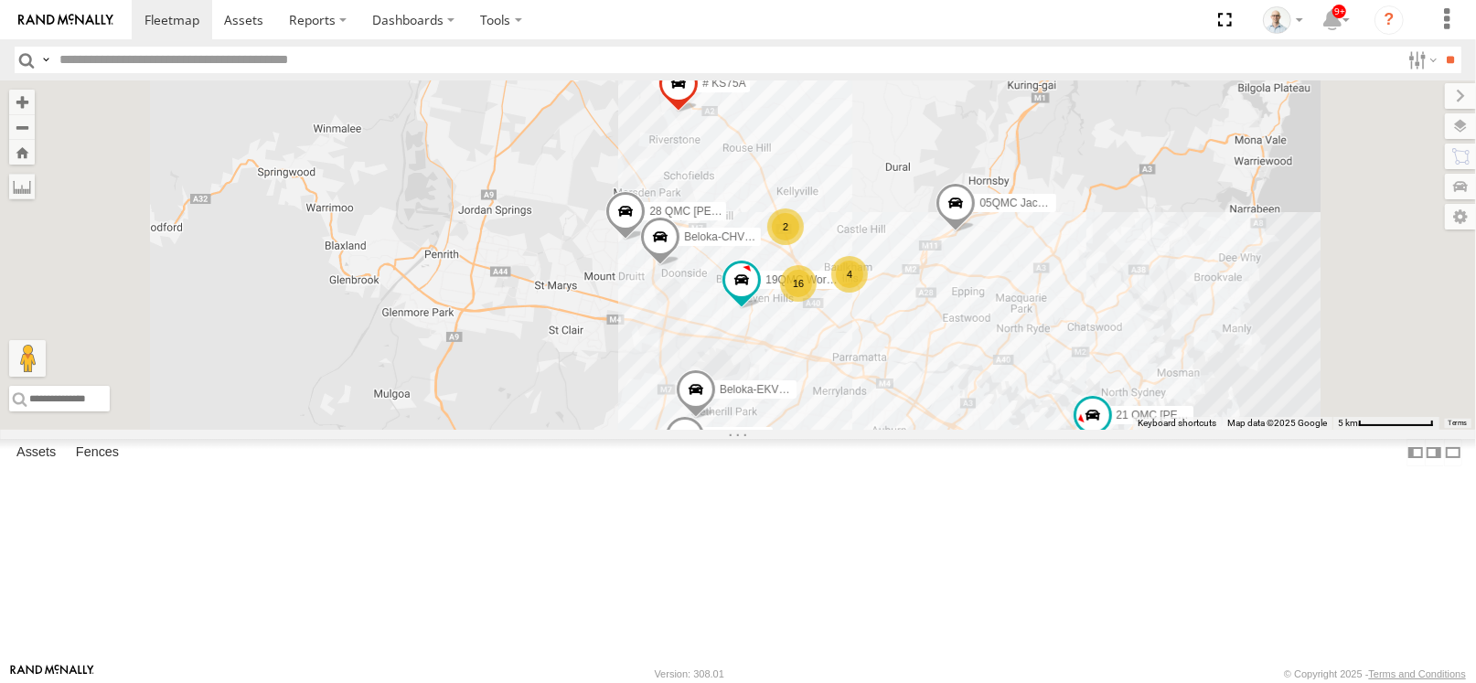
click at [868, 293] on div "4" at bounding box center [849, 274] width 37 height 37
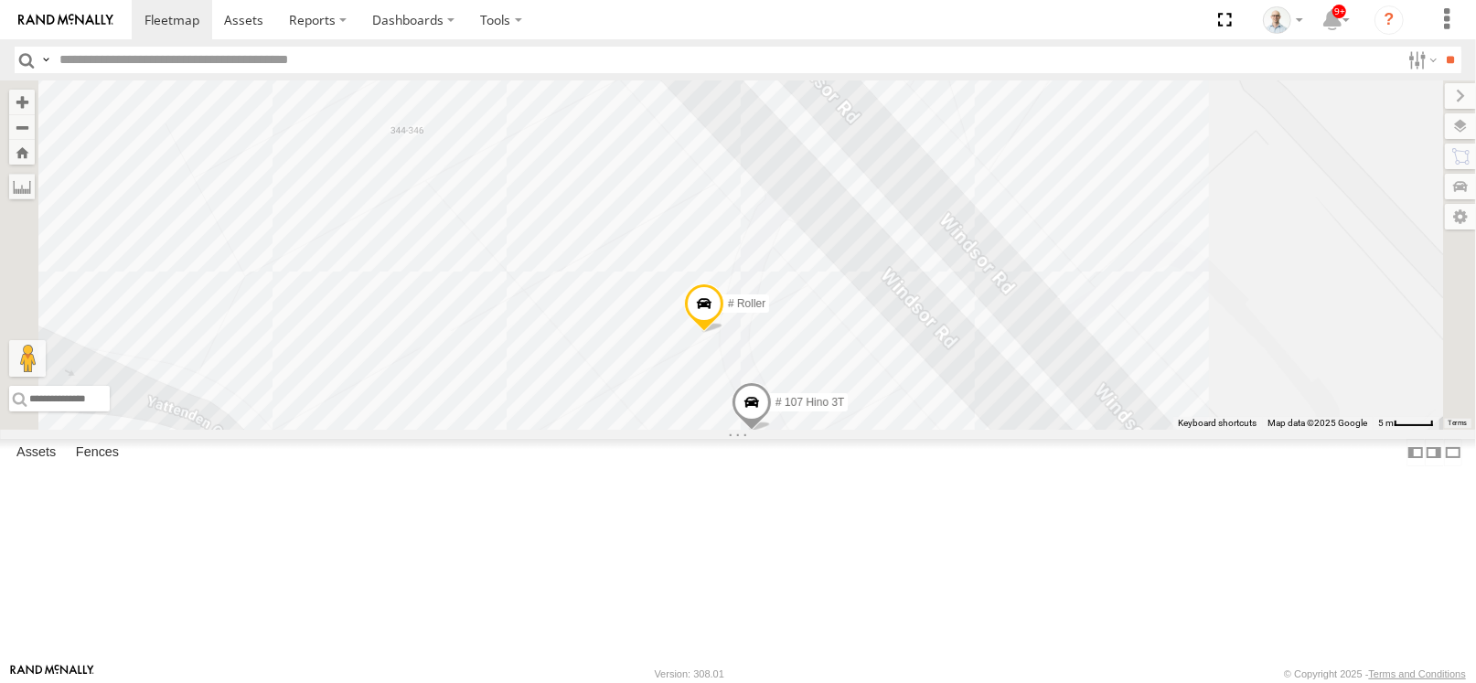
click at [863, 468] on span at bounding box center [846, 451] width 33 height 33
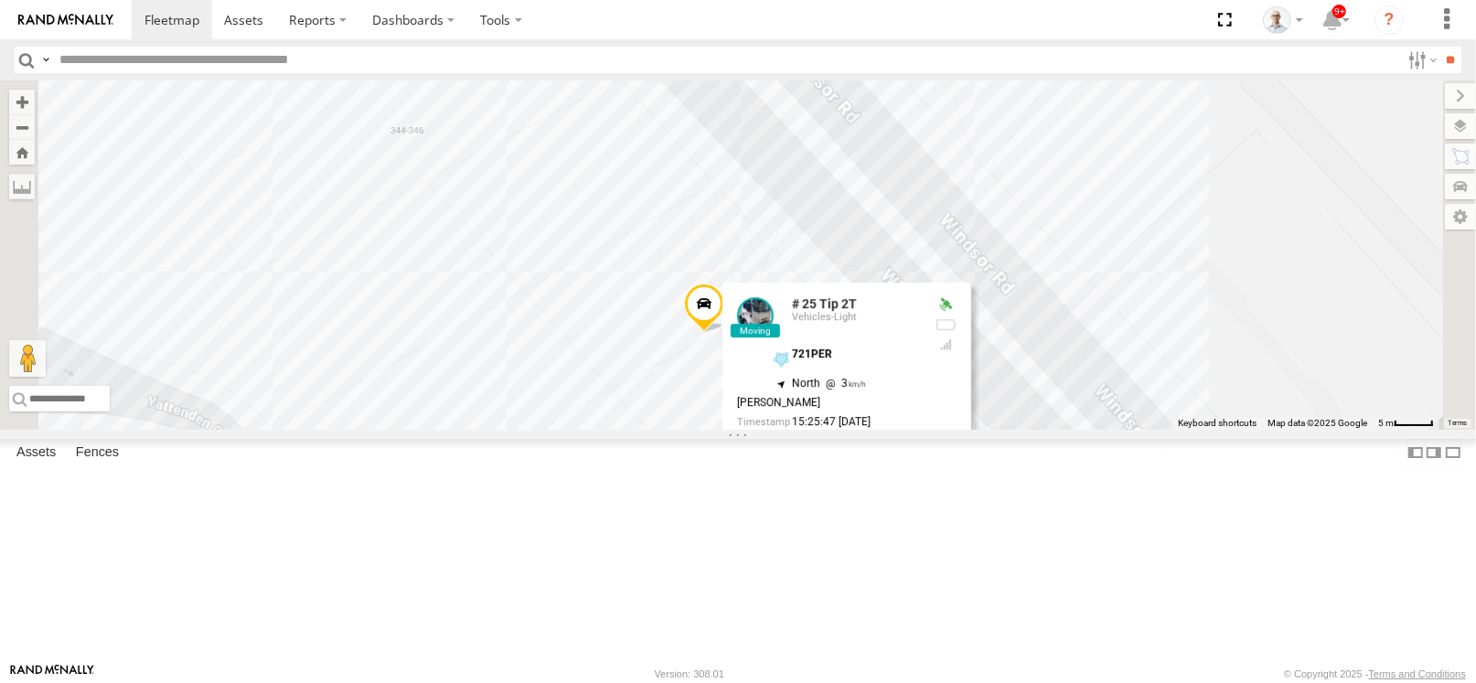
click at [770, 460] on label at bounding box center [753, 453] width 33 height 13
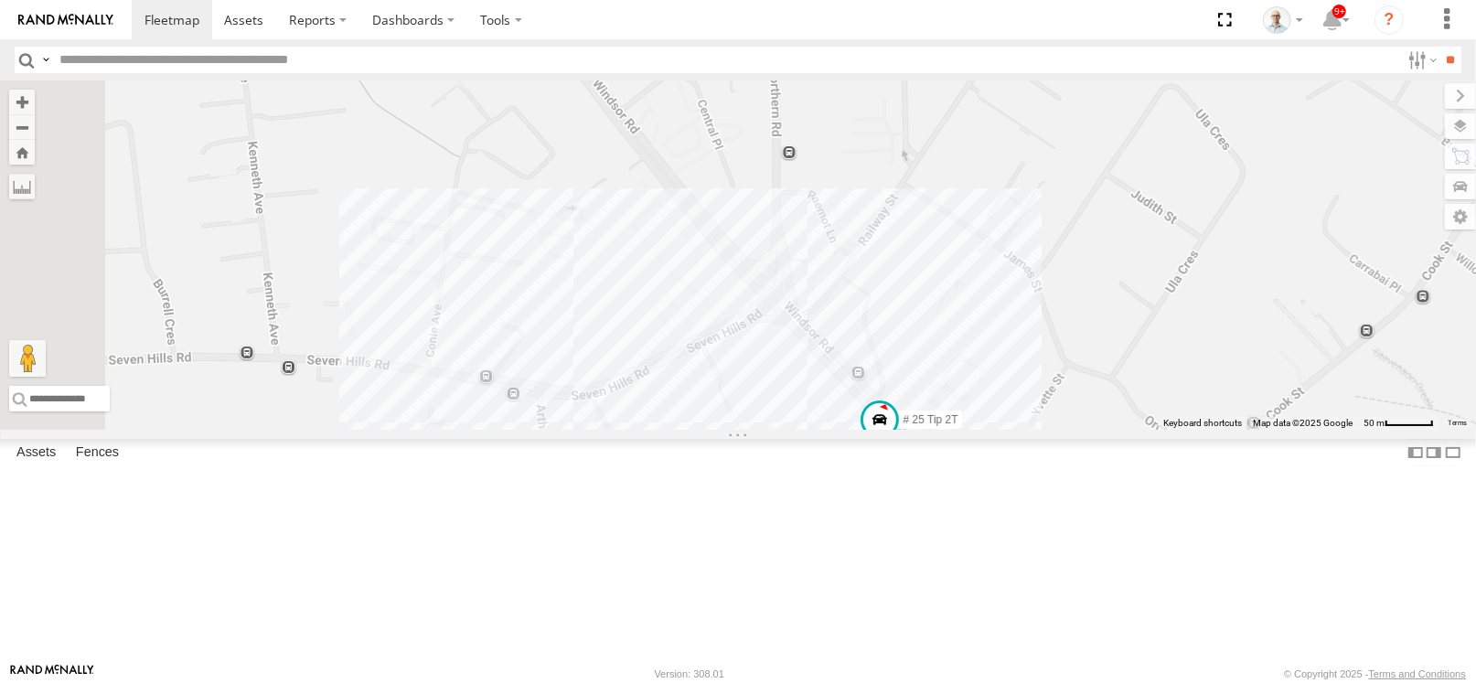
drag, startPoint x: 618, startPoint y: 162, endPoint x: 879, endPoint y: 372, distance: 335.0
click at [879, 372] on div "# 25 Tip 2T" at bounding box center [738, 254] width 1476 height 349
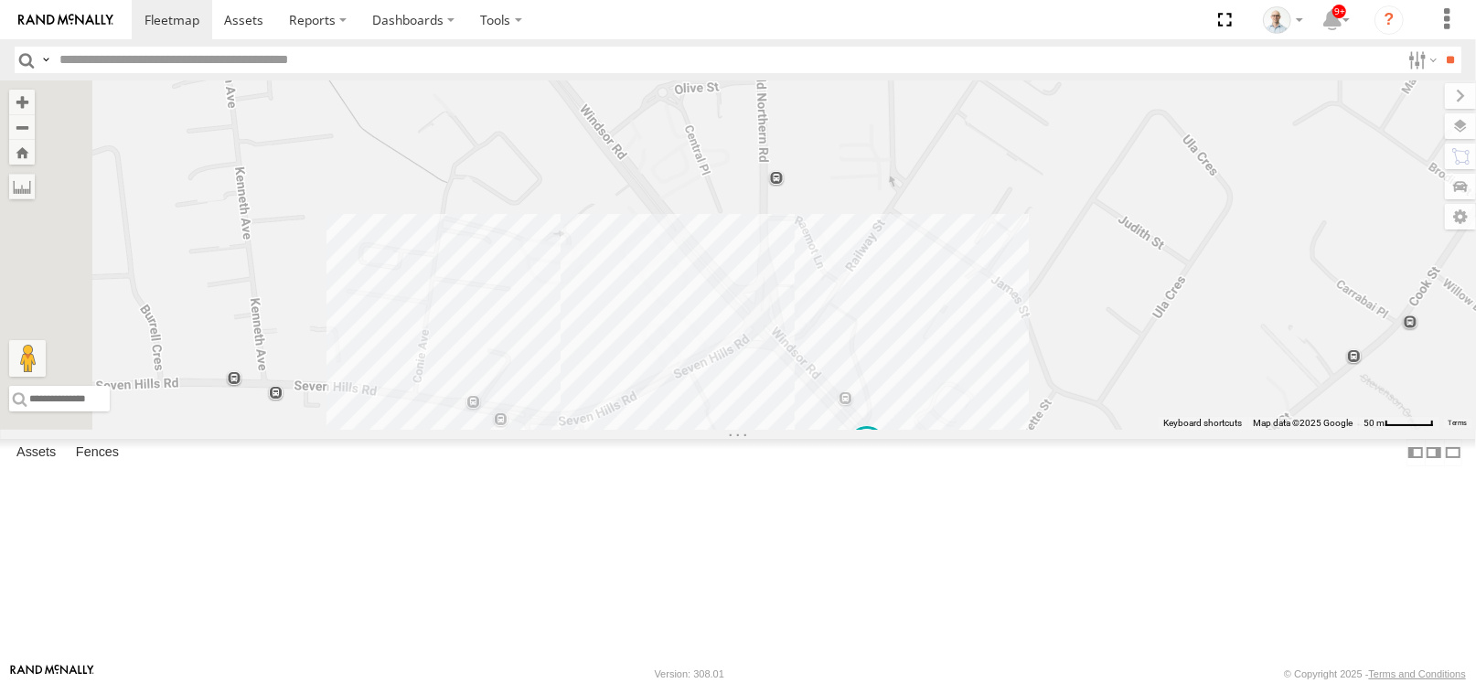
drag, startPoint x: 916, startPoint y: 294, endPoint x: 904, endPoint y: 321, distance: 30.3
click at [904, 321] on div "# 25 Tip 2T" at bounding box center [738, 254] width 1476 height 349
click at [1005, 291] on div "# 25 Tip 2T" at bounding box center [738, 254] width 1476 height 349
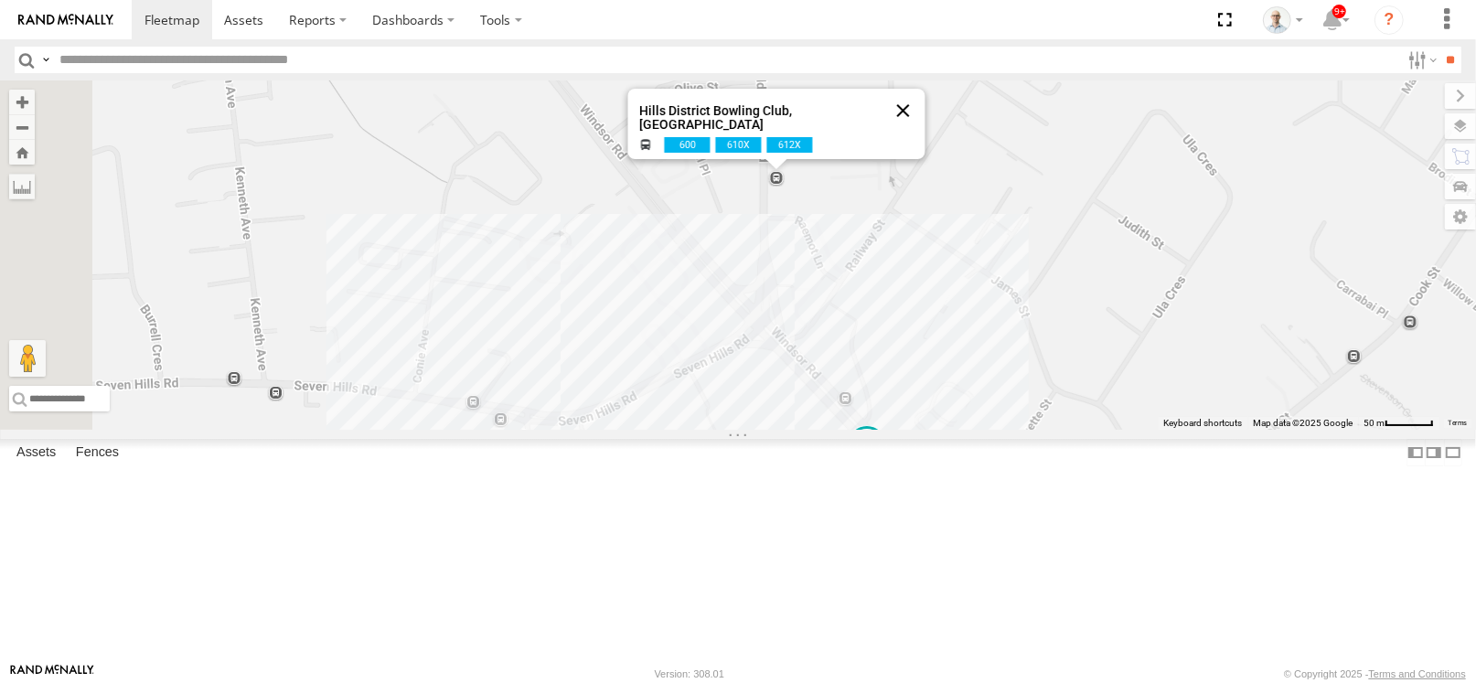
click at [926, 133] on button "Close" at bounding box center [904, 111] width 44 height 44
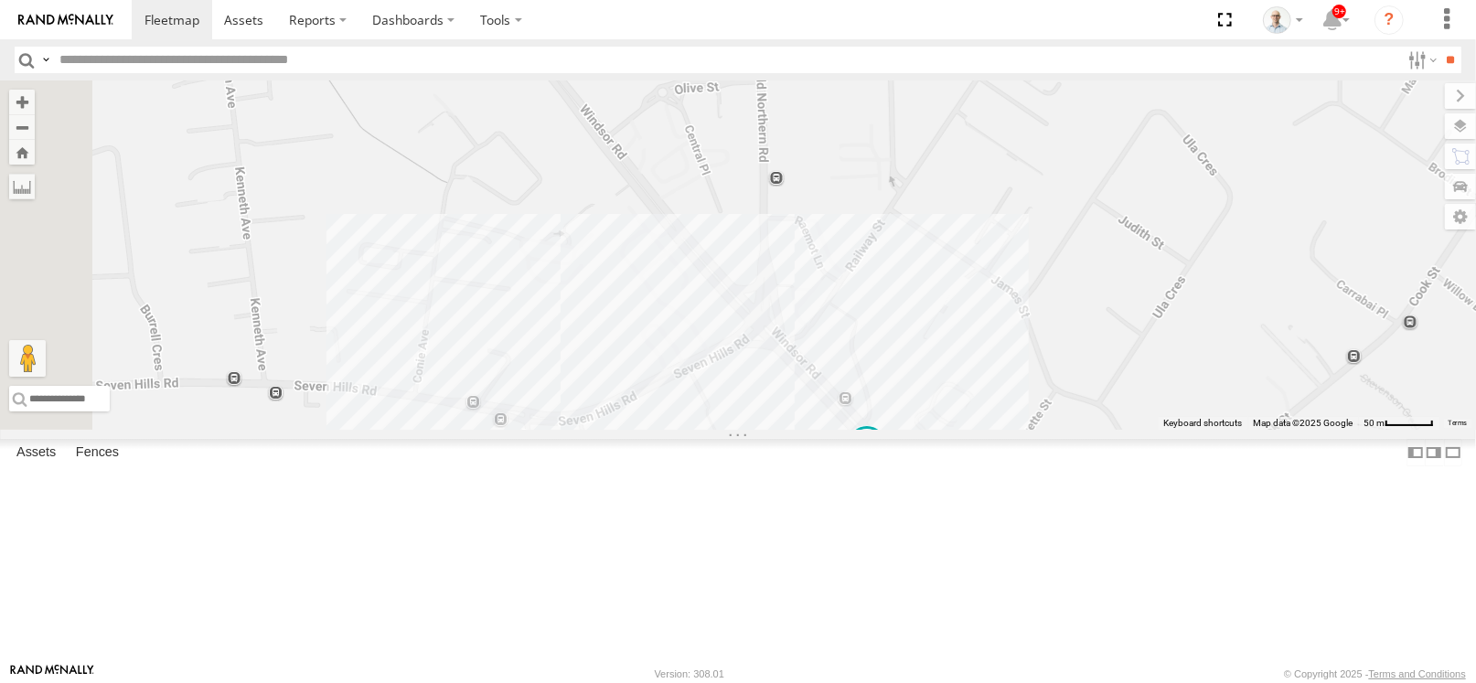
click at [991, 140] on div "# 25 Tip 2T" at bounding box center [738, 254] width 1476 height 349
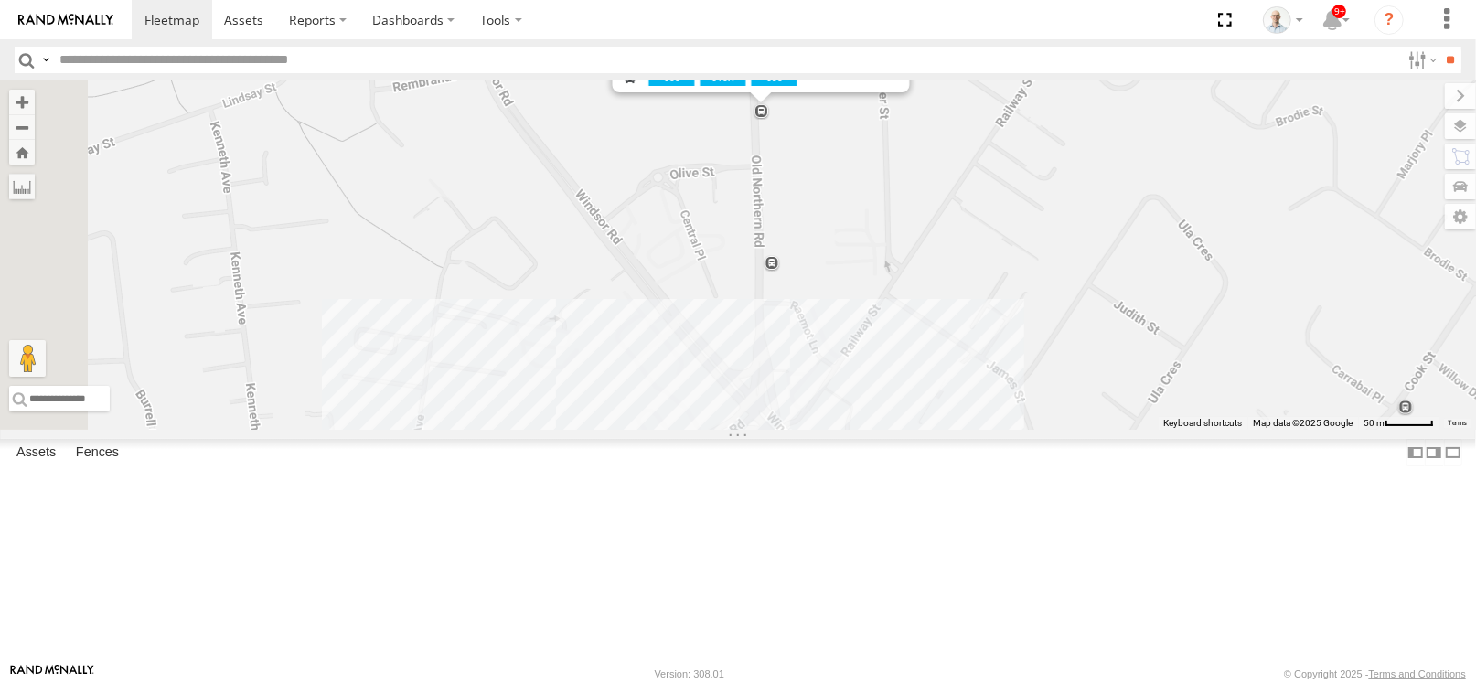
drag, startPoint x: 1004, startPoint y: 177, endPoint x: 1000, endPoint y: 266, distance: 88.8
click at [1000, 266] on div "# 25 Tip 2T Old Northern Rd opp Grove Square Old Northern Rd opp Grove Square 6…" at bounding box center [738, 254] width 1476 height 349
click at [910, 67] on button "Close" at bounding box center [888, 45] width 44 height 44
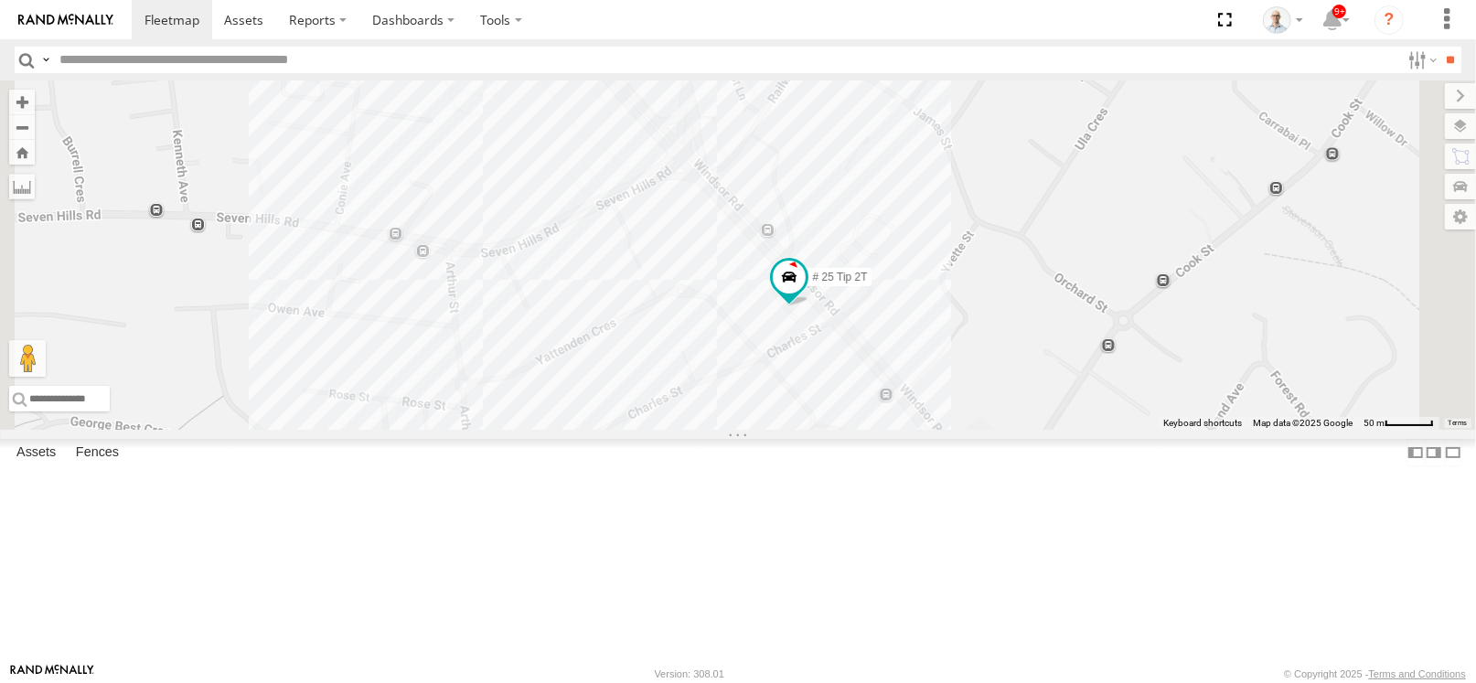
drag, startPoint x: 1110, startPoint y: 435, endPoint x: 1037, endPoint y: 176, distance: 269.9
click at [1037, 176] on div "# 25 Tip 2T" at bounding box center [738, 254] width 1476 height 349
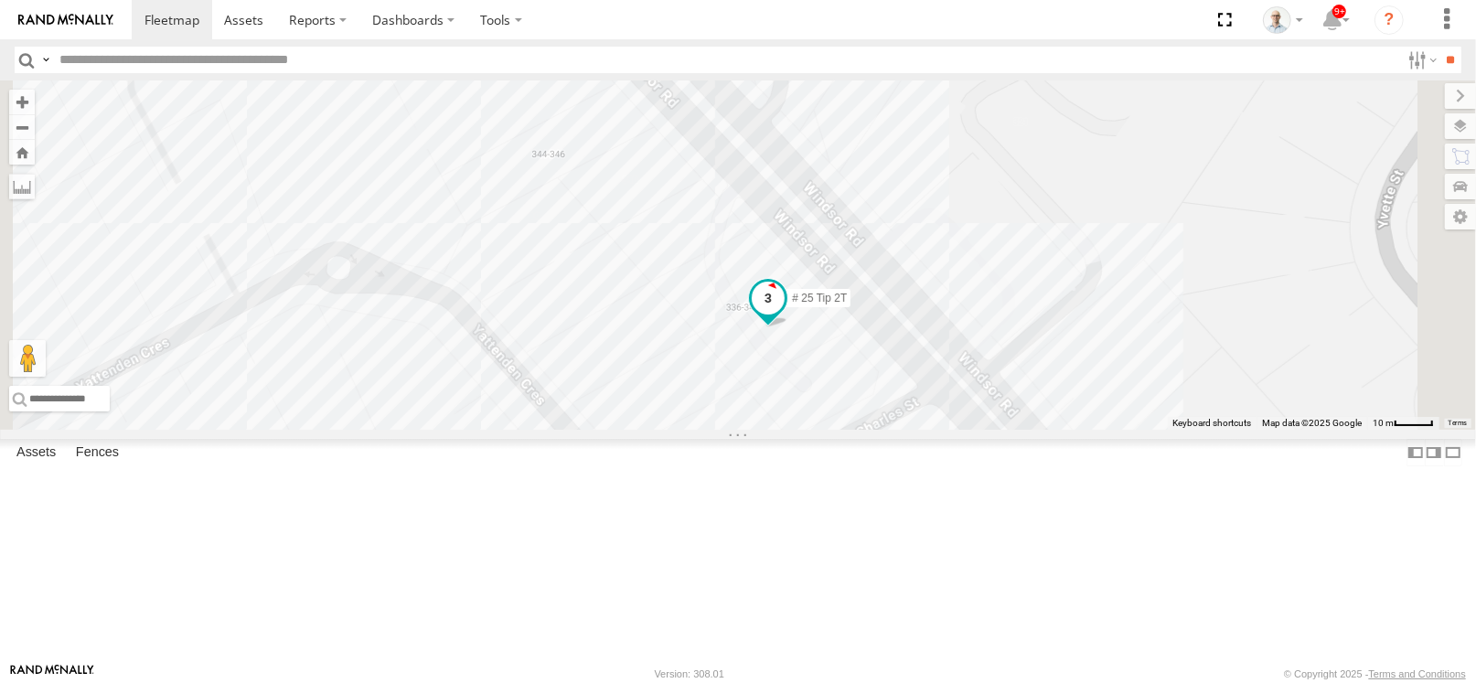
click at [785, 315] on span at bounding box center [768, 298] width 33 height 33
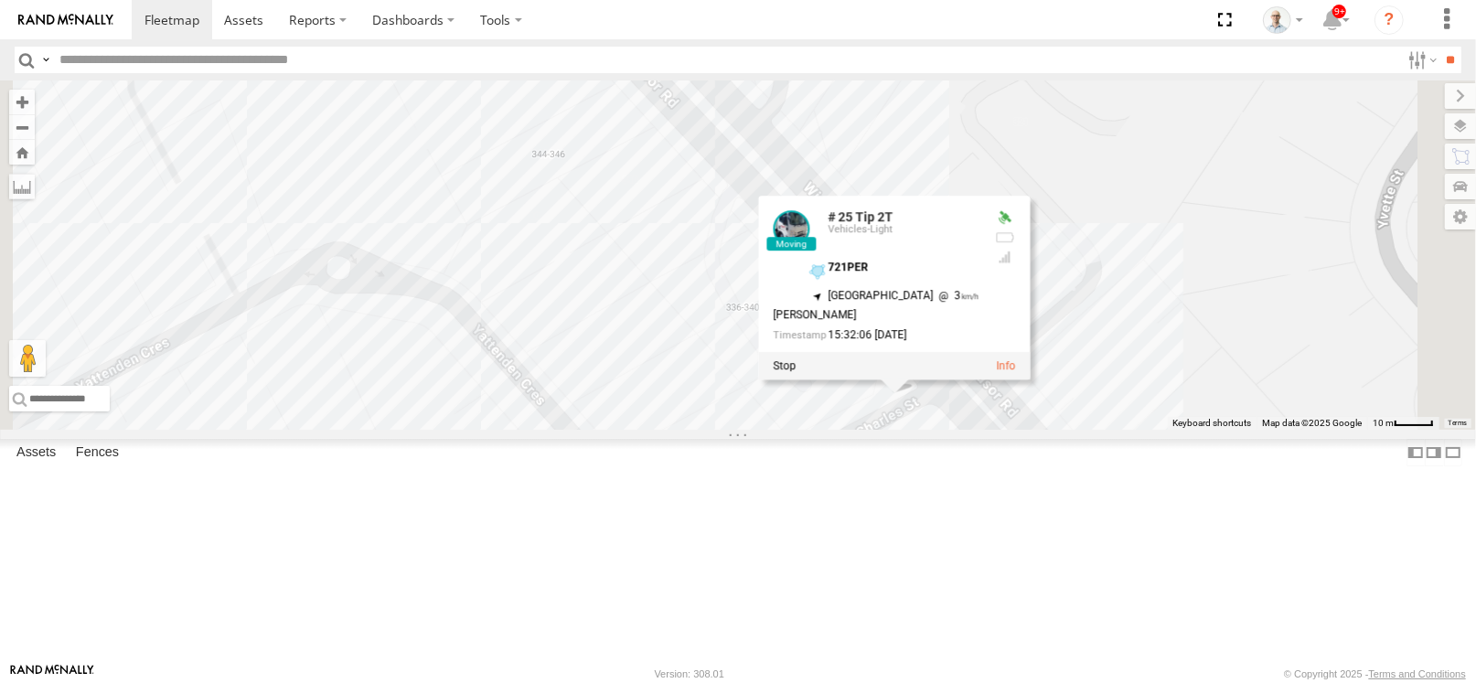
click at [1292, 430] on div "# 25 Tip 2T # 25 Tip 2T Vehicles-Light 721PER -33.76358 , 150.99456 North East …" at bounding box center [738, 254] width 1476 height 349
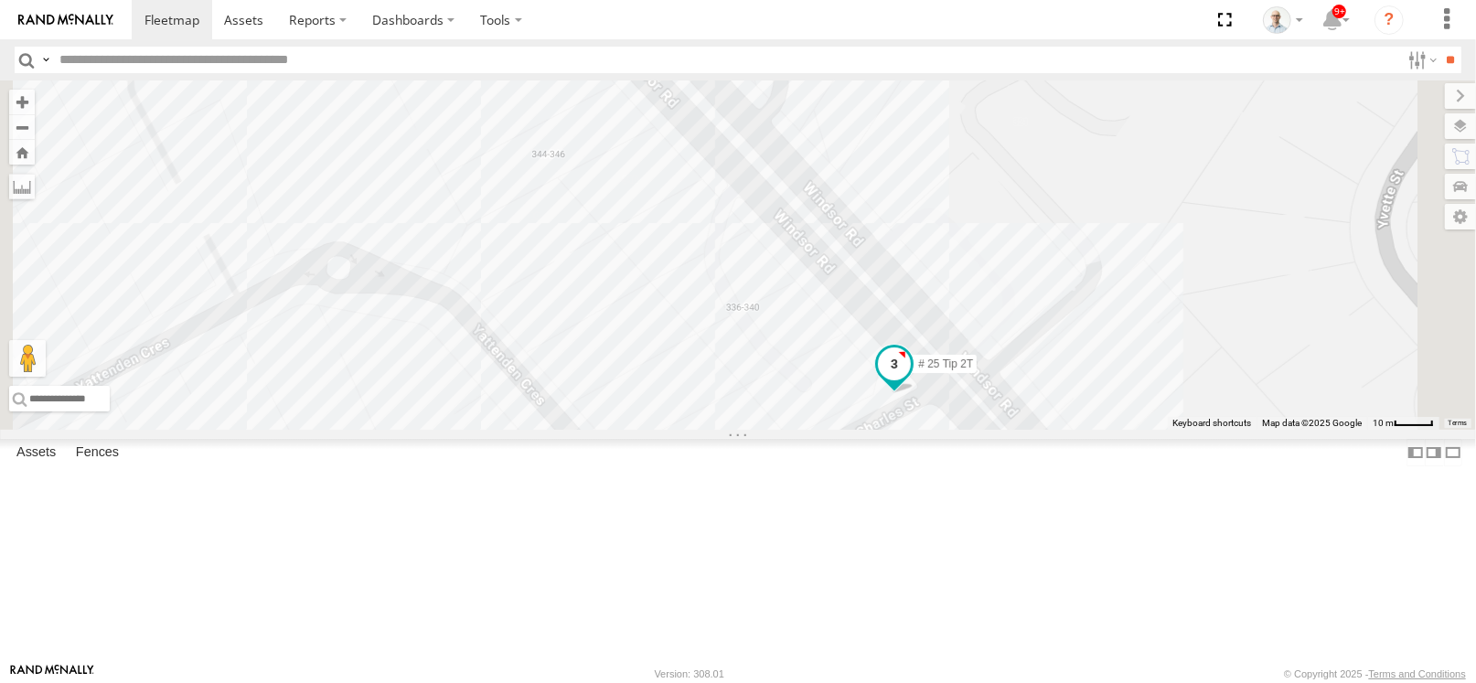
click at [911, 380] on span at bounding box center [894, 364] width 33 height 33
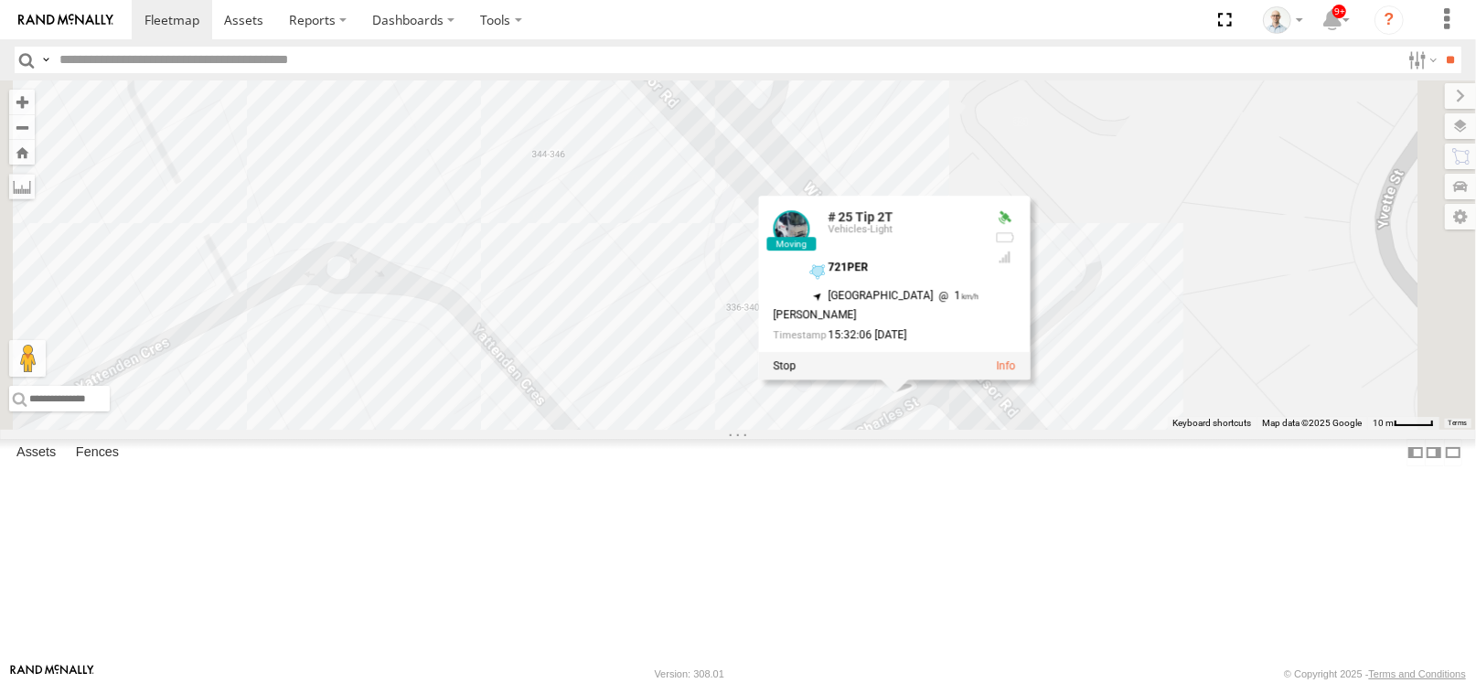
click at [1338, 430] on div "# 25 Tip 2T # 25 Tip 2T Vehicles-Light 721PER -33.76358 , 150.99456 North East …" at bounding box center [738, 254] width 1476 height 349
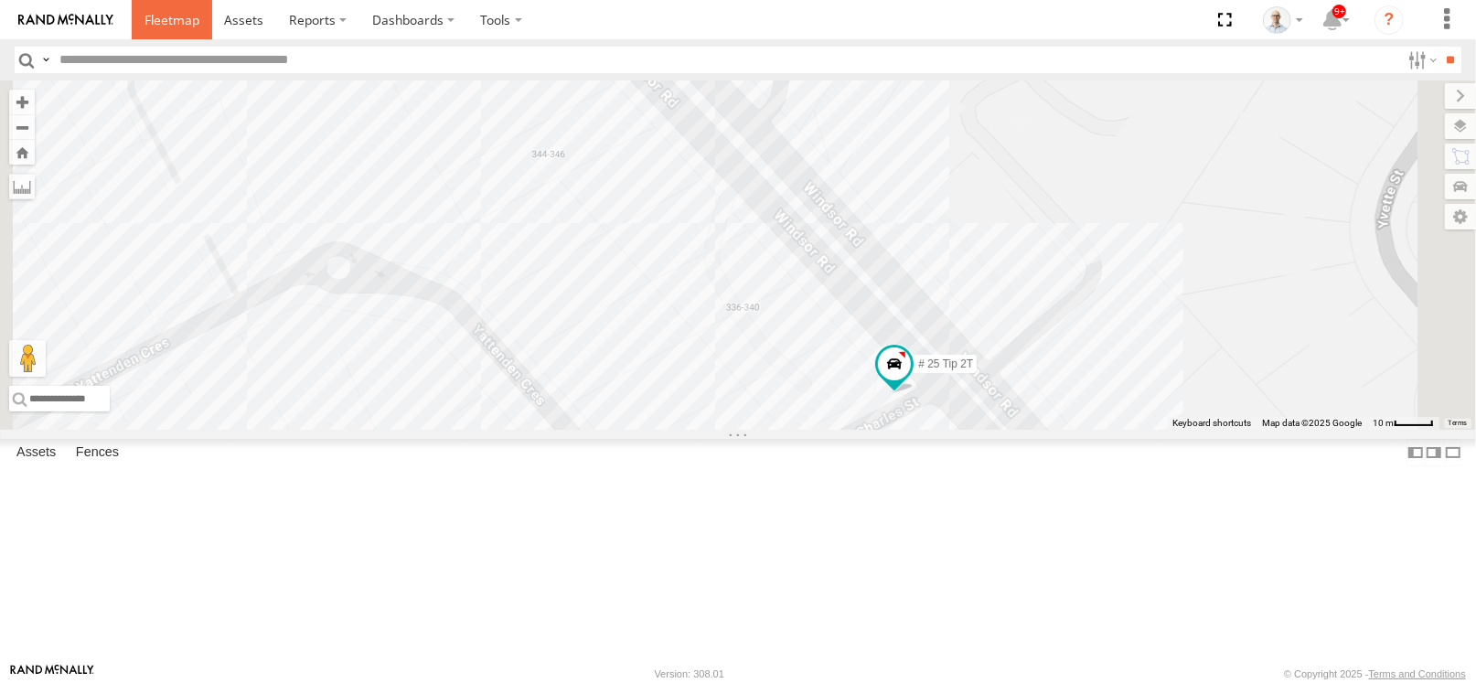
click at [149, 14] on span at bounding box center [172, 19] width 55 height 17
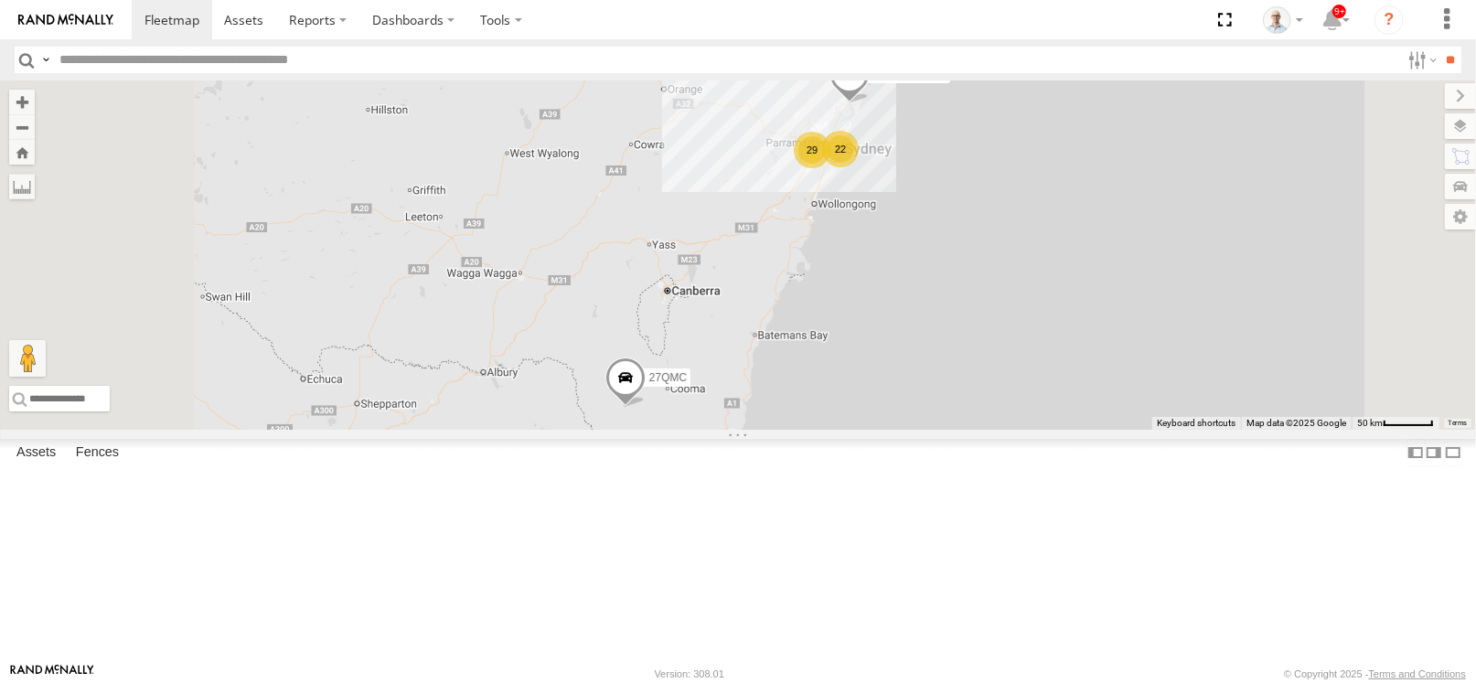
click at [859, 167] on div "22" at bounding box center [840, 149] width 37 height 37
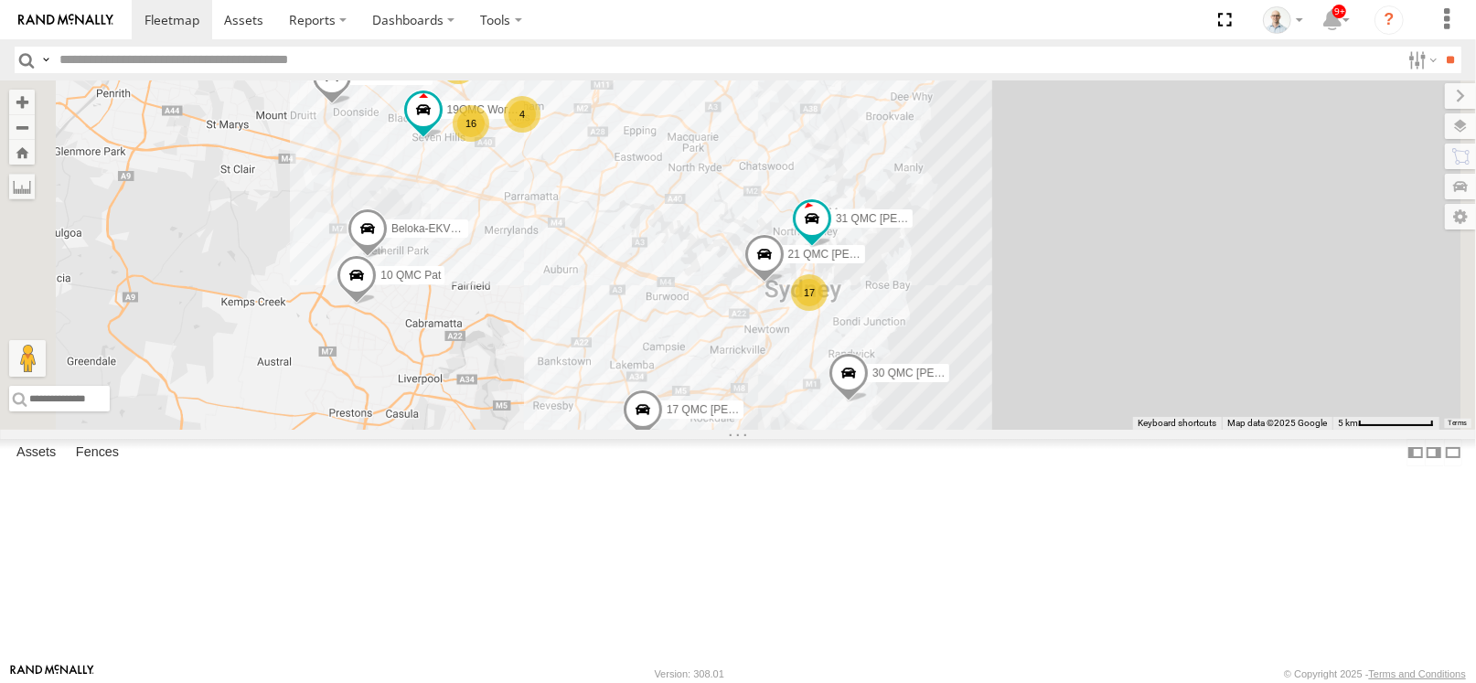
click at [828, 311] on div "17" at bounding box center [809, 292] width 37 height 37
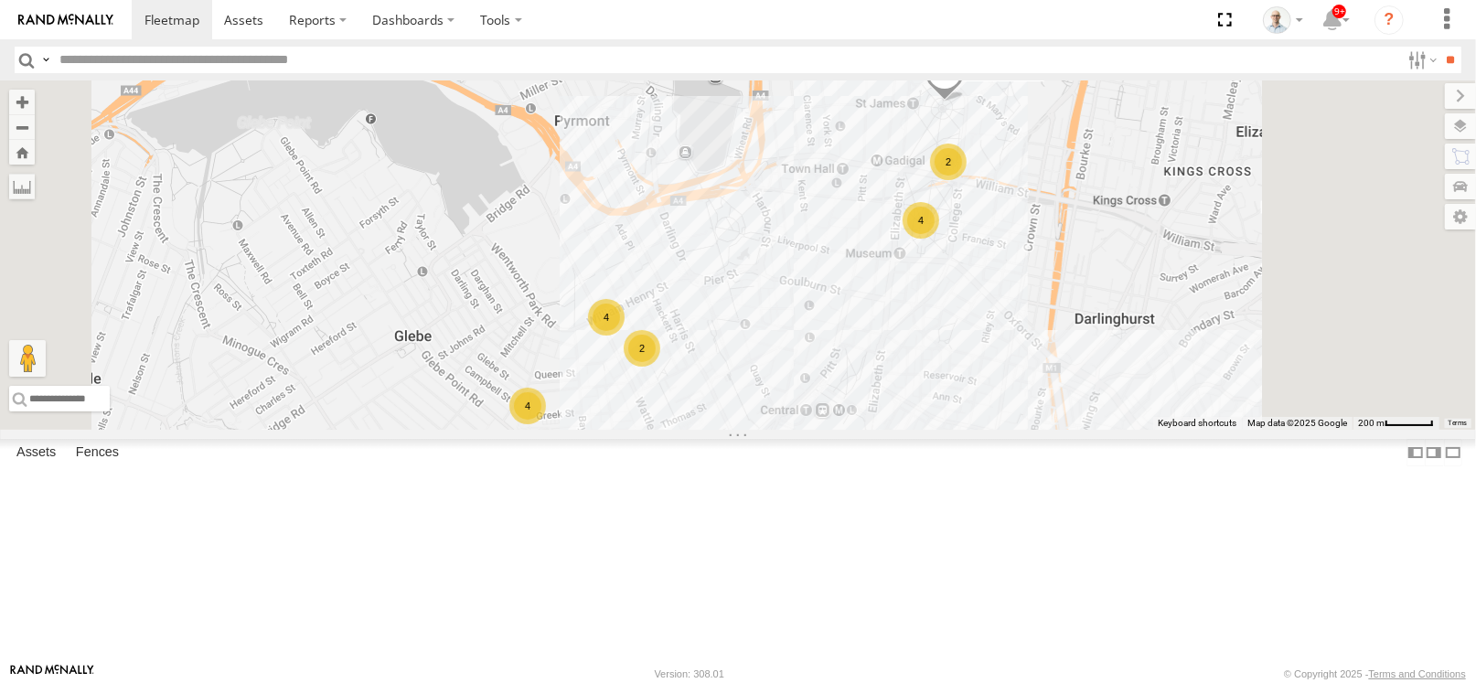
click at [625, 336] on div "4" at bounding box center [606, 317] width 37 height 37
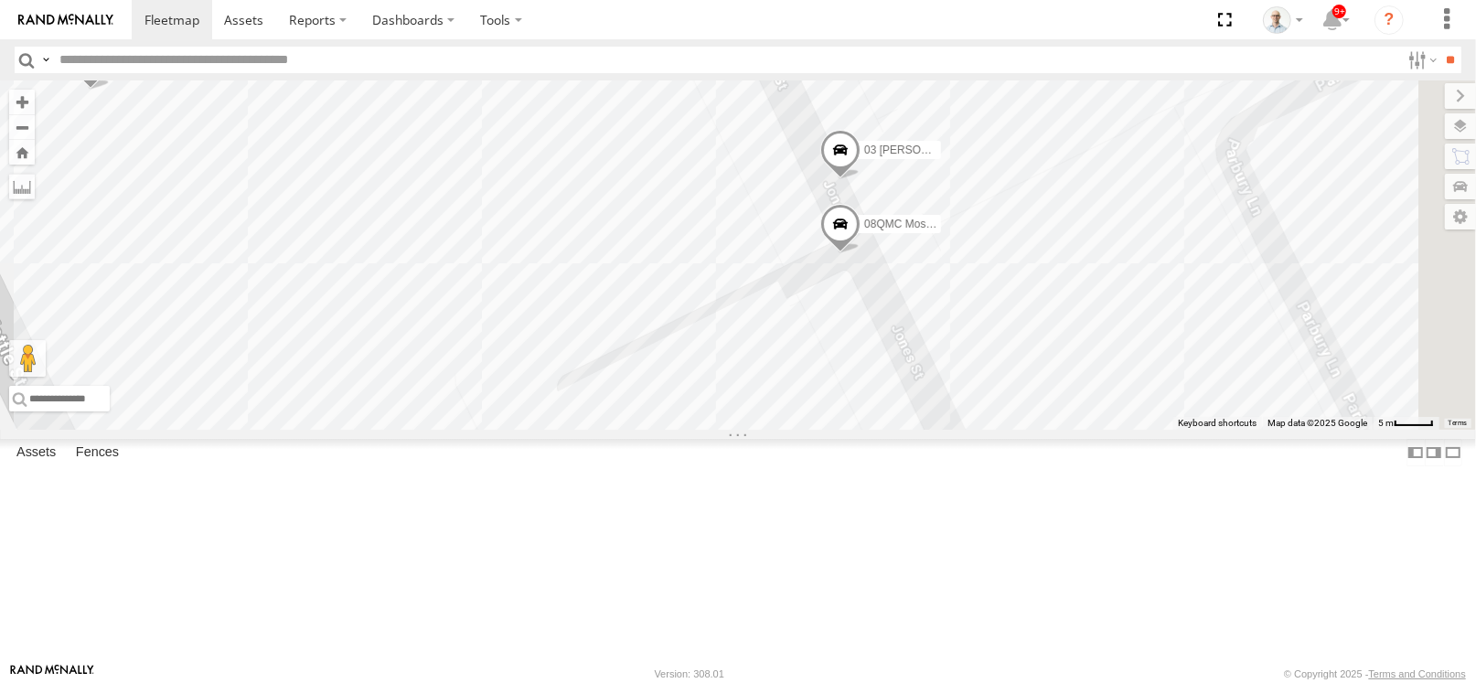
drag, startPoint x: 1280, startPoint y: 499, endPoint x: 1008, endPoint y: 393, distance: 292.5
click at [1008, 393] on div "13 QMC-Spare 27QMC 10 QMC Pat 21 QMC Pat Junior Beloka-EKV93V 31 QMC [PERSON_NA…" at bounding box center [738, 254] width 1476 height 349
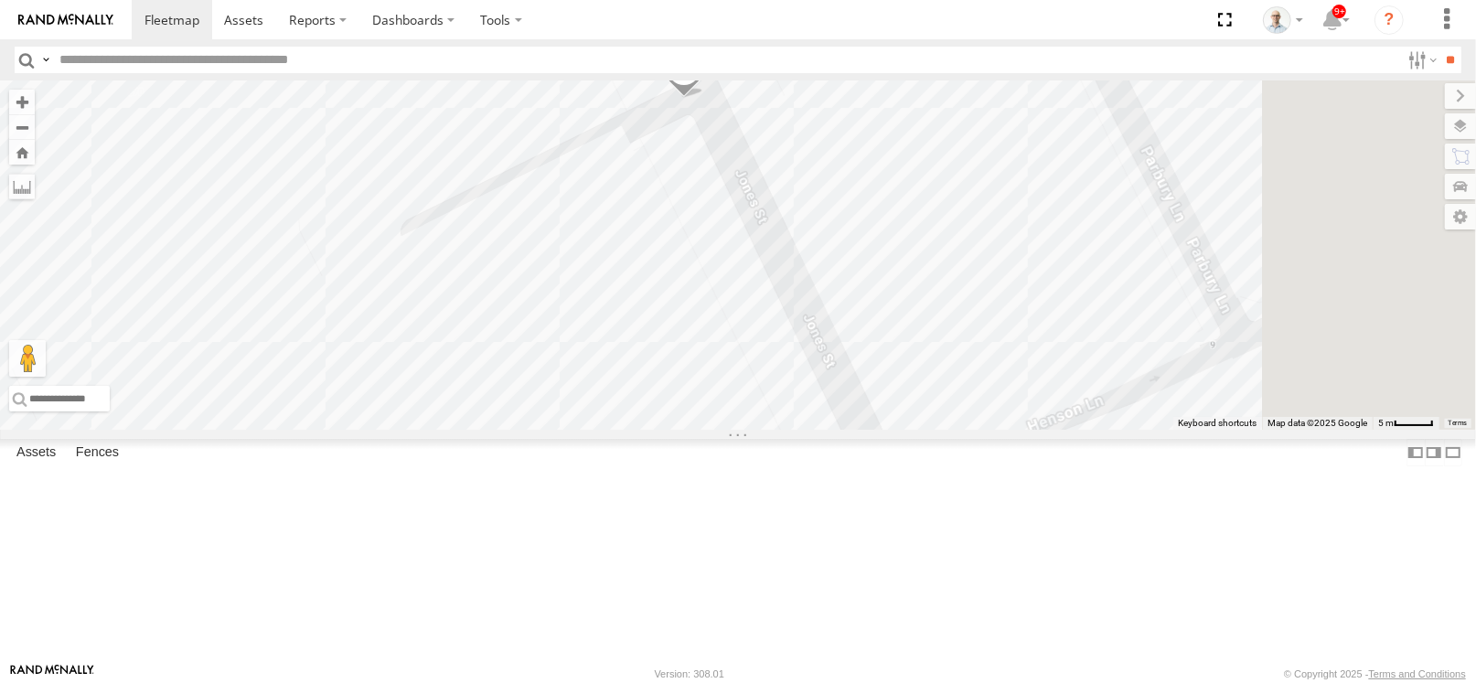
drag, startPoint x: 1025, startPoint y: 349, endPoint x: 975, endPoint y: 294, distance: 75.1
click at [977, 292] on div "13 QMC-Spare 27QMC 10 QMC Pat 21 QMC Pat Junior Beloka-EKV93V 31 QMC Torell 19Q…" at bounding box center [738, 254] width 1476 height 349
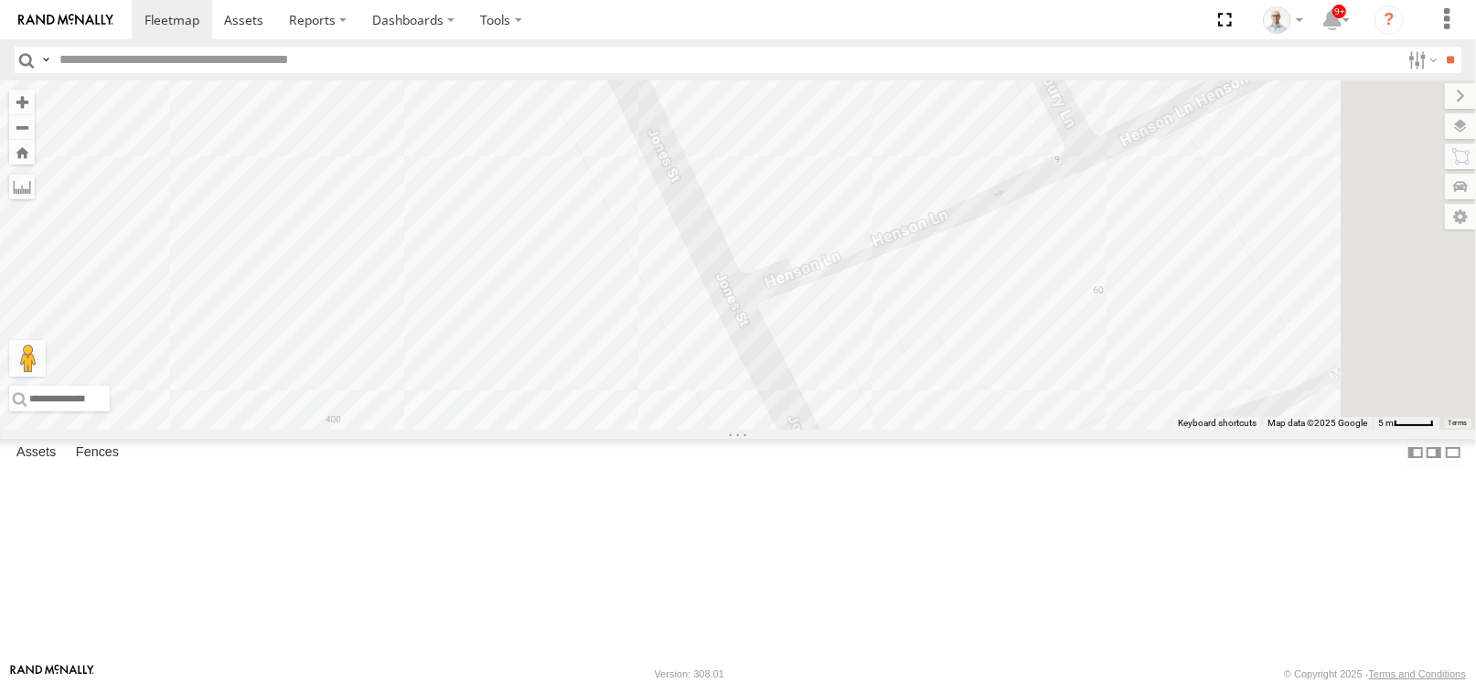
drag, startPoint x: 938, startPoint y: 462, endPoint x: 844, endPoint y: 294, distance: 192.9
click at [845, 295] on div "13 QMC-Spare 27QMC 10 QMC Pat 21 QMC Pat Junior Beloka-EKV93V 31 QMC Torell 19Q…" at bounding box center [738, 254] width 1476 height 349
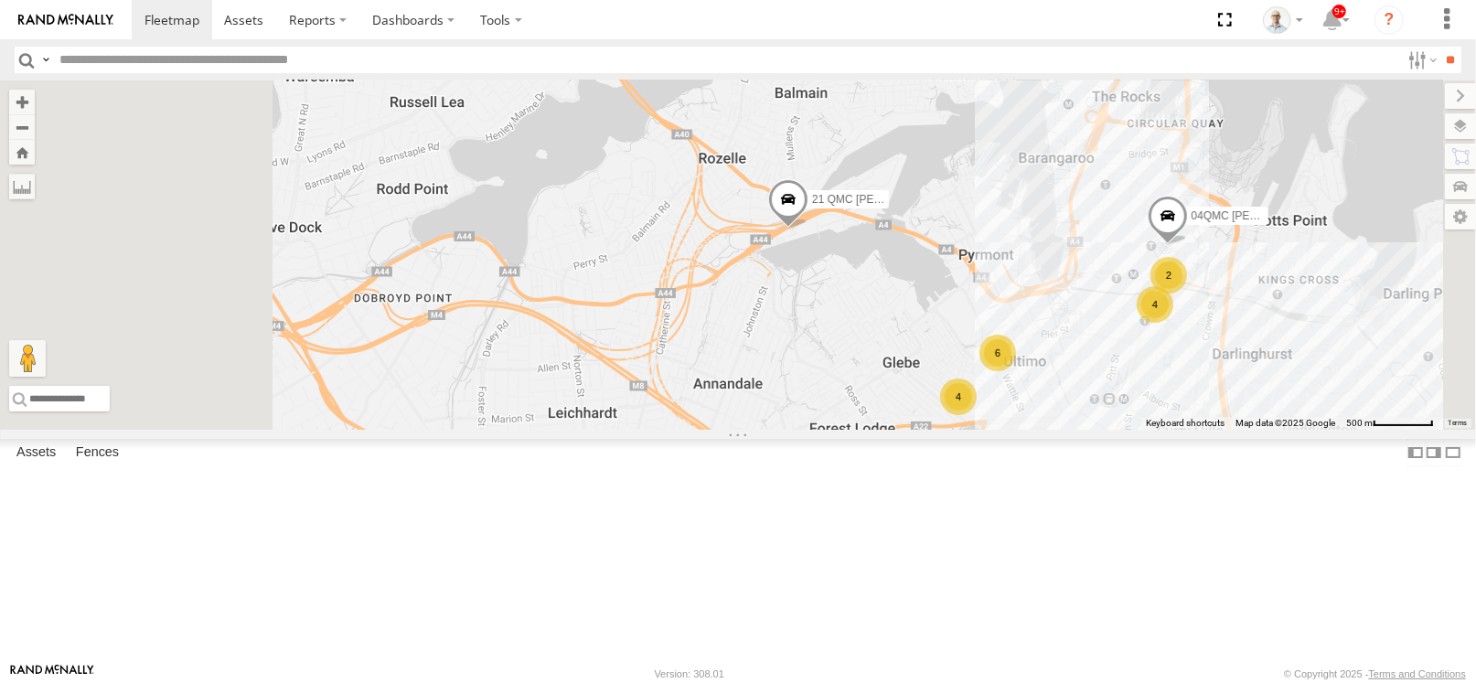
drag, startPoint x: 798, startPoint y: 318, endPoint x: 950, endPoint y: 399, distance: 172.7
click at [950, 399] on div "13 QMC-Spare 27QMC 10 QMC Pat 21 QMC Pat Junior Beloka-EKV93V 31 QMC Torell 19Q…" at bounding box center [738, 254] width 1476 height 349
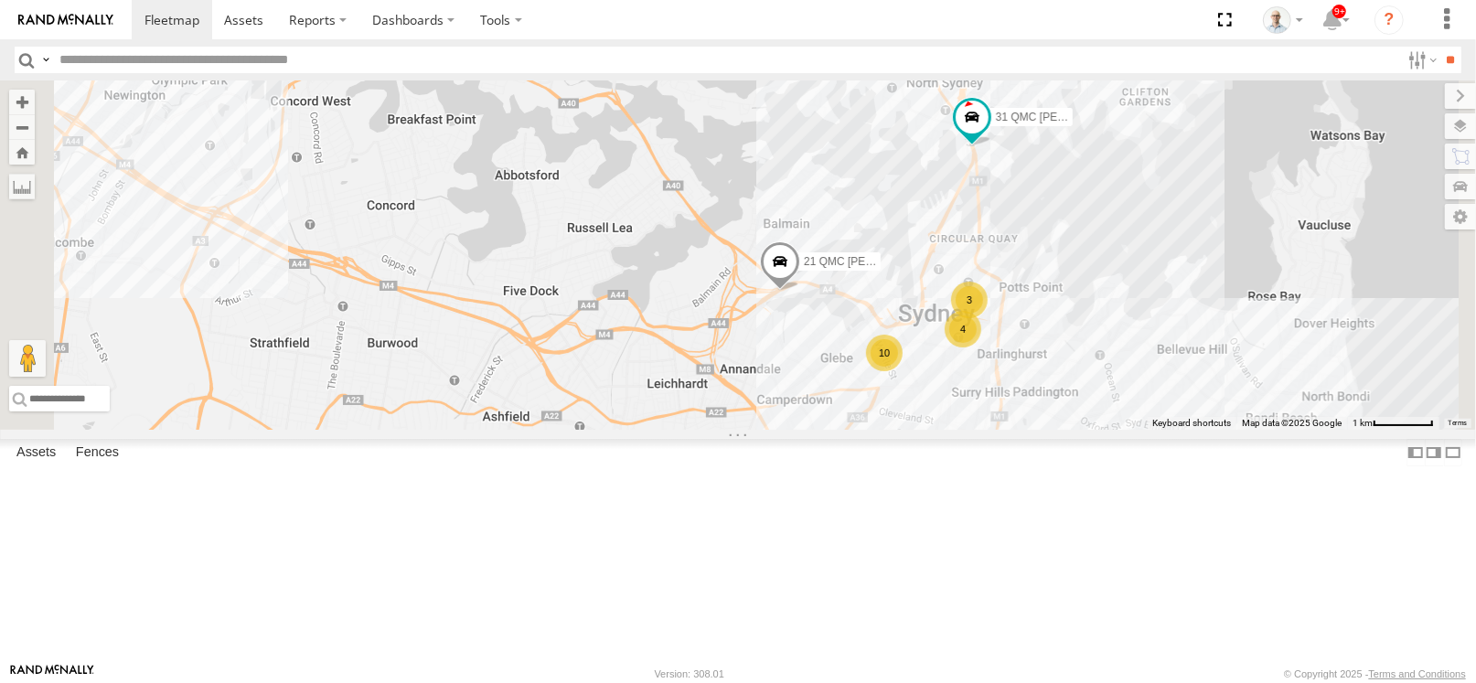
drag, startPoint x: 769, startPoint y: 292, endPoint x: 885, endPoint y: 390, distance: 151.9
click at [886, 390] on div "13 QMC-Spare 27QMC 10 QMC Pat 21 QMC Pat Junior Beloka-EKV93V 31 QMC Torell 19Q…" at bounding box center [738, 254] width 1476 height 349
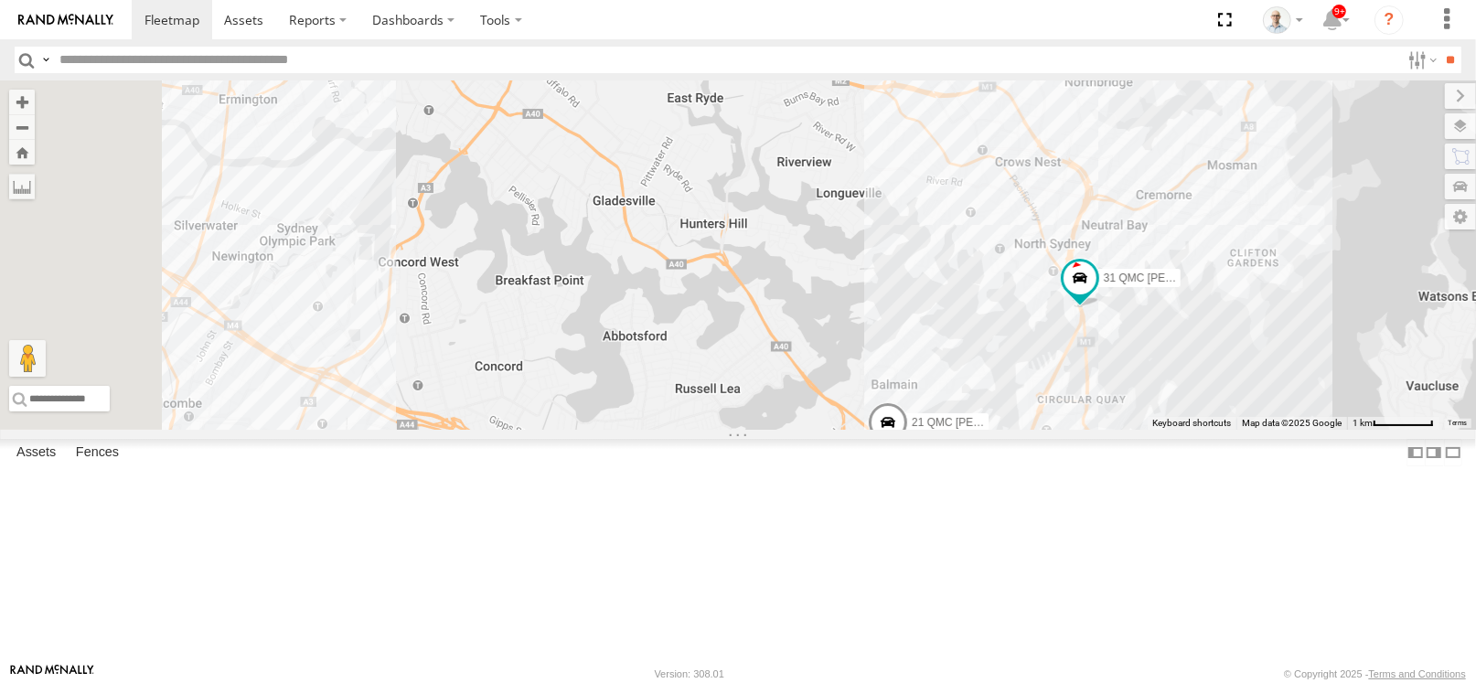
drag, startPoint x: 823, startPoint y: 306, endPoint x: 910, endPoint y: 466, distance: 182.1
click at [910, 430] on div "13 QMC-Spare 27QMC 10 QMC Pat 21 QMC Pat Junior Beloka-EKV93V 31 QMC Torell 19Q…" at bounding box center [738, 254] width 1476 height 349
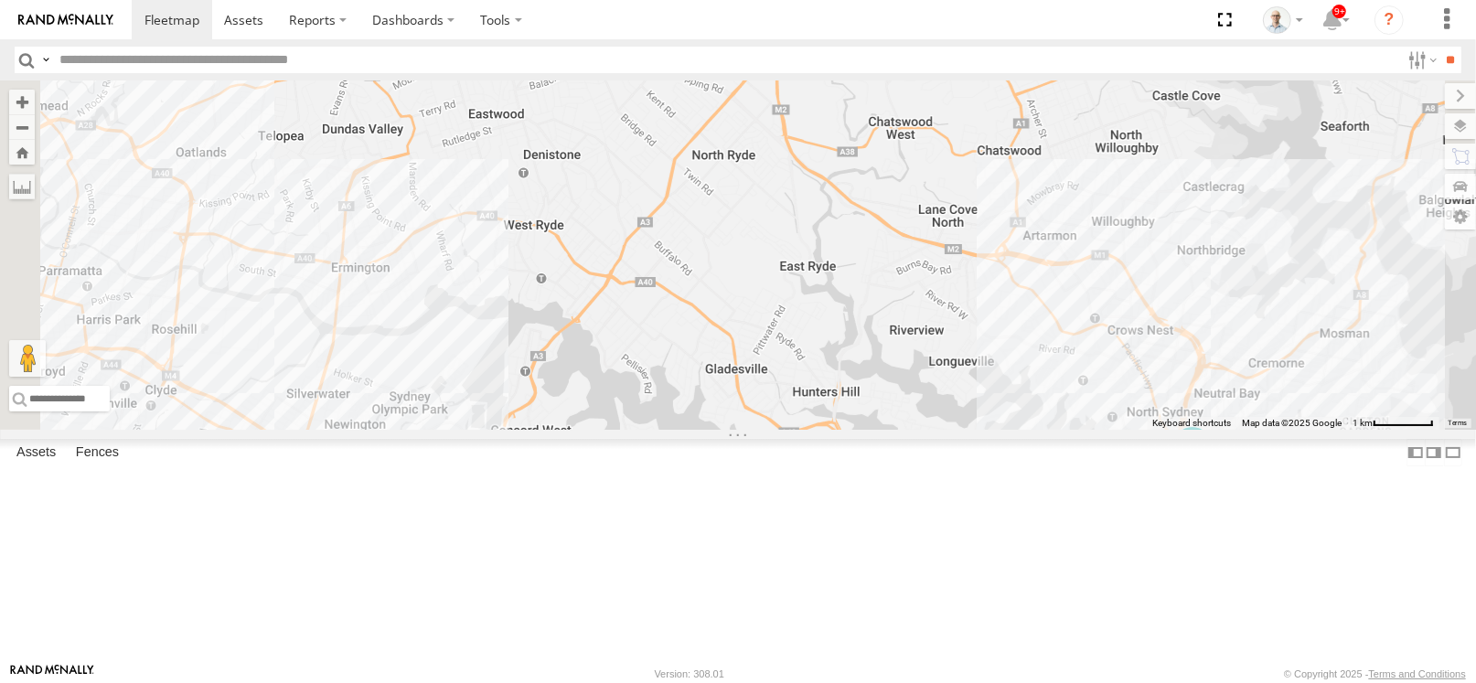
drag, startPoint x: 830, startPoint y: 355, endPoint x: 927, endPoint y: 494, distance: 169.5
click at [927, 430] on div "13 QMC-Spare 27QMC 10 QMC Pat 21 QMC Pat Junior Beloka-EKV93V 31 QMC Torell 19Q…" at bounding box center [738, 254] width 1476 height 349
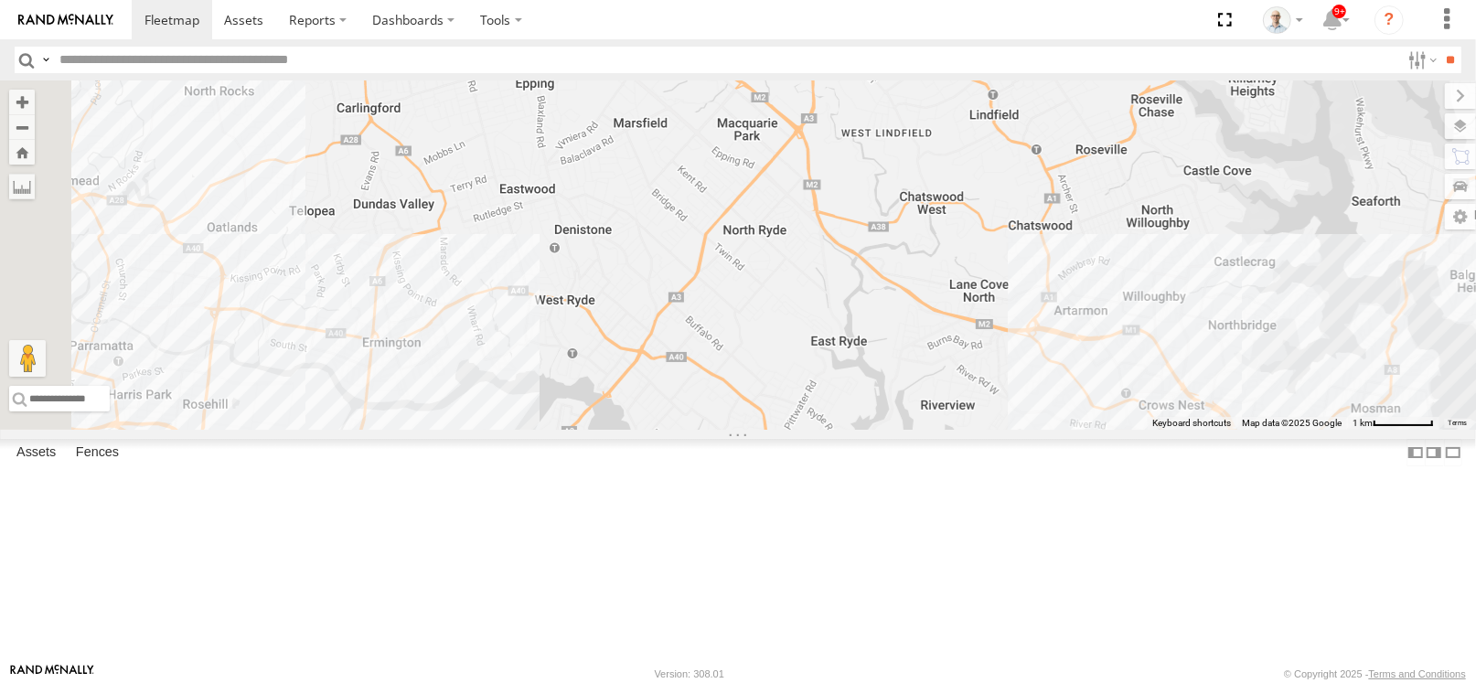
drag, startPoint x: 880, startPoint y: 390, endPoint x: 928, endPoint y: 486, distance: 107.6
click at [928, 430] on div "13 QMC-Spare 27QMC 10 QMC Pat 21 QMC Pat Junior Beloka-EKV93V 31 QMC Torell 19Q…" at bounding box center [738, 254] width 1476 height 349
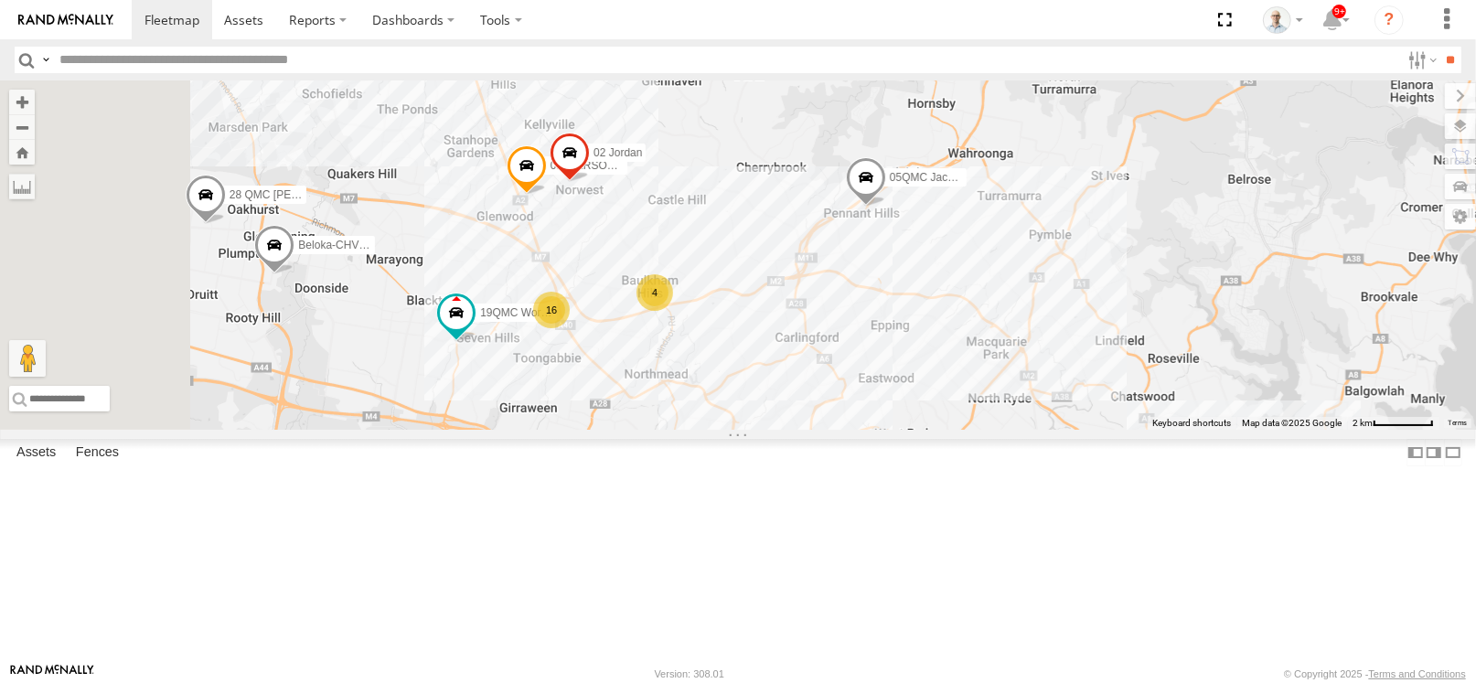
drag, startPoint x: 766, startPoint y: 291, endPoint x: 1063, endPoint y: 378, distance: 308.8
click at [1063, 378] on div "13 QMC-Spare 27QMC 10 QMC Pat # KS75A 21 QMC Pat Junior Beloka-EKV93V 31 QMC To…" at bounding box center [738, 254] width 1476 height 349
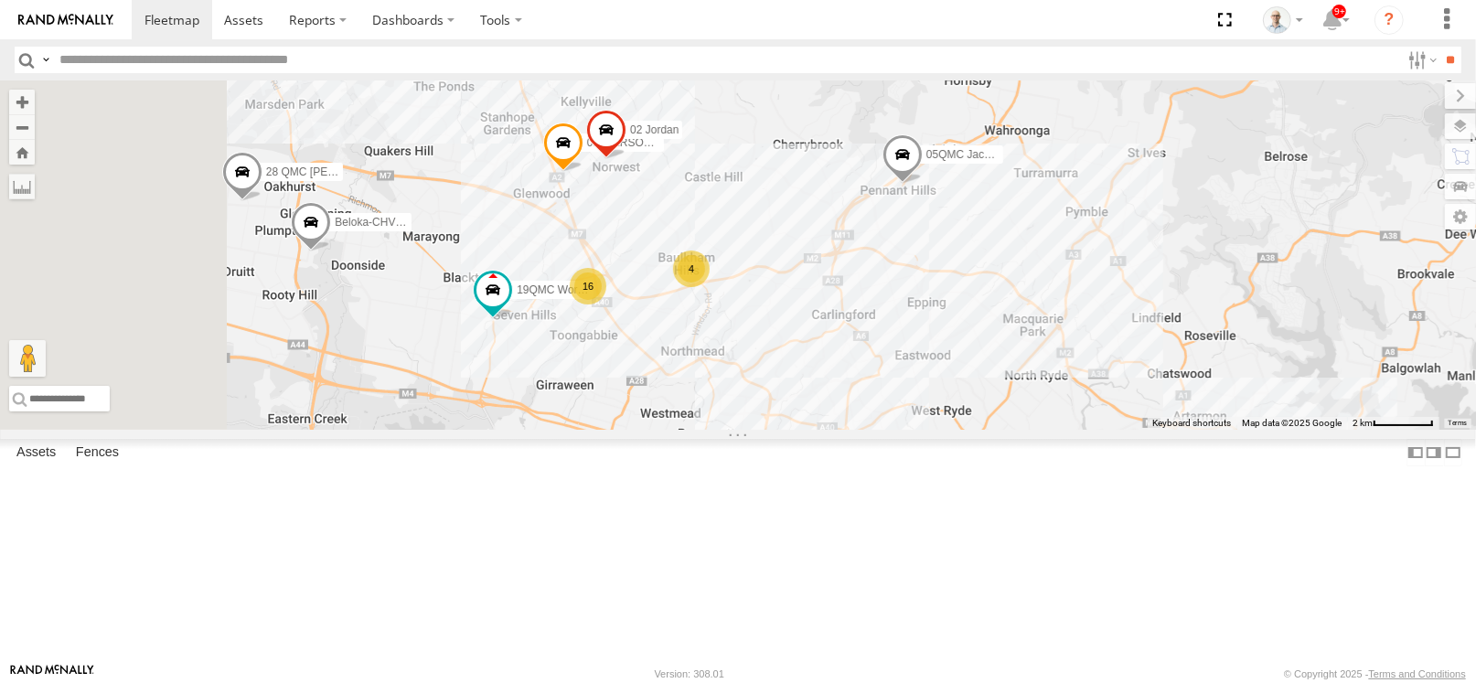
drag, startPoint x: 792, startPoint y: 379, endPoint x: 802, endPoint y: 344, distance: 36.2
click at [801, 342] on div "13 QMC-Spare 27QMC 10 QMC Pat # KS75A 21 QMC Pat Junior Beloka-EKV93V 31 QMC To…" at bounding box center [738, 254] width 1476 height 349
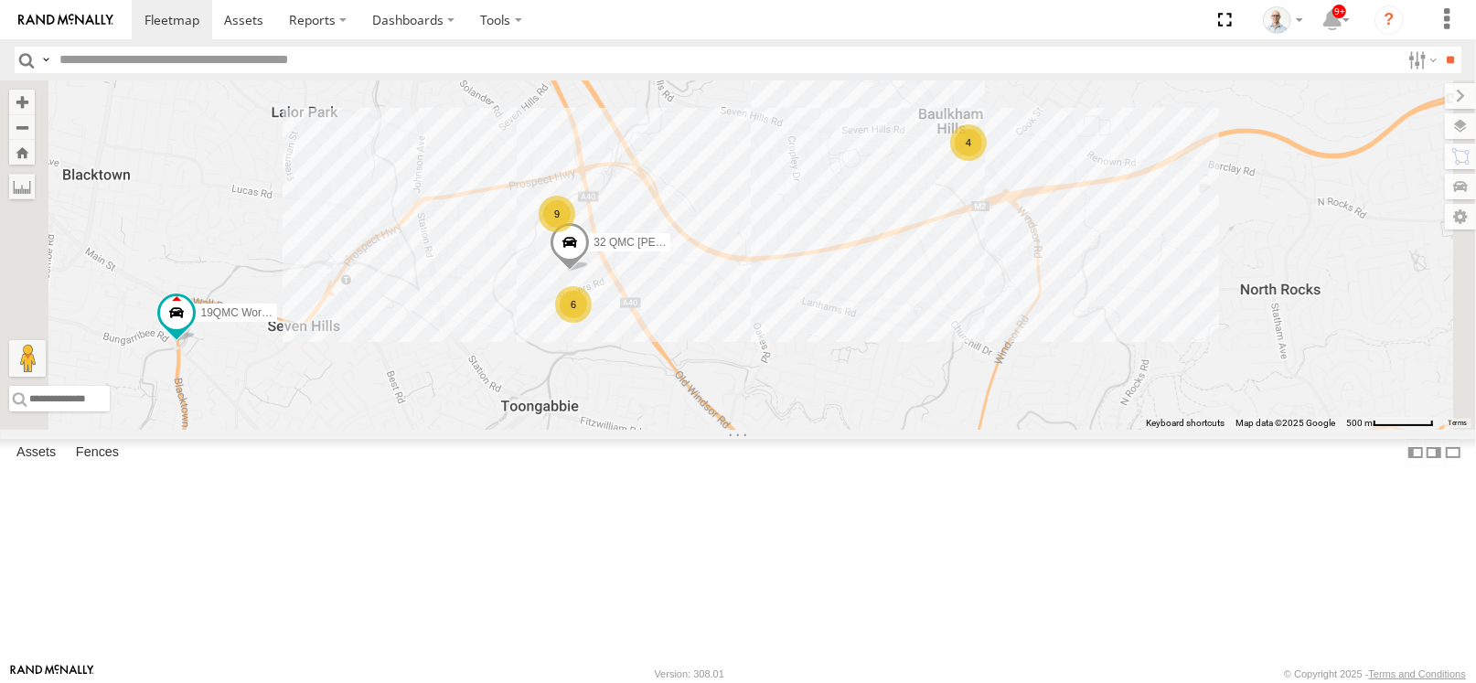
click at [575, 232] on div "9" at bounding box center [557, 214] width 37 height 37
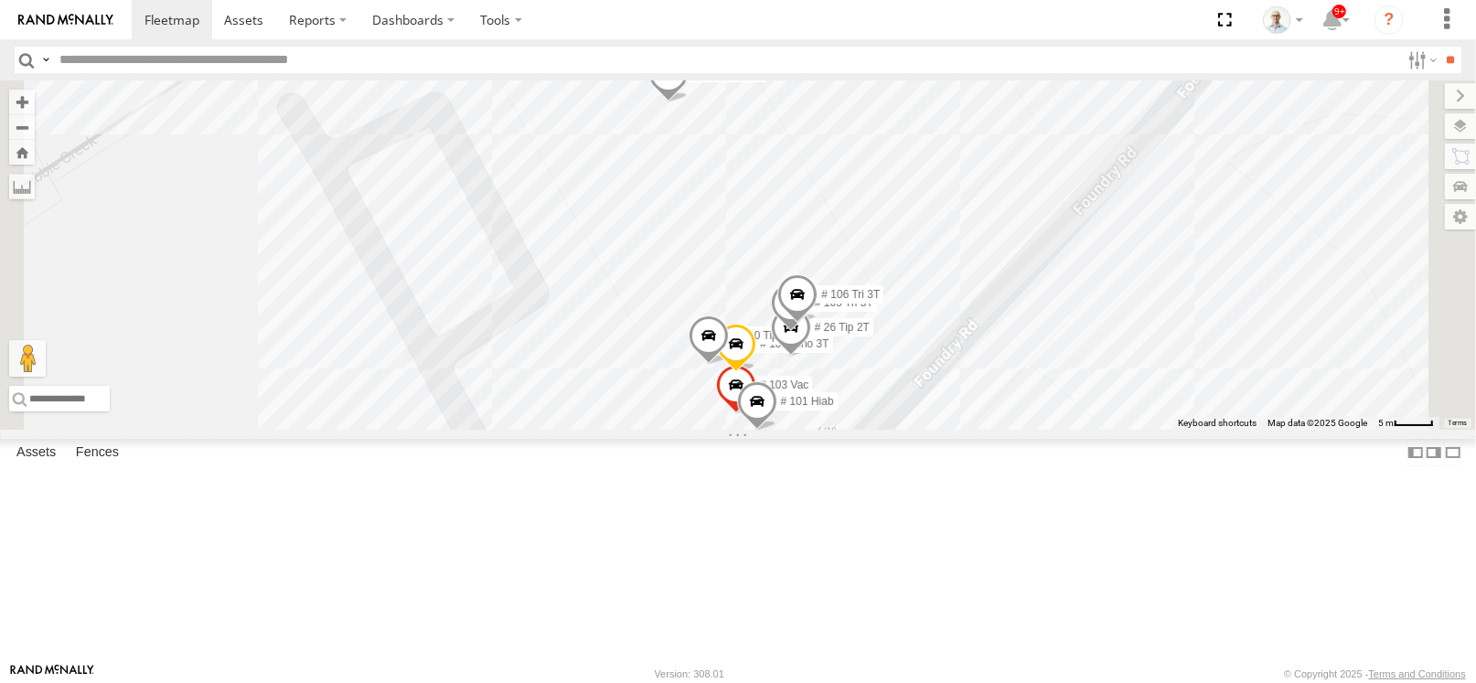
drag, startPoint x: 1204, startPoint y: 496, endPoint x: 1041, endPoint y: 405, distance: 186.3
click at [1041, 405] on div "13 QMC-Spare 27QMC 10 QMC Pat # KS75A 21 QMC Pat Junior Beloka-EKV93V 31 QMC To…" at bounding box center [738, 254] width 1476 height 349
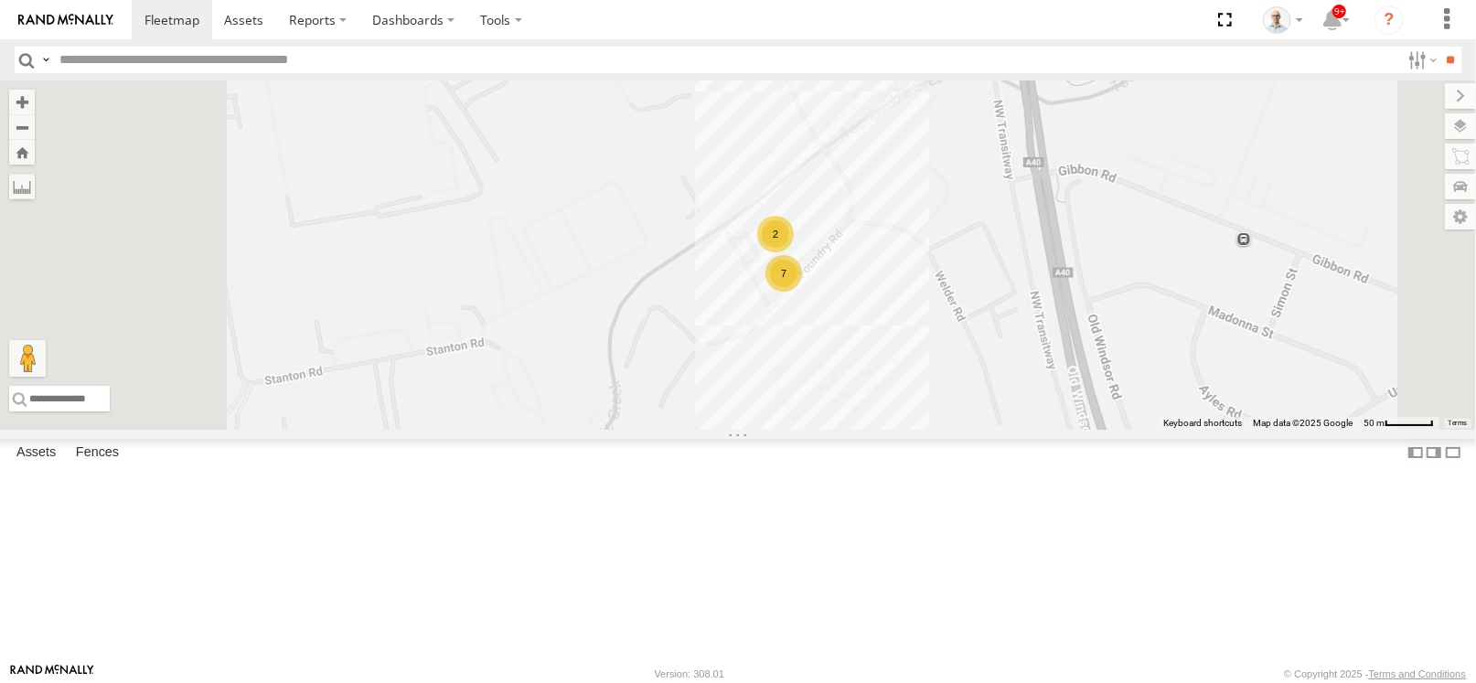
click at [803, 302] on div "13 QMC-Spare 27QMC 10 QMC Pat # KS75A 21 QMC Pat Junior Beloka-EKV93V 31 QMC To…" at bounding box center [738, 254] width 1476 height 349
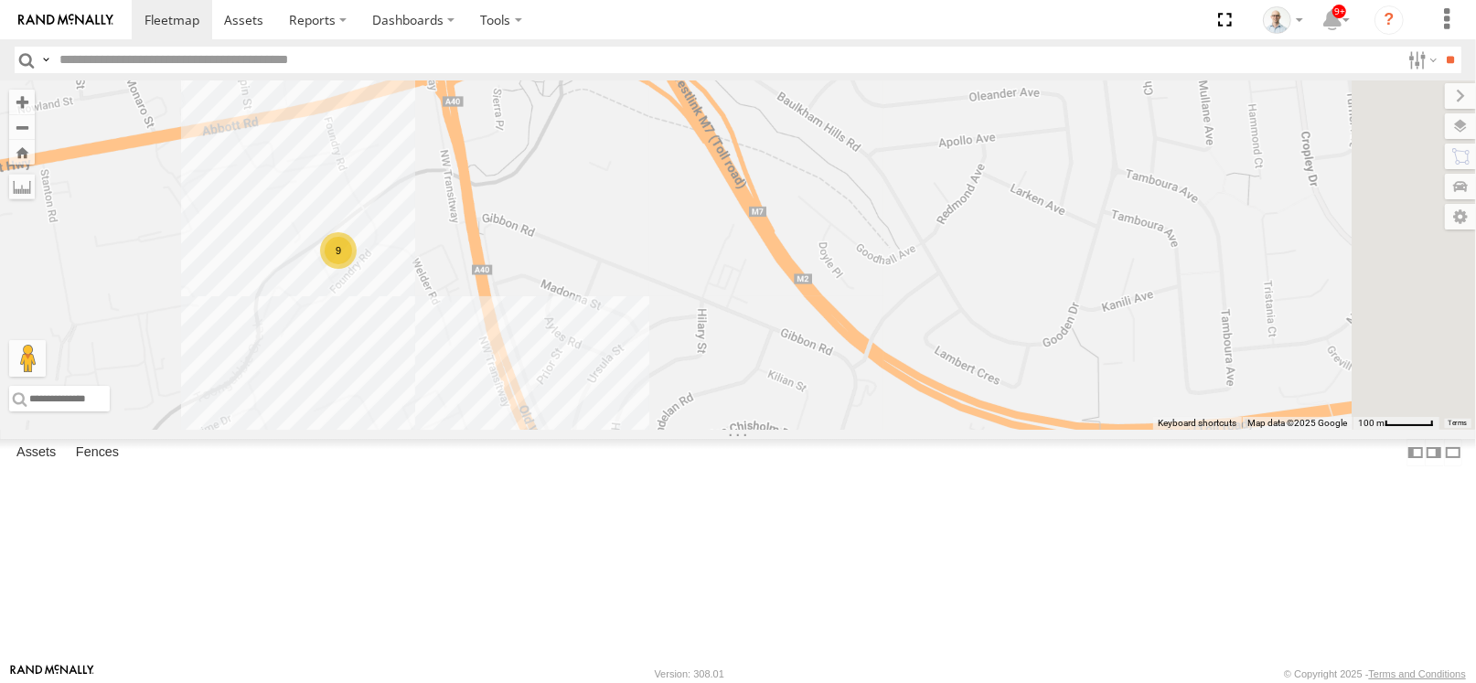
drag, startPoint x: 1326, startPoint y: 317, endPoint x: 880, endPoint y: 345, distance: 447.2
click at [880, 345] on div "13 QMC-Spare 27QMC 10 QMC Pat # KS75A 21 QMC Pat Junior Beloka-EKV93V 31 QMC To…" at bounding box center [738, 254] width 1476 height 349
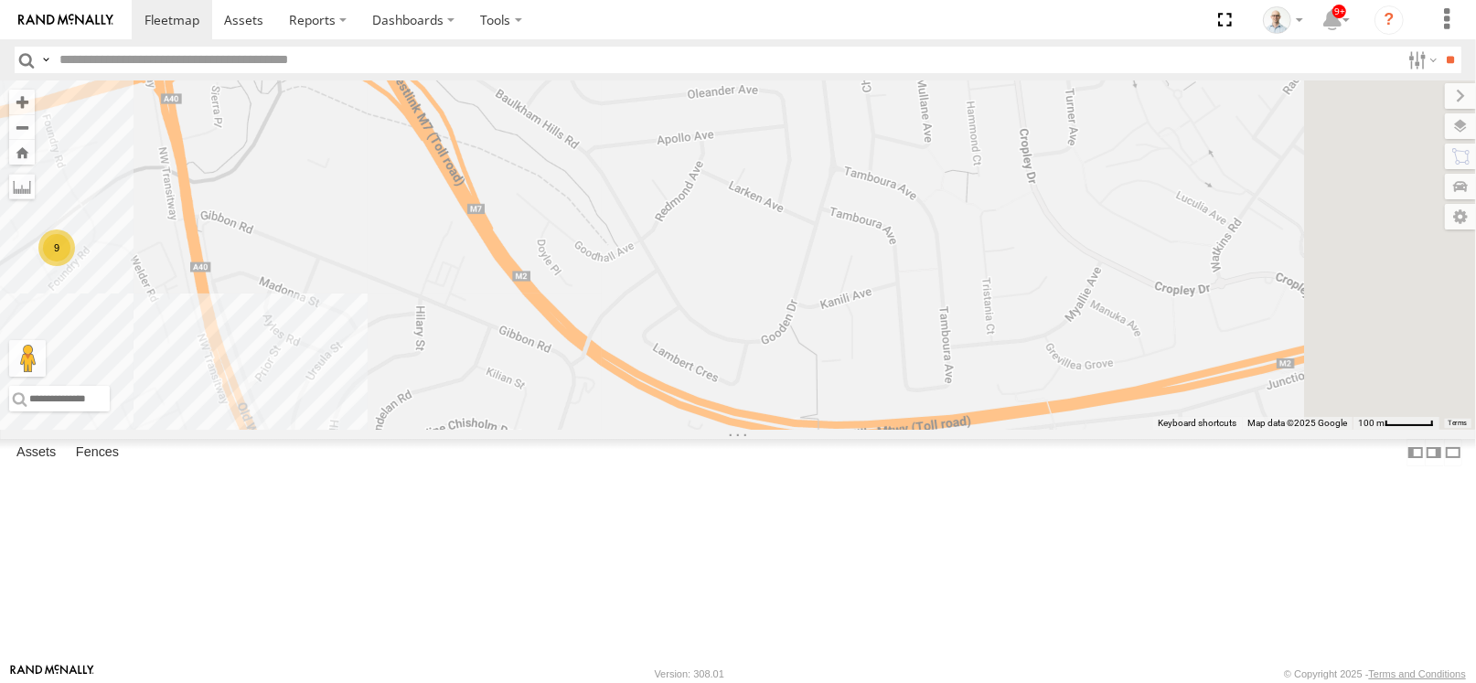
drag, startPoint x: 1130, startPoint y: 374, endPoint x: 711, endPoint y: 435, distance: 423.4
click at [711, 430] on div "13 QMC-Spare 27QMC 10 QMC Pat # KS75A 21 QMC Pat Junior Beloka-EKV93V 31 QMC To…" at bounding box center [738, 254] width 1476 height 349
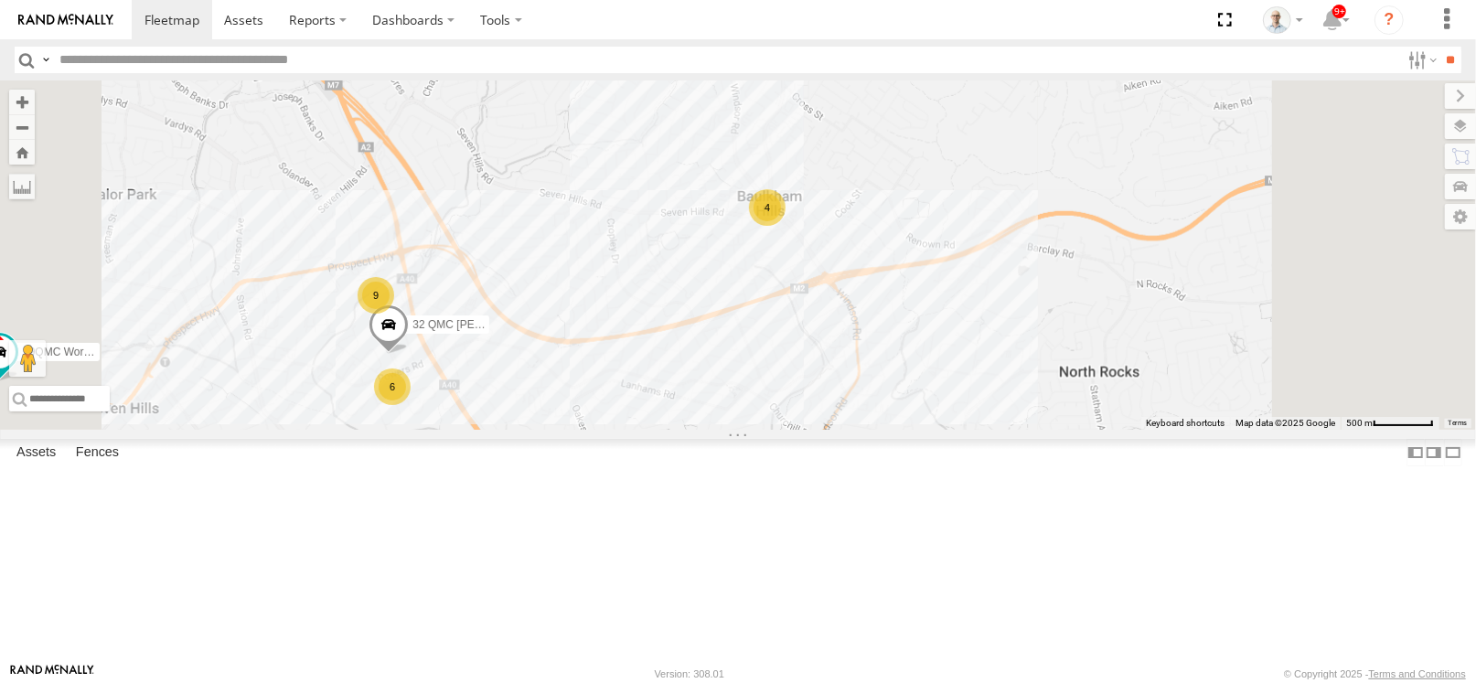
drag, startPoint x: 1074, startPoint y: 288, endPoint x: 1077, endPoint y: 317, distance: 29.5
click at [1077, 317] on div "13 QMC-Spare 27QMC 10 QMC Pat # KS75A 21 QMC Pat Junior Beloka-EKV93V 31 QMC To…" at bounding box center [738, 254] width 1476 height 349
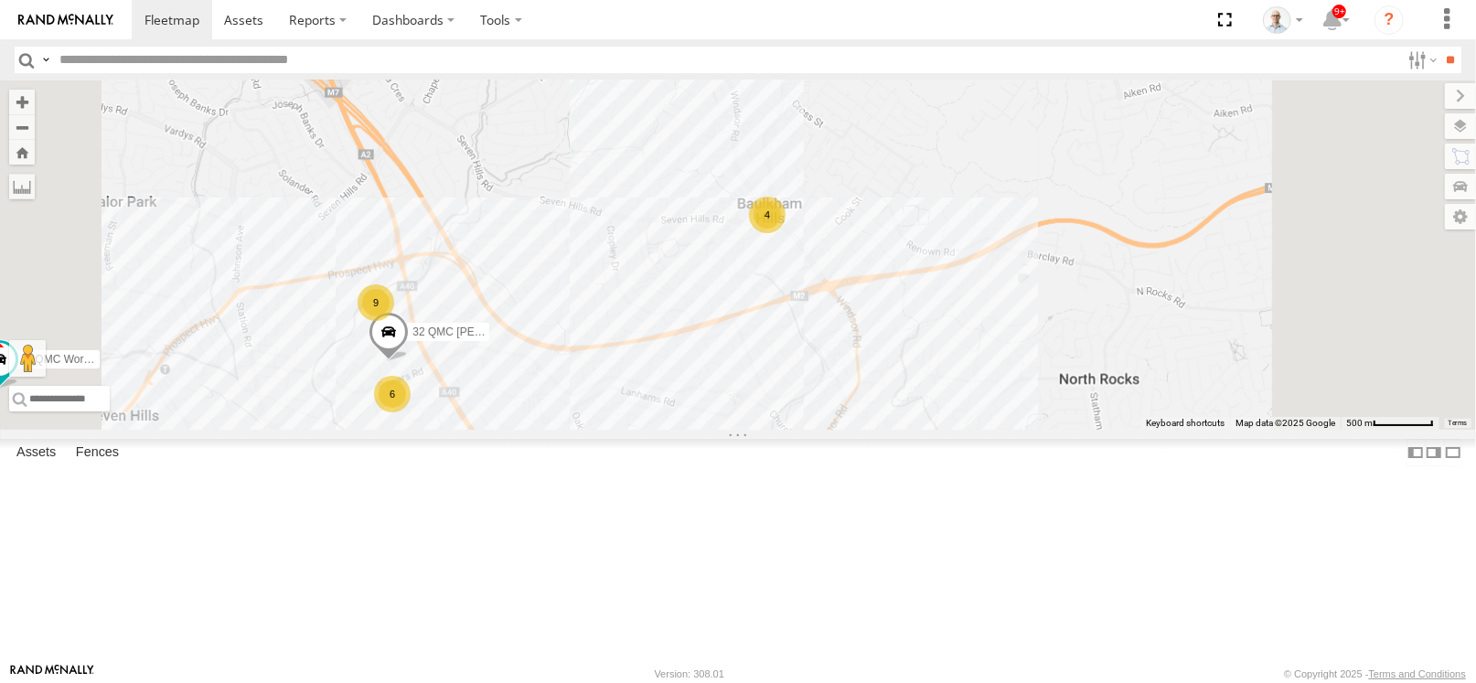
click at [786, 233] on div "4" at bounding box center [767, 215] width 37 height 37
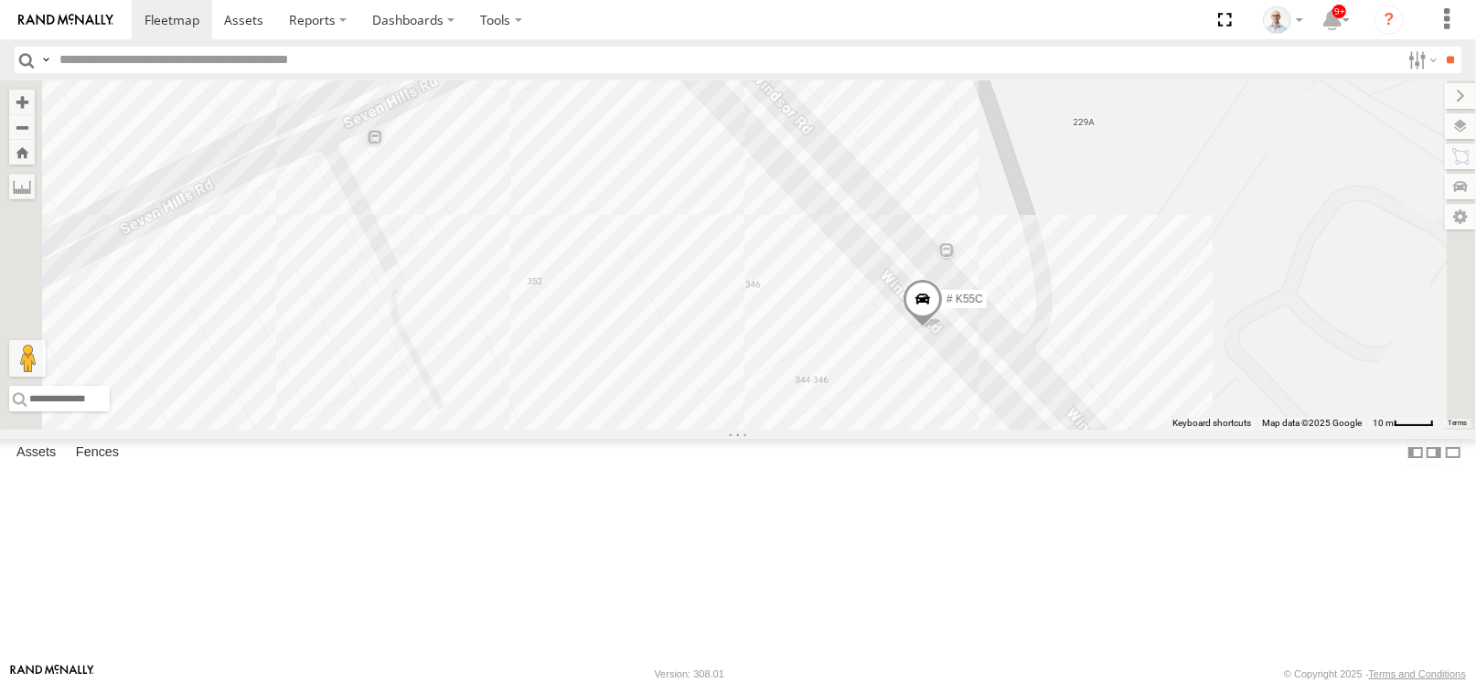
drag, startPoint x: 1128, startPoint y: 224, endPoint x: 1141, endPoint y: 290, distance: 67.1
click at [1141, 290] on div "13 QMC-Spare 27QMC 10 QMC Pat # KS75A 21 QMC Pat Junior Beloka-EKV93V 31 QMC To…" at bounding box center [738, 254] width 1476 height 349
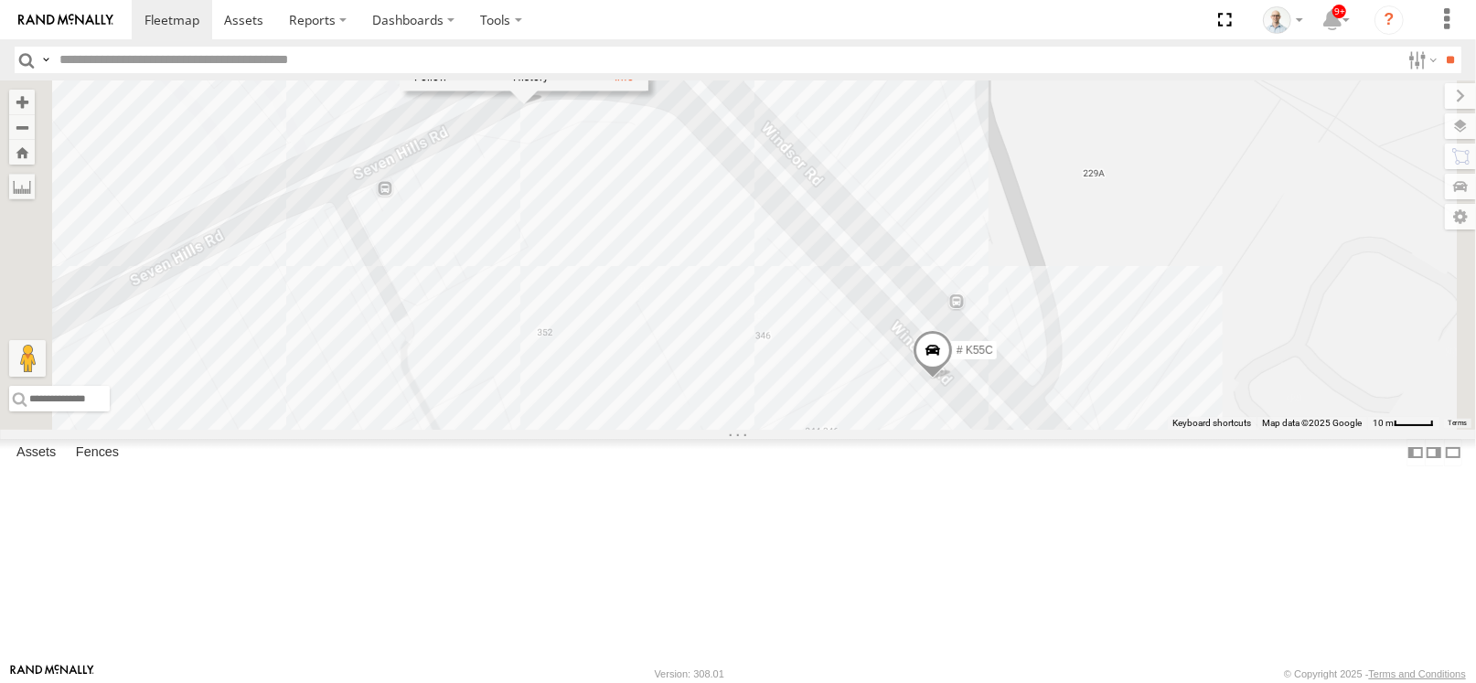
click at [1118, 213] on div "13 QMC-Spare 27QMC 10 QMC Pat # KS75A 21 QMC Pat Junior Beloka-EKV93V 31 QMC To…" at bounding box center [738, 254] width 1476 height 349
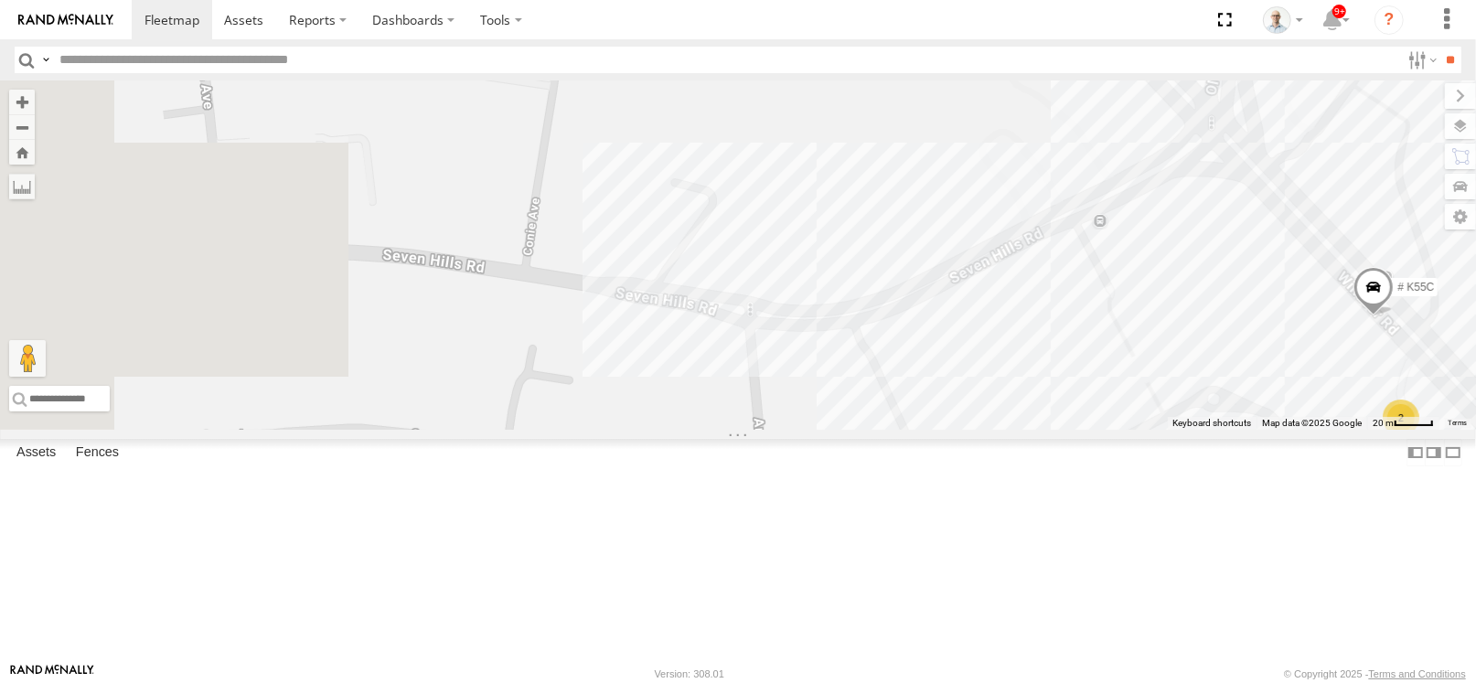
drag, startPoint x: 701, startPoint y: 378, endPoint x: 1338, endPoint y: 370, distance: 637.5
click at [1338, 370] on div "# K55C 2" at bounding box center [738, 254] width 1476 height 349
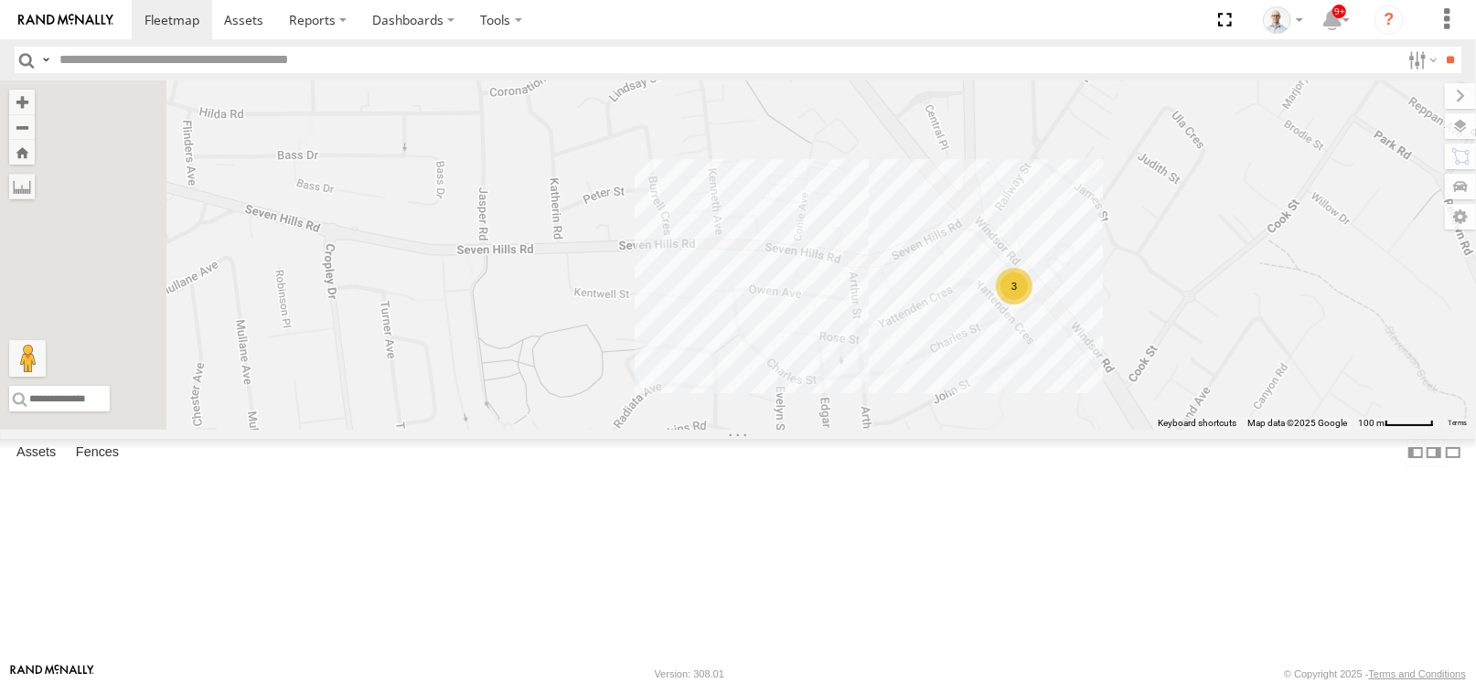
drag, startPoint x: 816, startPoint y: 542, endPoint x: 1050, endPoint y: 486, distance: 240.9
click at [1049, 430] on div "3" at bounding box center [738, 254] width 1476 height 349
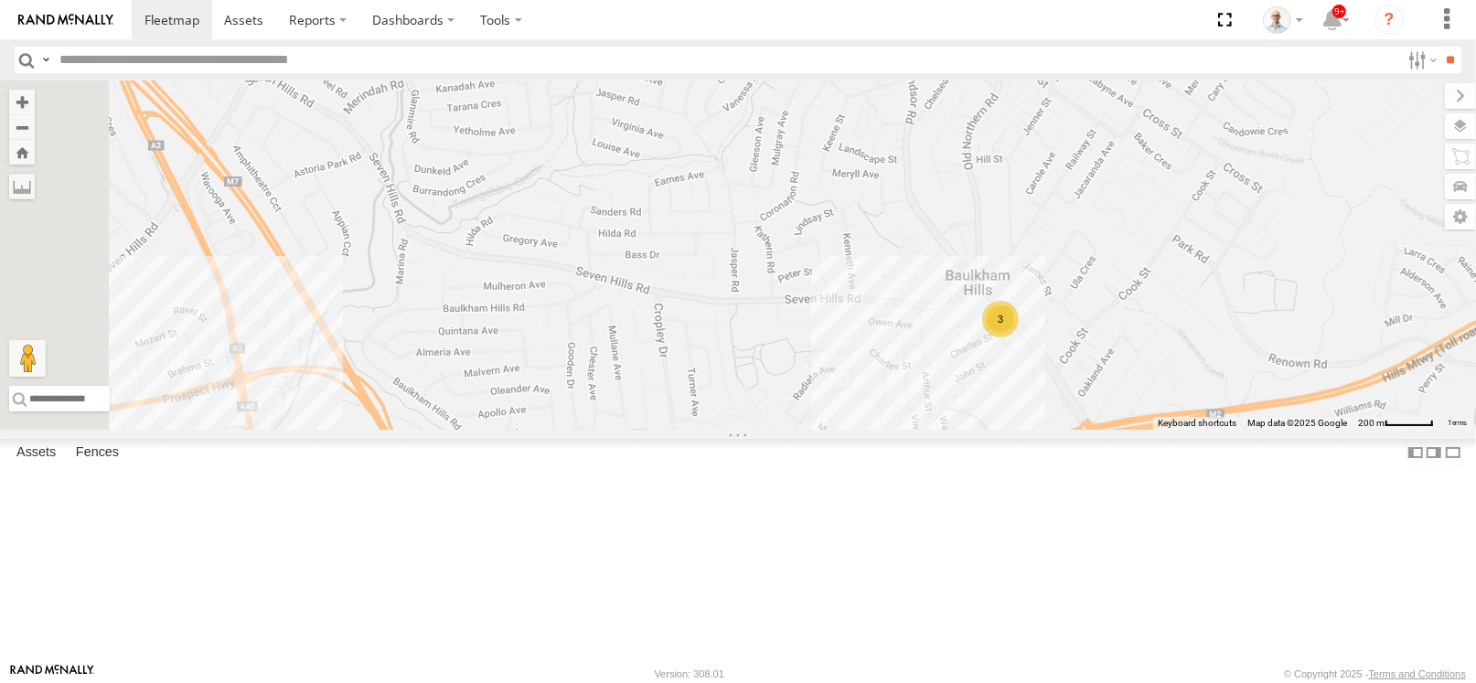
drag, startPoint x: 840, startPoint y: 433, endPoint x: 885, endPoint y: 428, distance: 46.0
click at [885, 428] on div "3" at bounding box center [738, 254] width 1476 height 349
drag, startPoint x: 965, startPoint y: 466, endPoint x: 1019, endPoint y: 454, distance: 55.5
click at [1016, 430] on div "3" at bounding box center [738, 254] width 1476 height 349
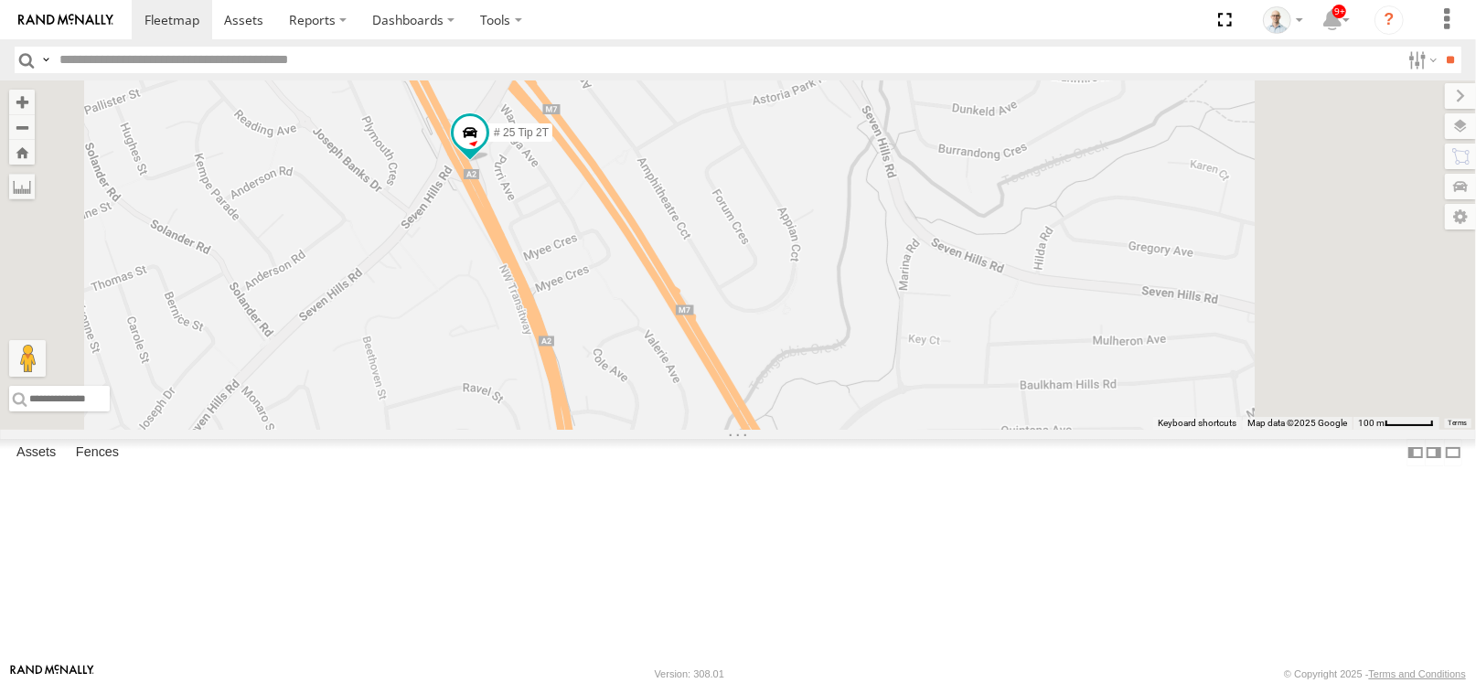
drag, startPoint x: 737, startPoint y: 397, endPoint x: 740, endPoint y: 378, distance: 19.4
click at [740, 378] on div "# 25 Tip 2T 32 QMC Ryan 19QMC Workshop" at bounding box center [738, 254] width 1476 height 349
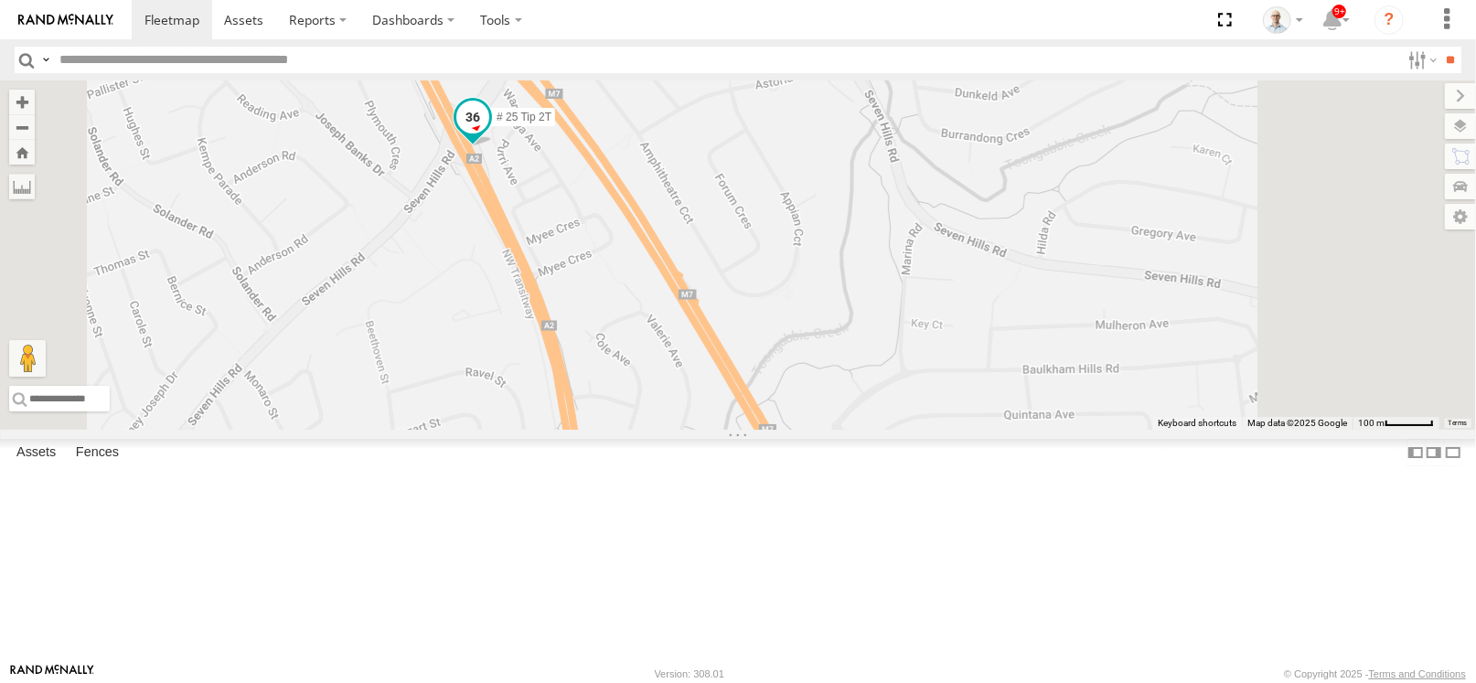
click at [489, 134] on span at bounding box center [472, 117] width 33 height 33
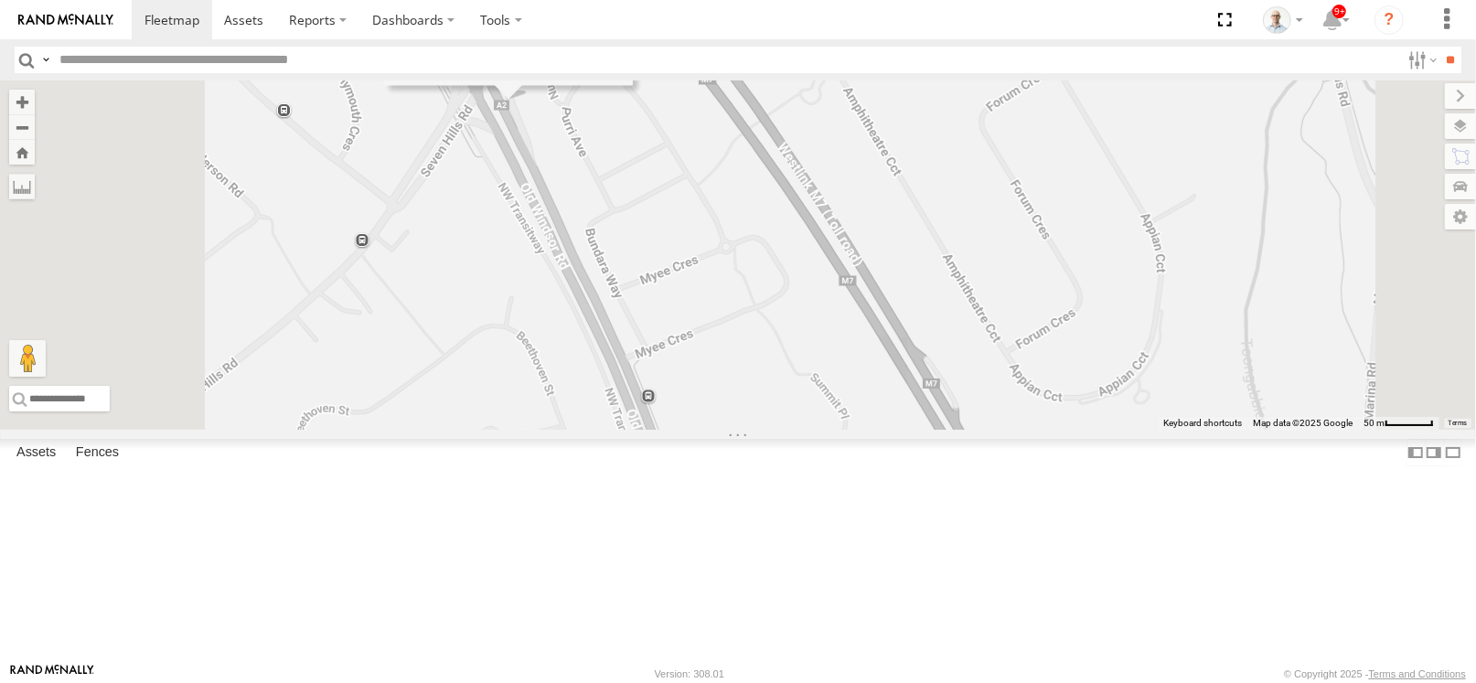
click at [711, 280] on div "# 25 Tip 2T 32 QMC Ryan 19QMC Workshop # 25 Tip 2T Vehicles-Light Old Windsor R…" at bounding box center [738, 254] width 1476 height 349
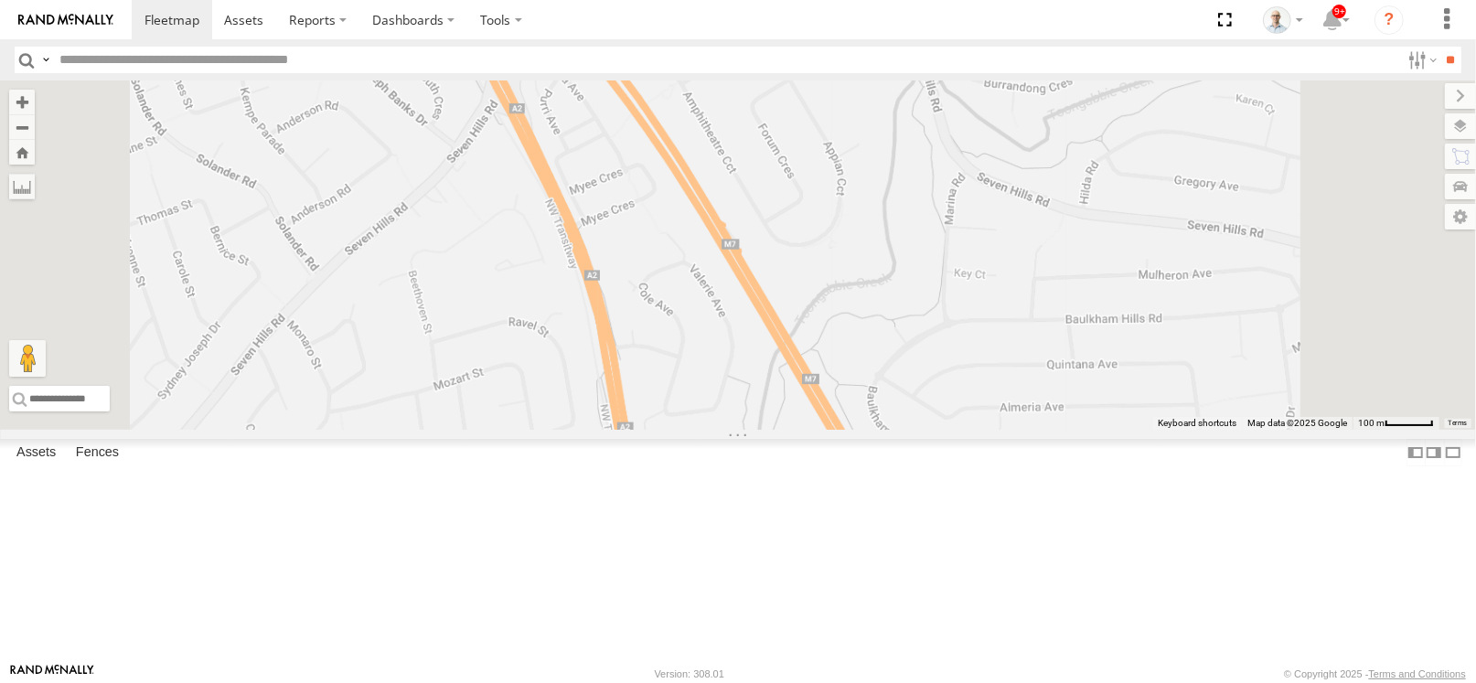
drag, startPoint x: 794, startPoint y: 413, endPoint x: 751, endPoint y: 253, distance: 165.7
click at [752, 253] on div "# 25 Tip 2T" at bounding box center [738, 254] width 1476 height 349
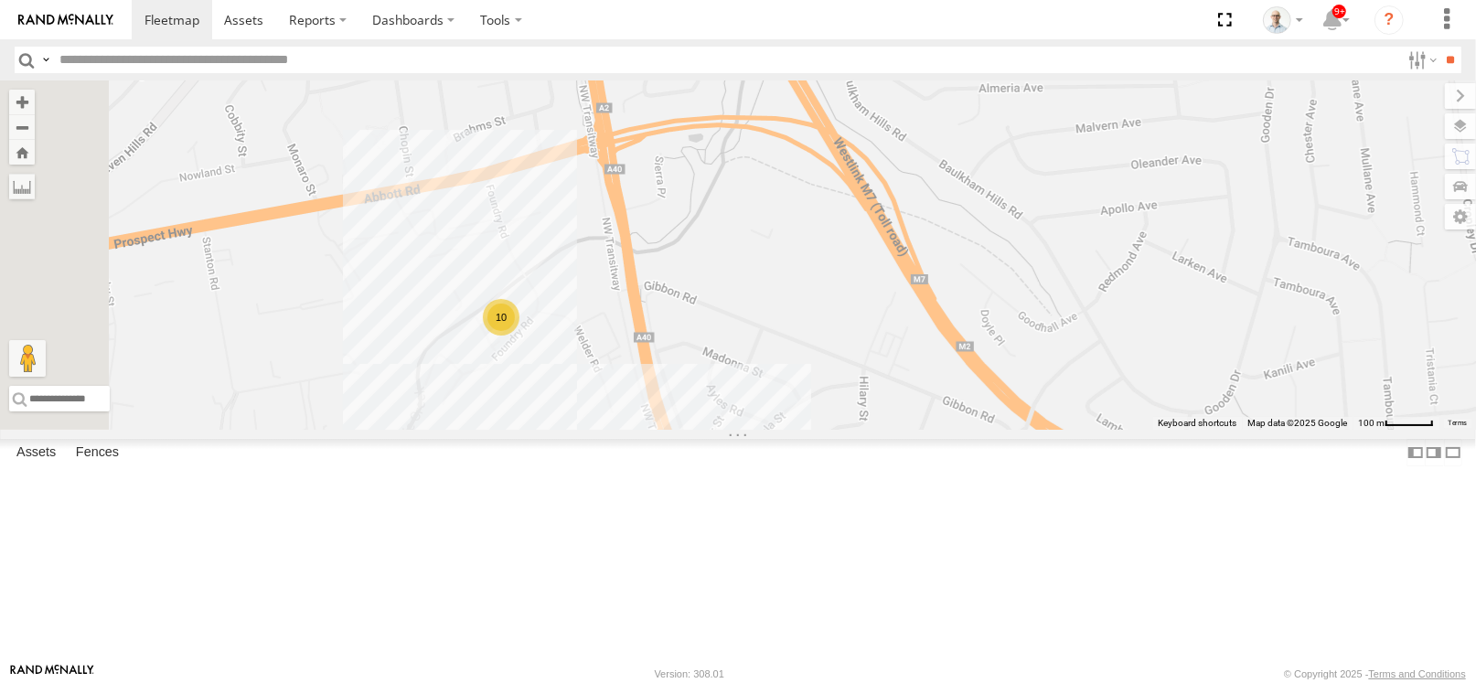
drag, startPoint x: 725, startPoint y: 517, endPoint x: 750, endPoint y: 423, distance: 96.5
click at [750, 423] on div "10" at bounding box center [738, 254] width 1476 height 349
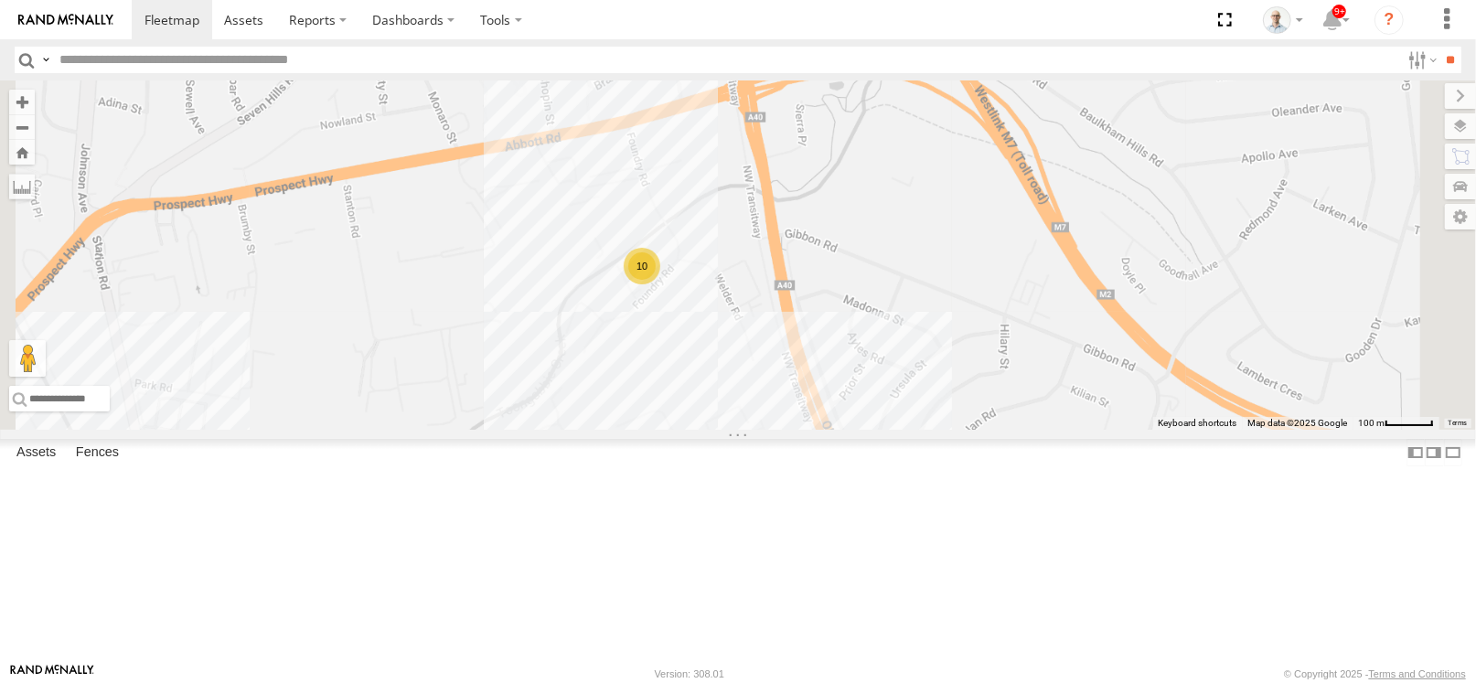
drag, startPoint x: 943, startPoint y: 216, endPoint x: 905, endPoint y: 418, distance: 205.6
click at [905, 418] on div "32 QMC Ryan 10 7" at bounding box center [738, 254] width 1476 height 349
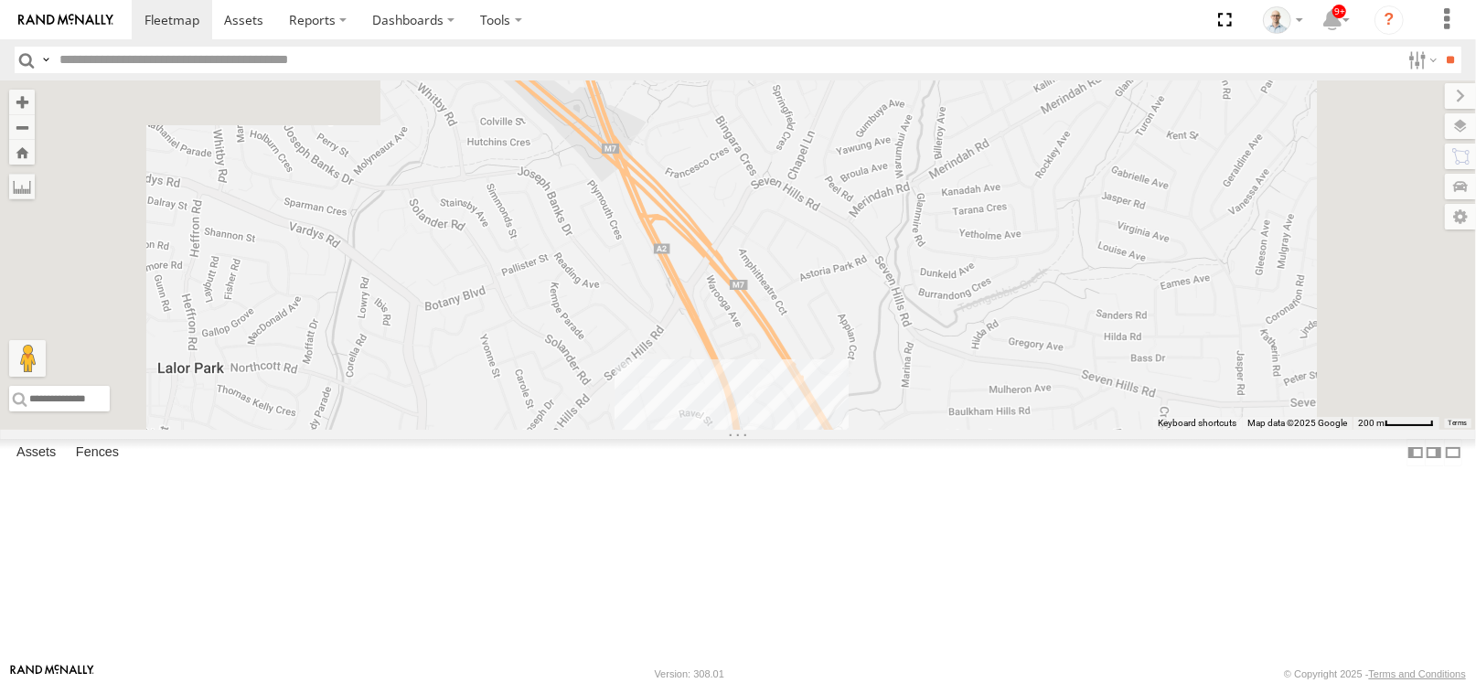
drag, startPoint x: 828, startPoint y: 263, endPoint x: 889, endPoint y: 419, distance: 167.1
click at [897, 430] on div "32 QMC Ryan 10 7" at bounding box center [738, 254] width 1476 height 349
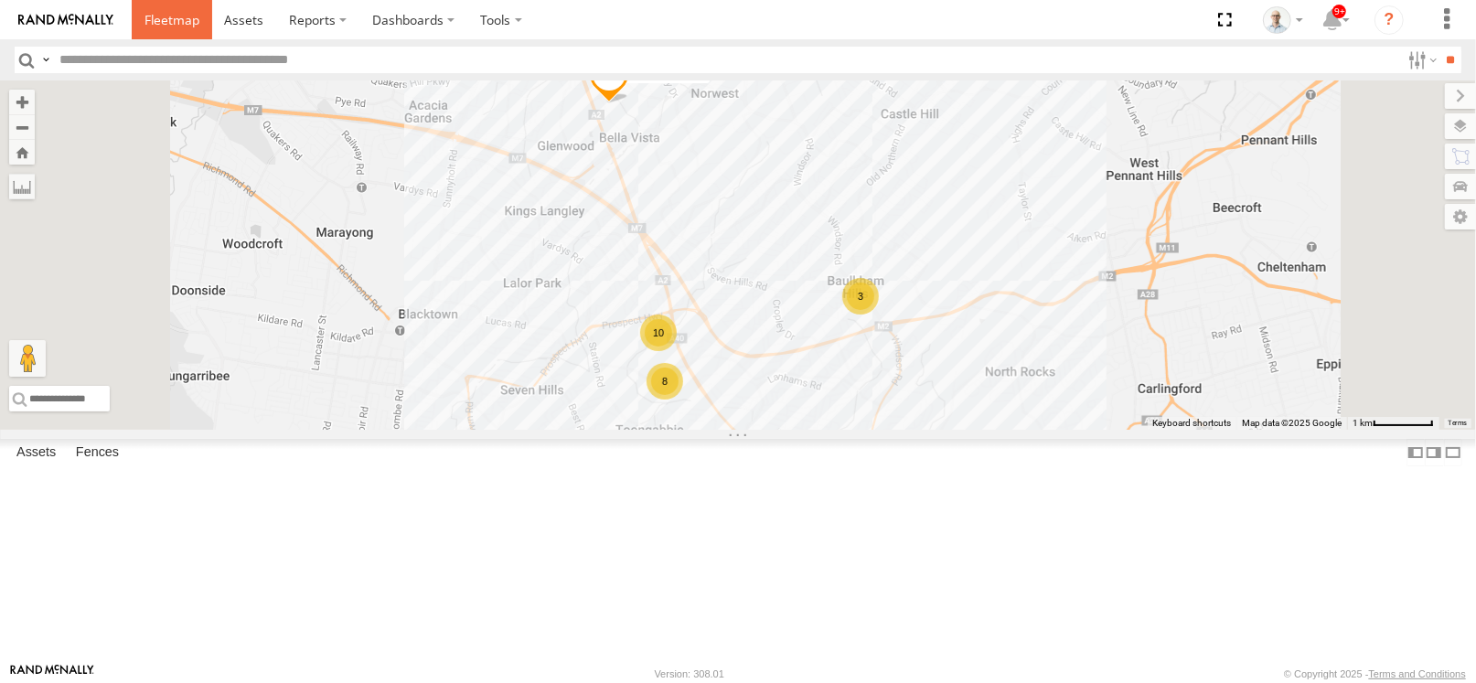
click at [160, 17] on span at bounding box center [172, 19] width 55 height 17
